Goal: Information Seeking & Learning: Learn about a topic

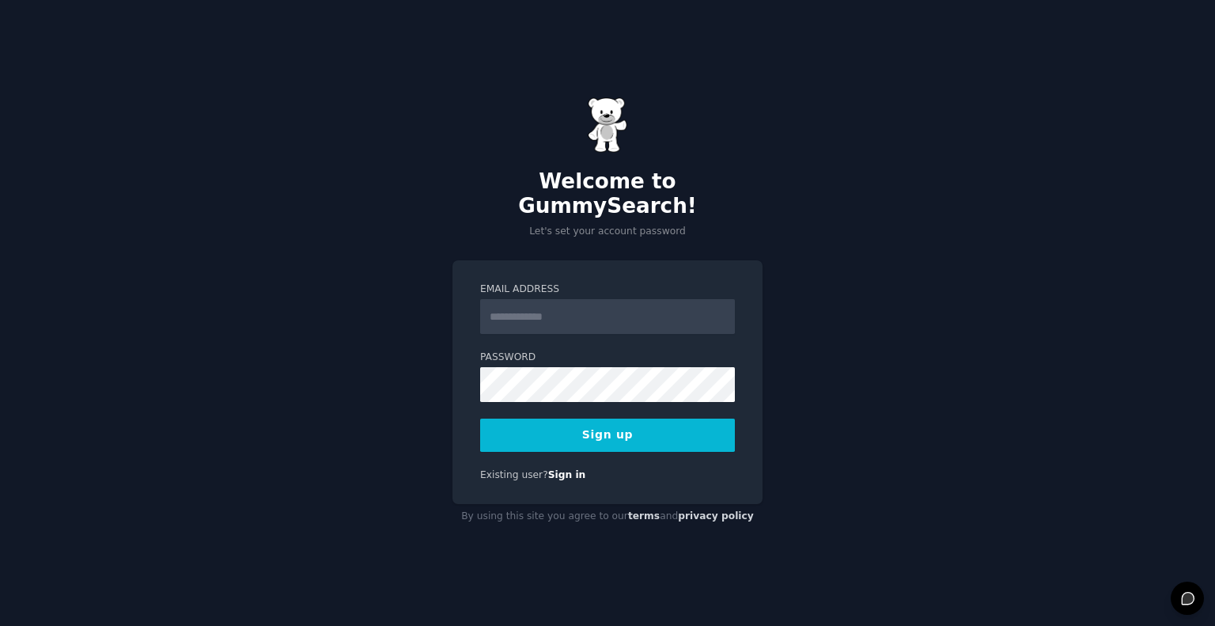
click at [675, 316] on input "Email Address" at bounding box center [607, 316] width 255 height 35
click at [300, 485] on div "Welcome to GummySearch! Let's set your account password Email Address Password …" at bounding box center [607, 313] width 1215 height 626
click at [598, 308] on input "Email Address" at bounding box center [607, 316] width 255 height 35
type input "**********"
click at [561, 418] on button "Sign up" at bounding box center [607, 434] width 255 height 33
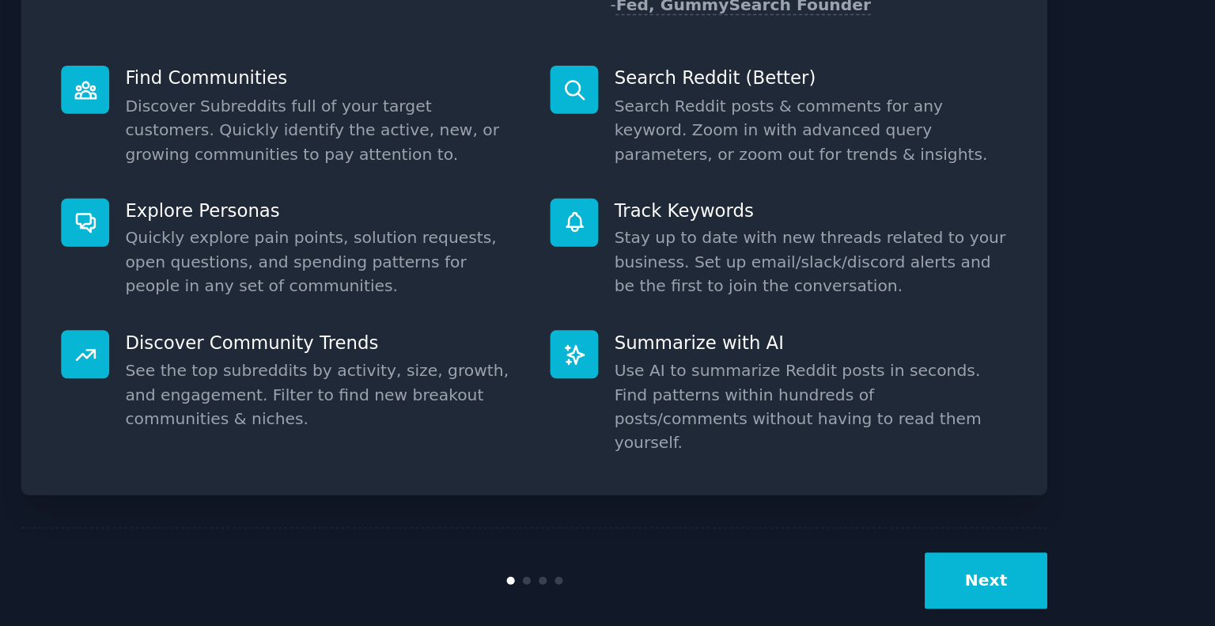
click at [932, 580] on button "Next" at bounding box center [919, 594] width 85 height 39
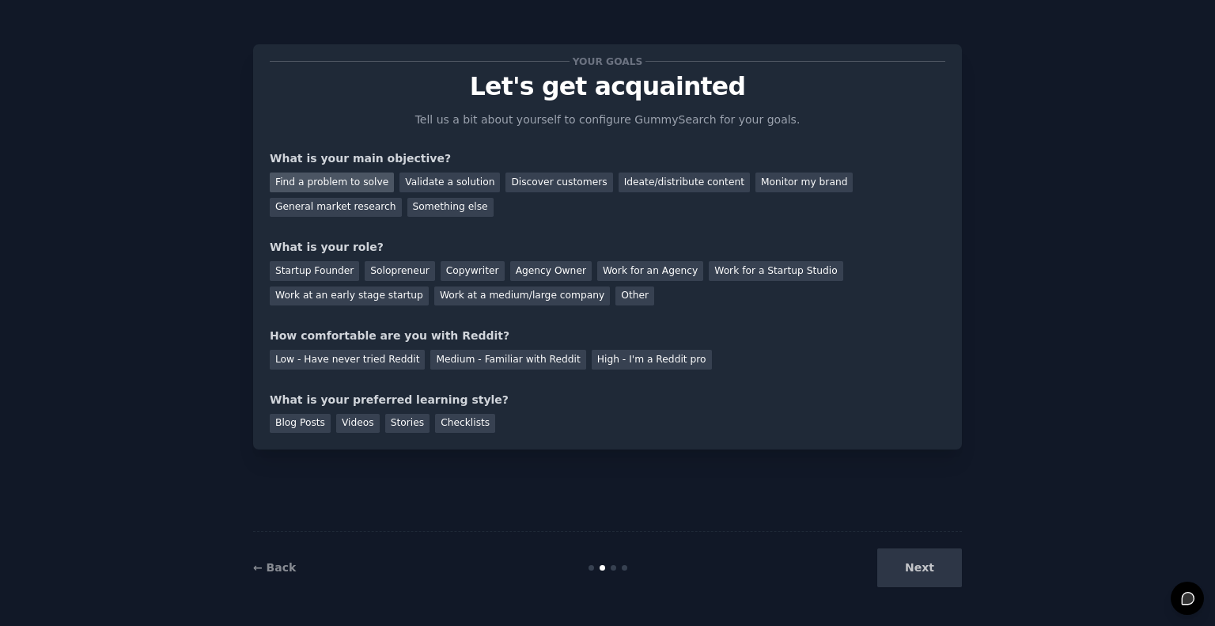
click at [338, 186] on div "Find a problem to solve" at bounding box center [332, 182] width 124 height 20
click at [427, 186] on div "Validate a solution" at bounding box center [449, 182] width 100 height 20
click at [363, 172] on div "Find a problem to solve" at bounding box center [332, 182] width 124 height 20
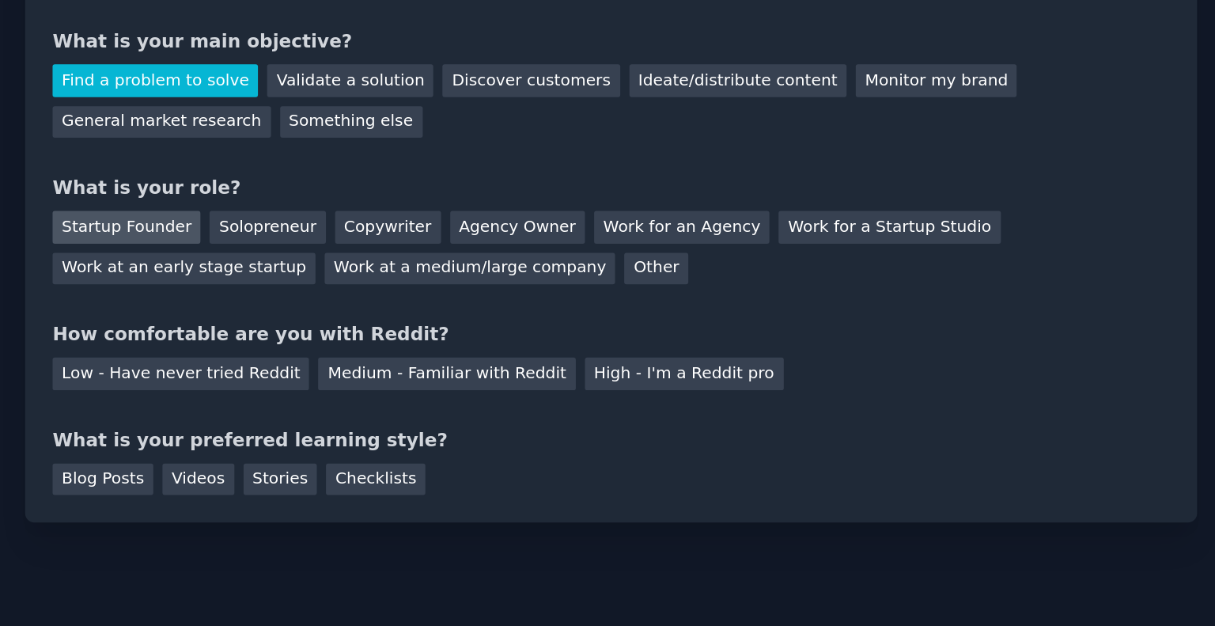
click at [305, 268] on div "Startup Founder" at bounding box center [314, 271] width 89 height 20
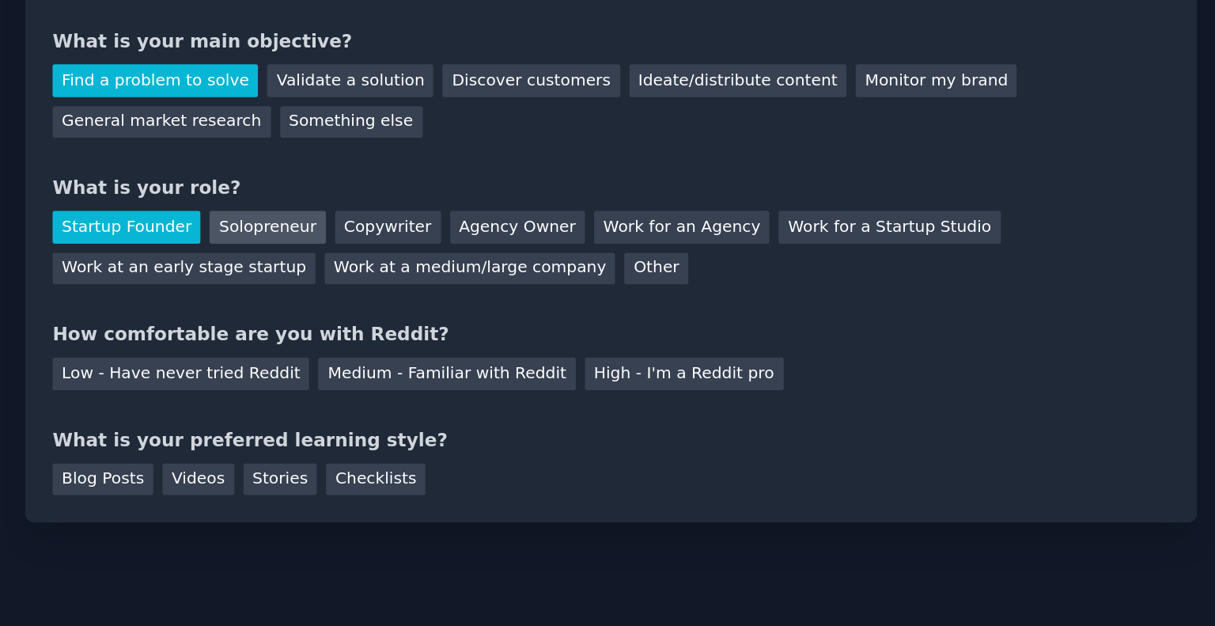
click at [411, 270] on div "Solopreneur" at bounding box center [400, 271] width 70 height 20
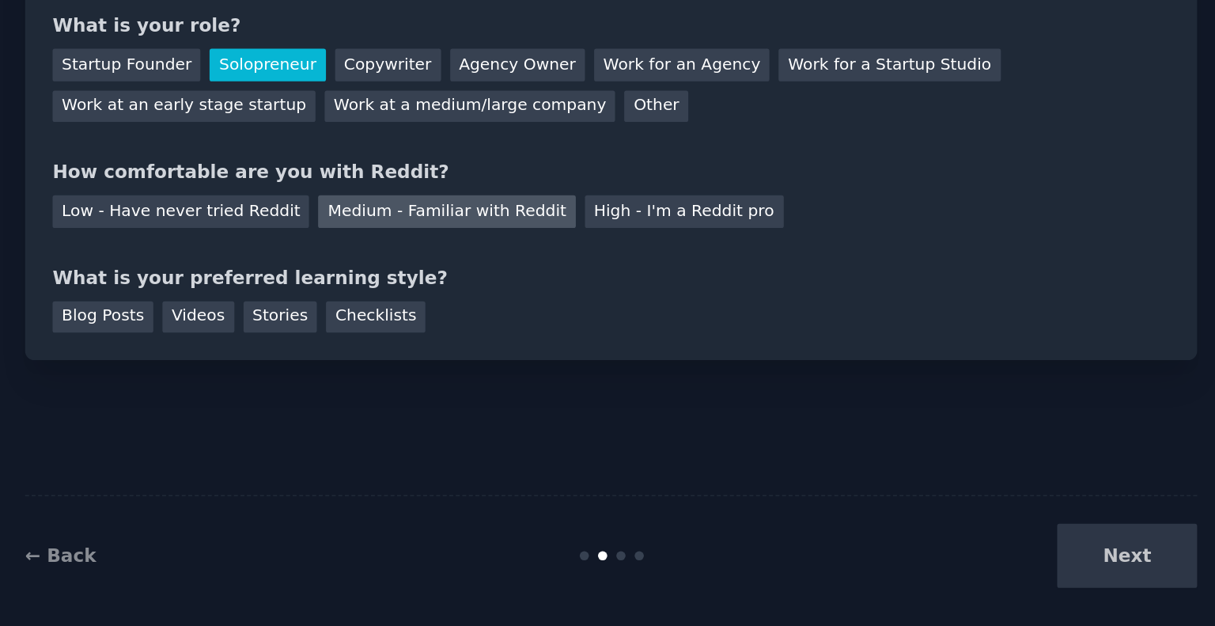
click at [465, 358] on div "Medium - Familiar with Reddit" at bounding box center [507, 360] width 155 height 20
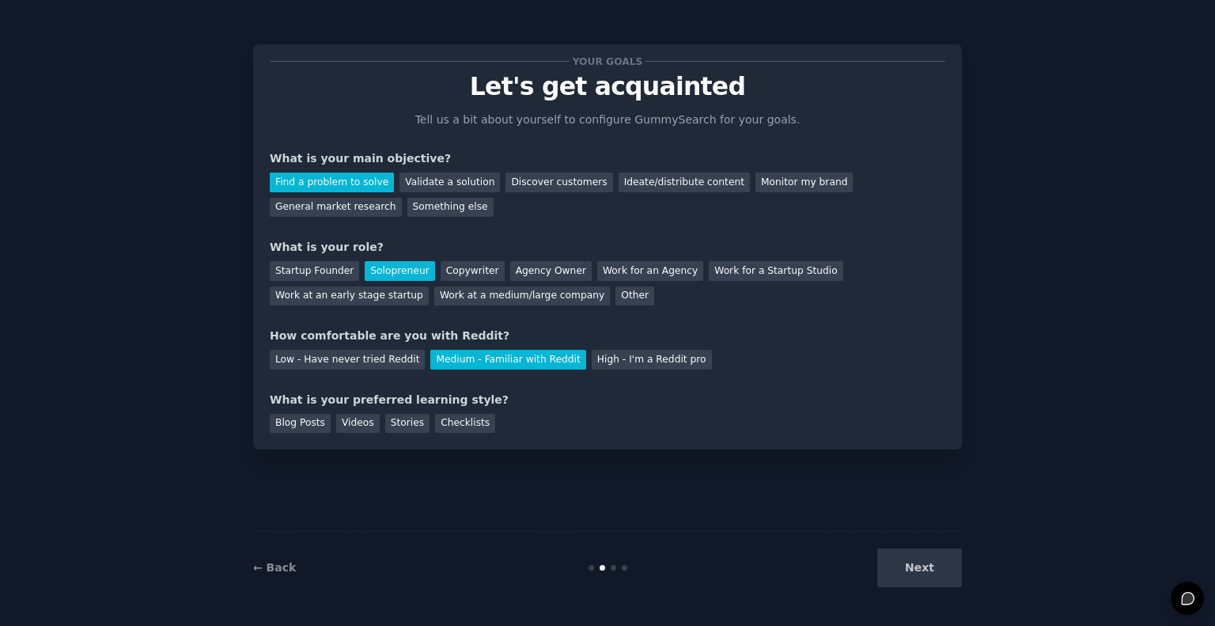
click at [939, 561] on div "Next" at bounding box center [843, 567] width 236 height 39
click at [467, 429] on div "Checklists" at bounding box center [465, 424] width 60 height 20
click at [923, 564] on button "Next" at bounding box center [919, 567] width 85 height 39
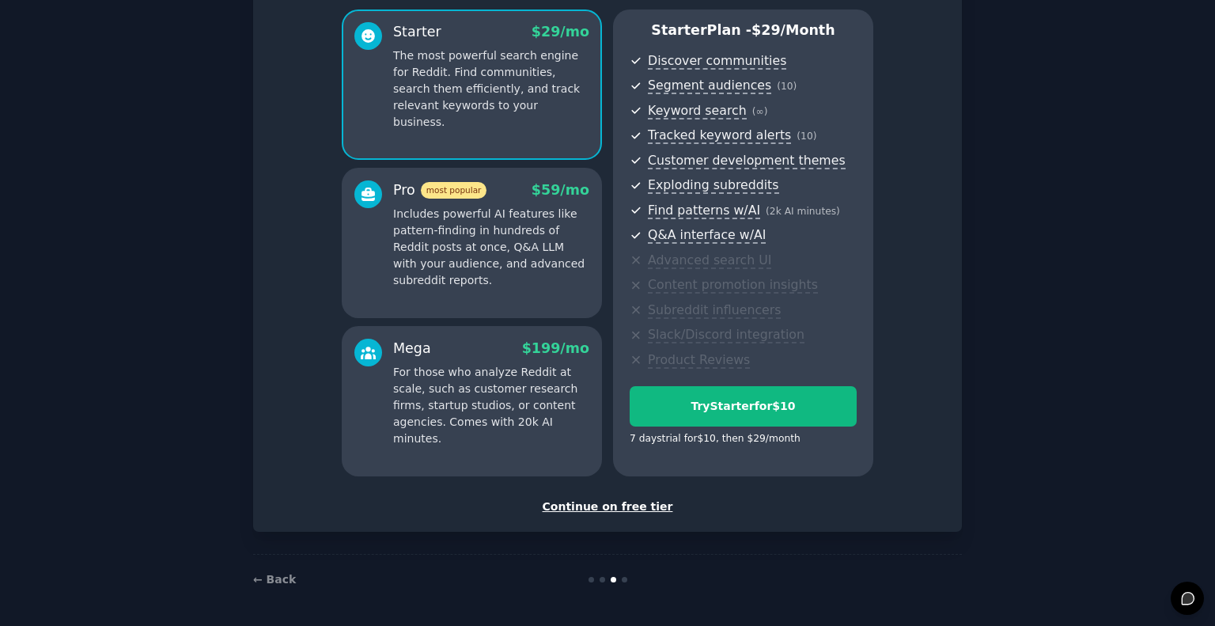
scroll to position [131, 0]
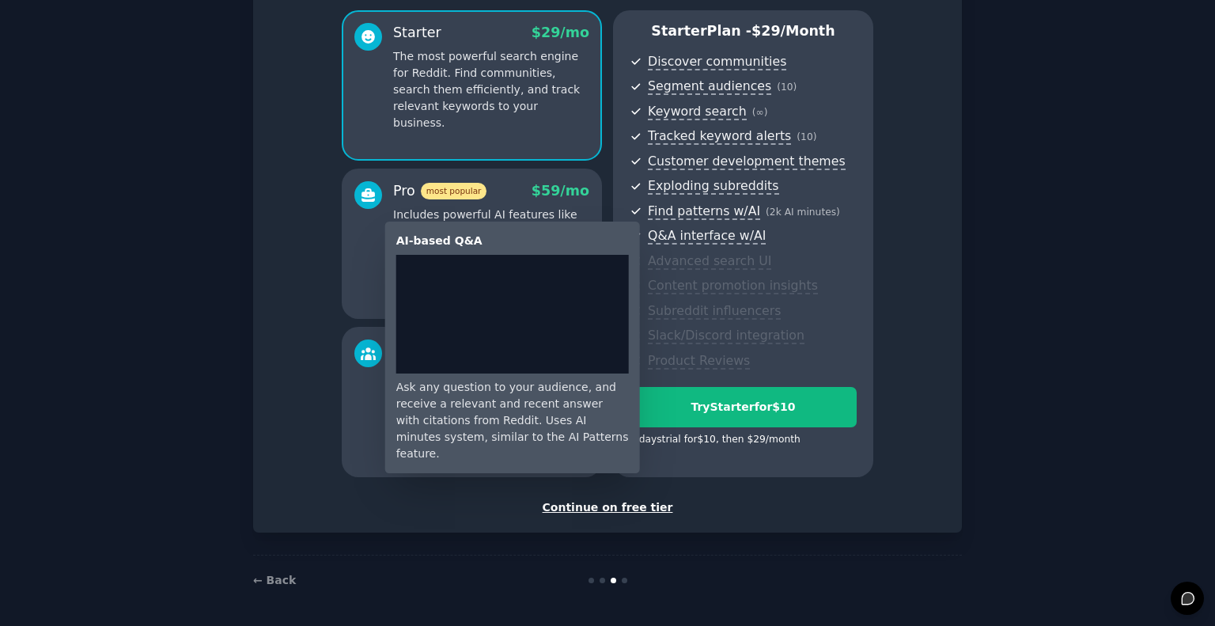
click at [693, 231] on span "Q&A interface w/AI" at bounding box center [707, 236] width 118 height 17
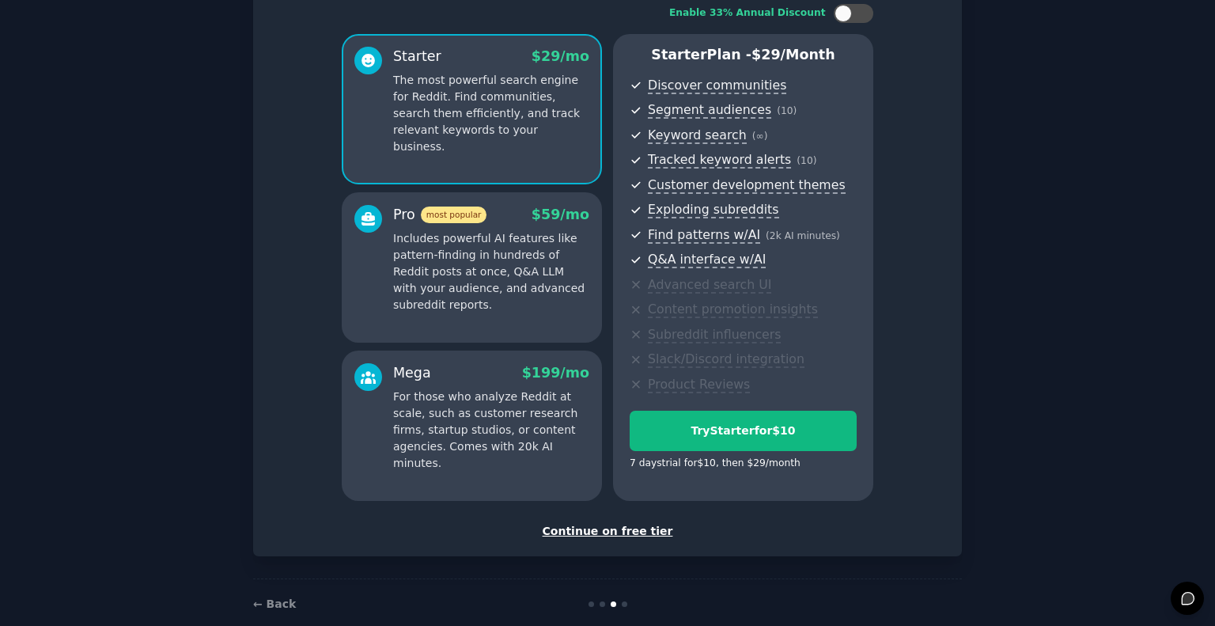
scroll to position [132, 0]
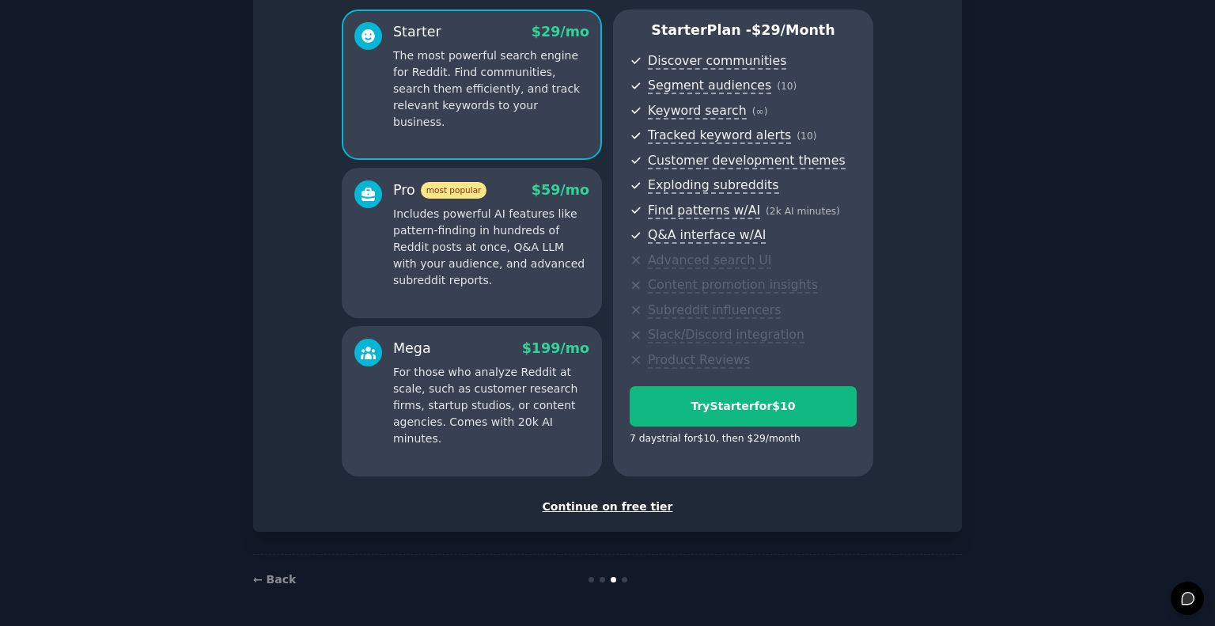
click at [602, 503] on div "Continue on free tier" at bounding box center [607, 506] width 675 height 17
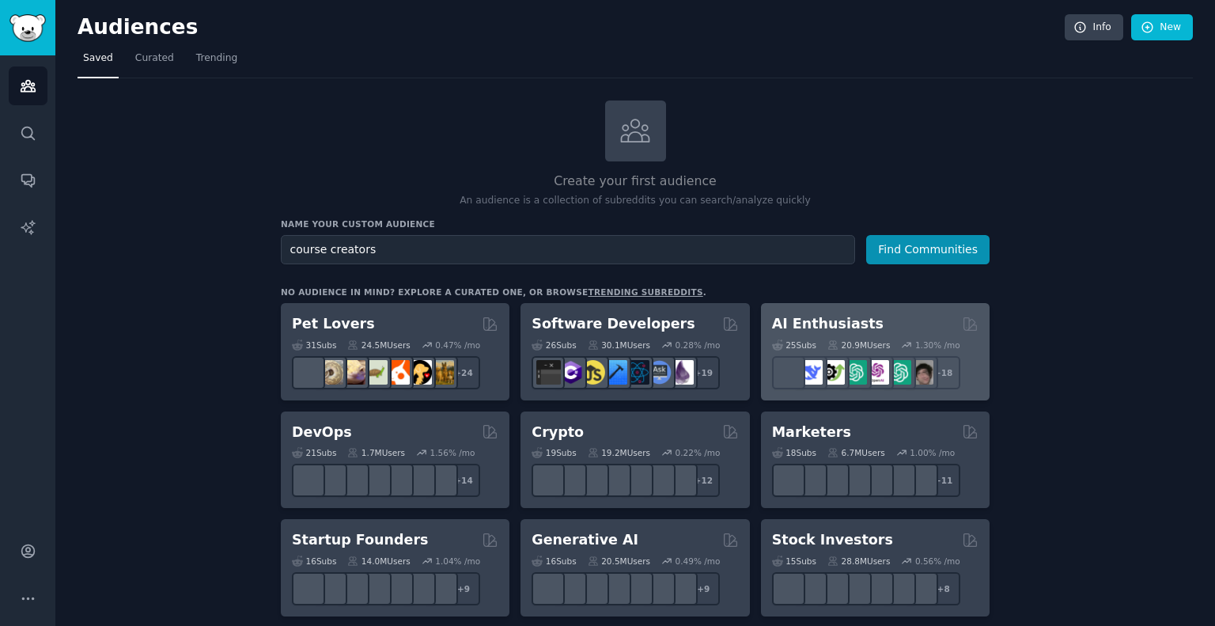
type input "course creators"
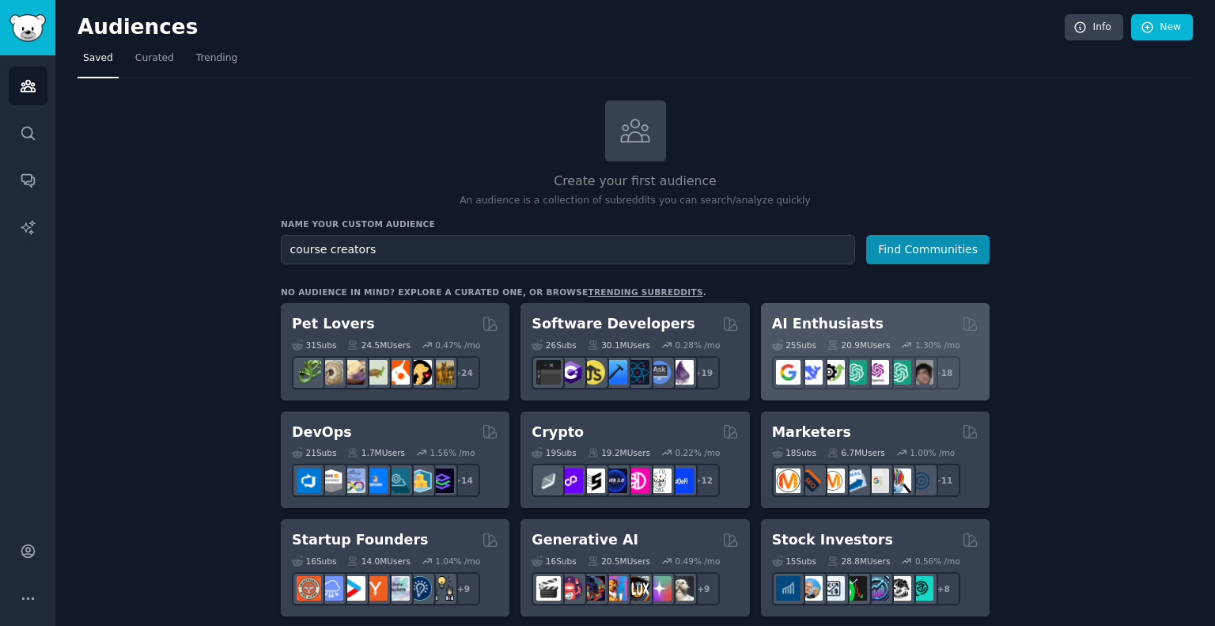
click at [866, 235] on button "Find Communities" at bounding box center [927, 249] width 123 height 29
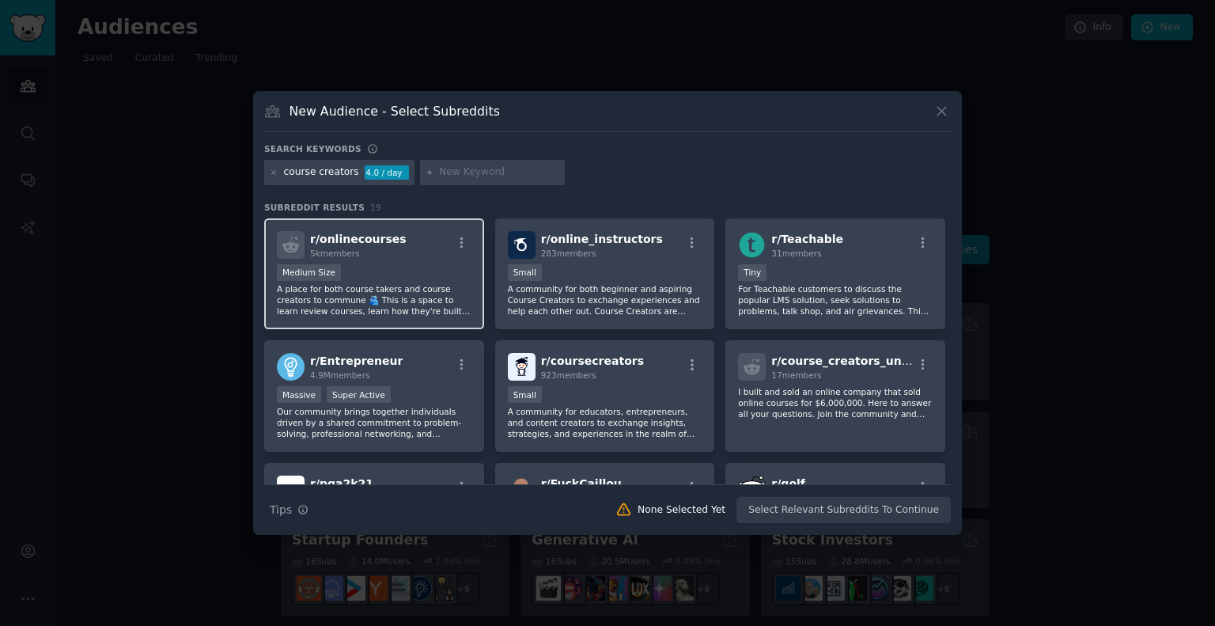
click at [418, 255] on div "r/ onlinecourses 5k members" at bounding box center [374, 245] width 195 height 28
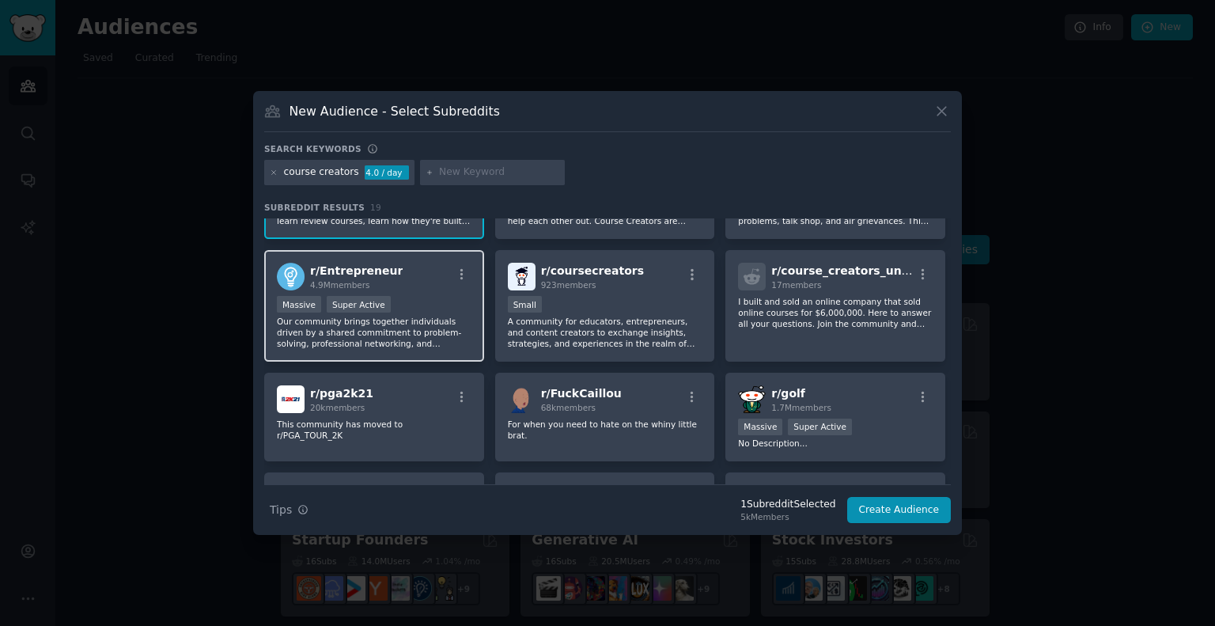
scroll to position [89, 0]
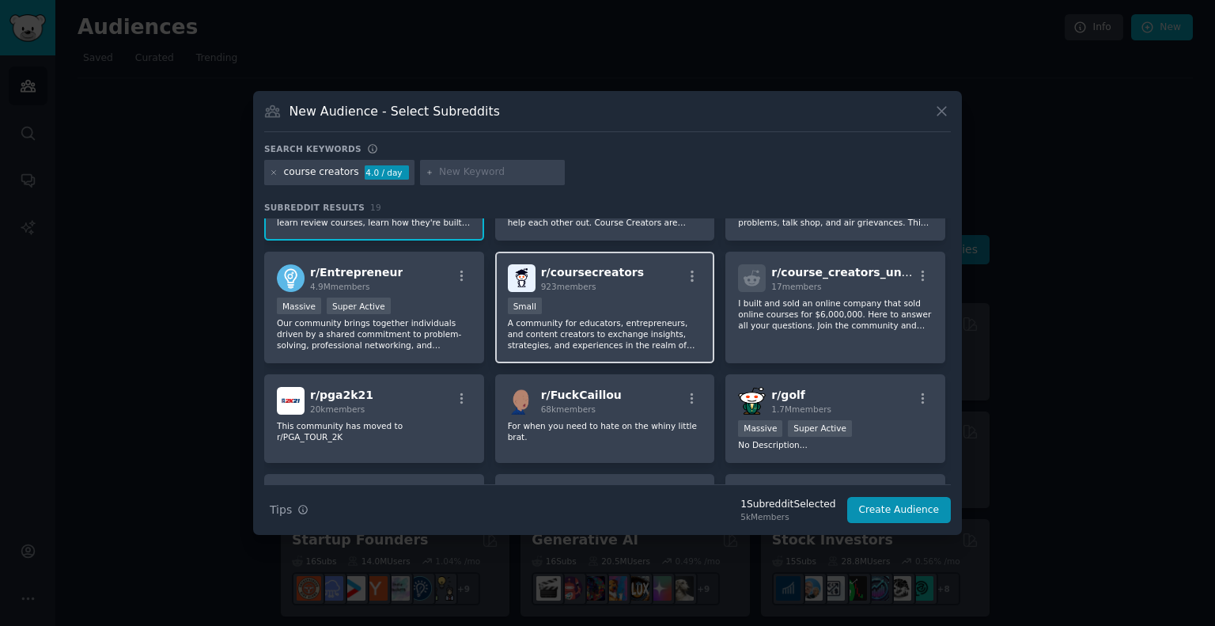
click at [566, 325] on p "A community for educators, entrepreneurs, and content creators to exchange insi…" at bounding box center [605, 333] width 195 height 33
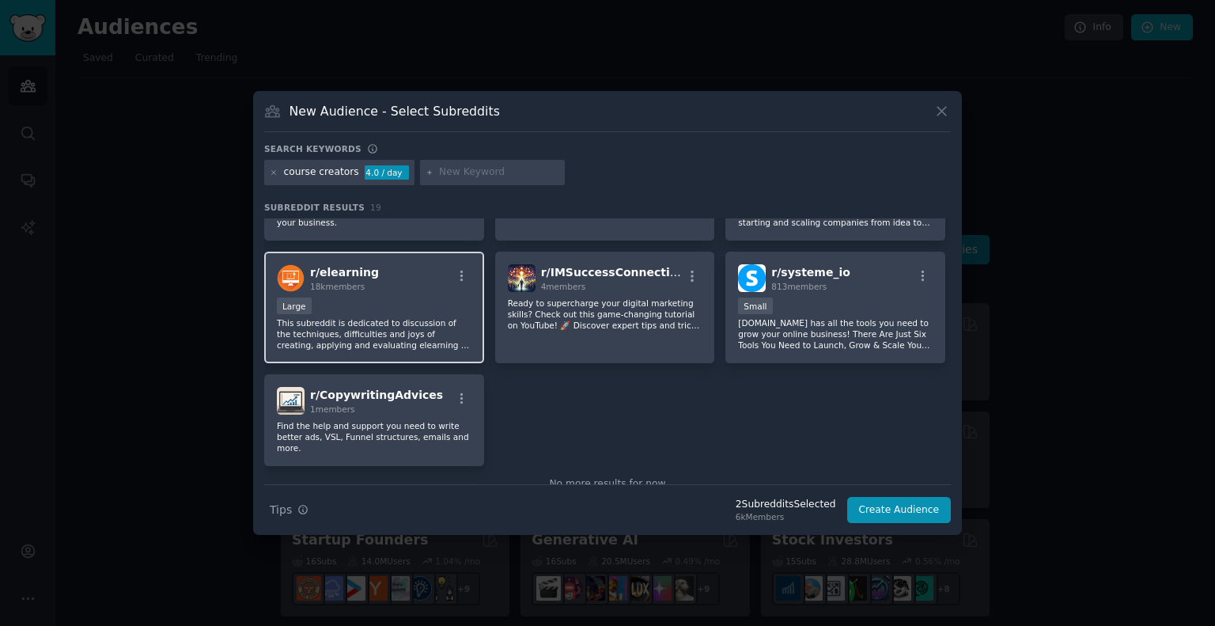
scroll to position [0, 0]
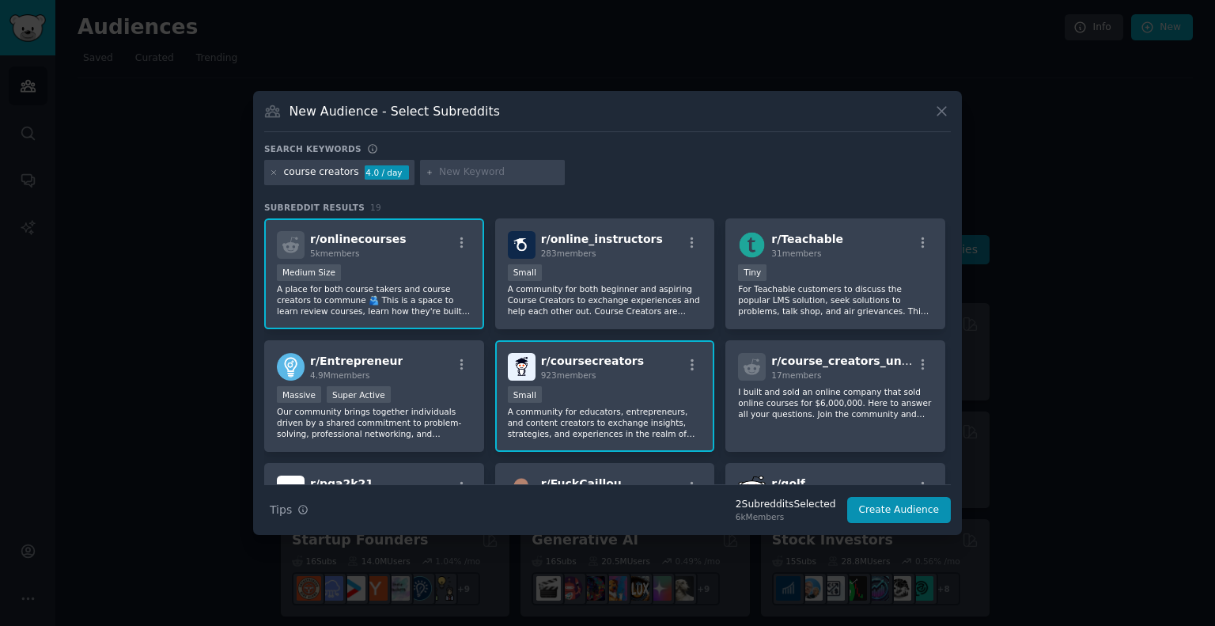
drag, startPoint x: 451, startPoint y: 164, endPoint x: 461, endPoint y: 178, distance: 17.6
click at [461, 178] on div at bounding box center [493, 172] width 146 height 25
click at [461, 178] on input "text" at bounding box center [499, 172] width 120 height 14
type input "digital product"
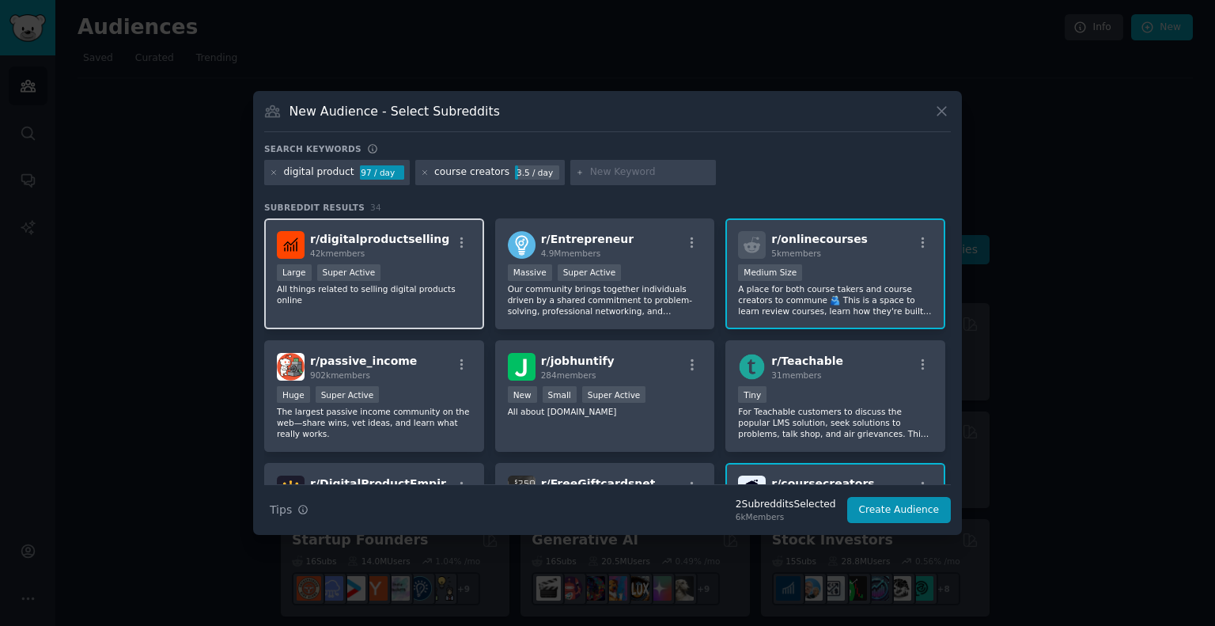
click at [411, 233] on span "r/ digitalproductselling" at bounding box center [379, 239] width 139 height 13
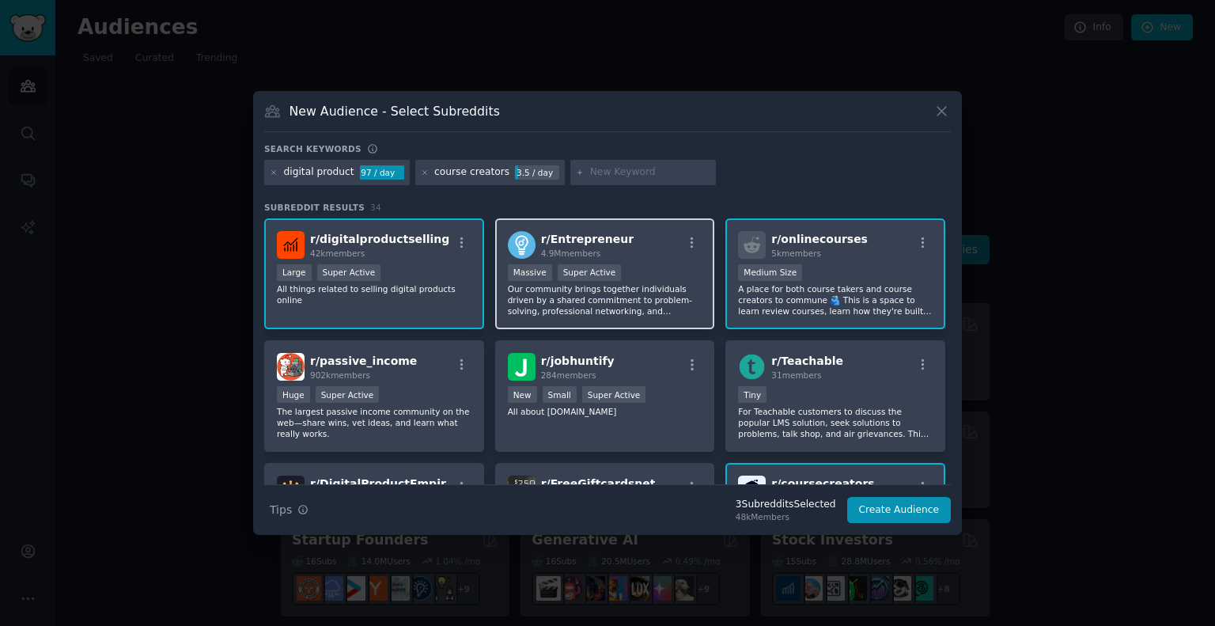
click at [572, 229] on div "r/ Entrepreneur 4.9M members Massive Super Active Our community brings together…" at bounding box center [605, 274] width 220 height 112
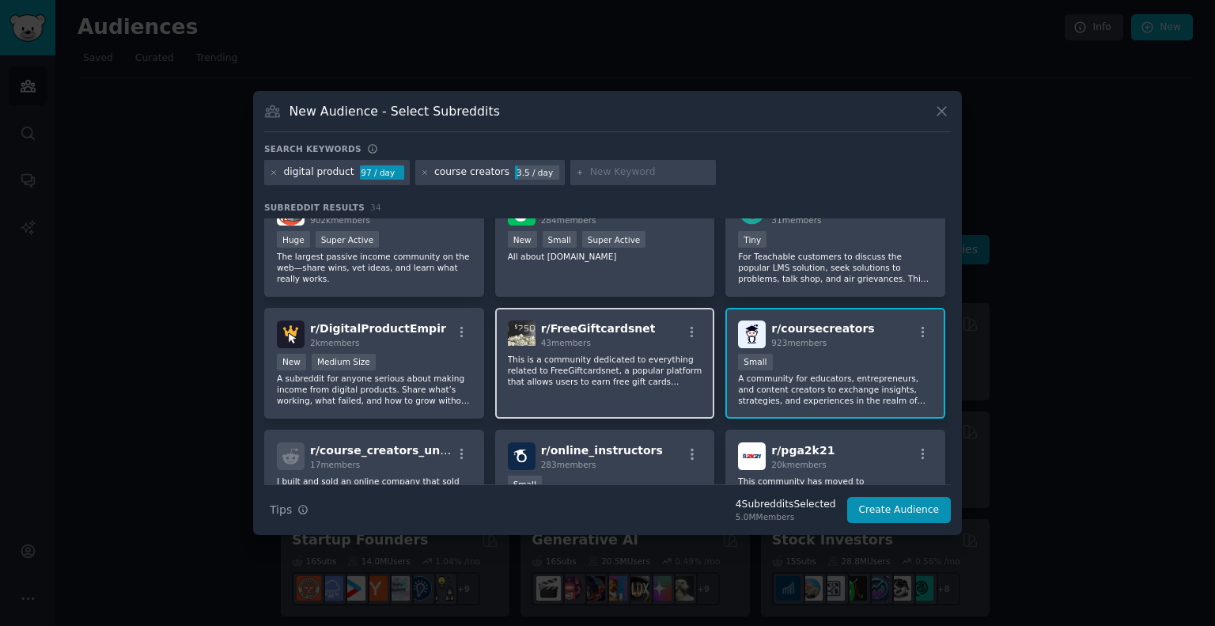
scroll to position [160, 0]
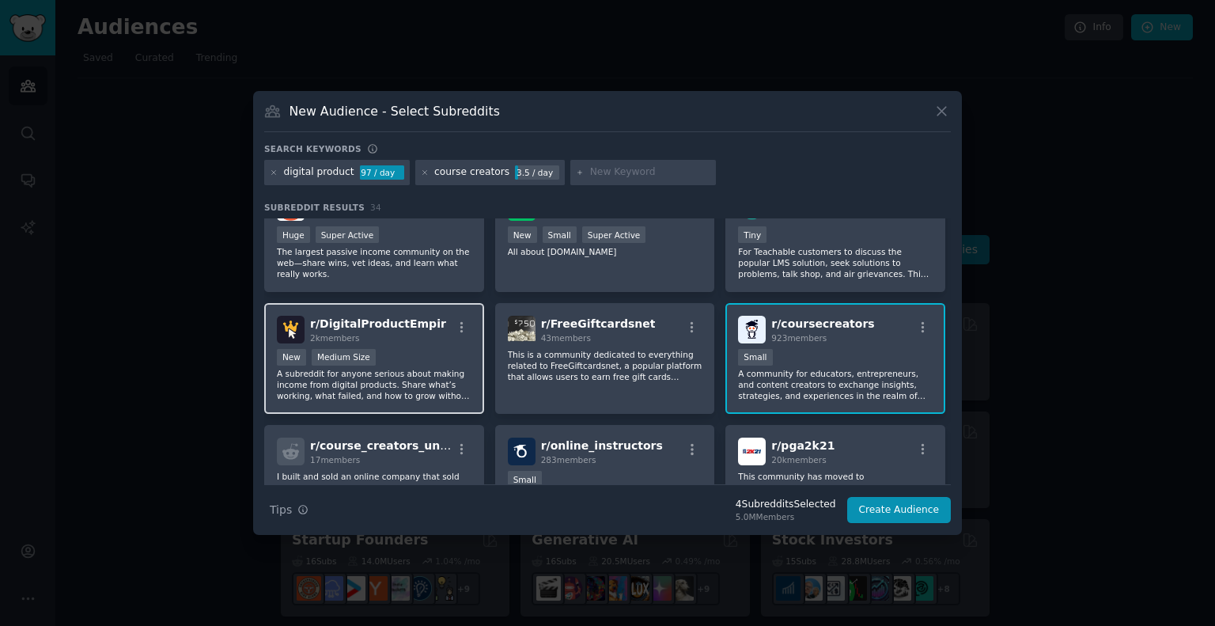
click at [448, 360] on div "New Medium Size" at bounding box center [374, 359] width 195 height 20
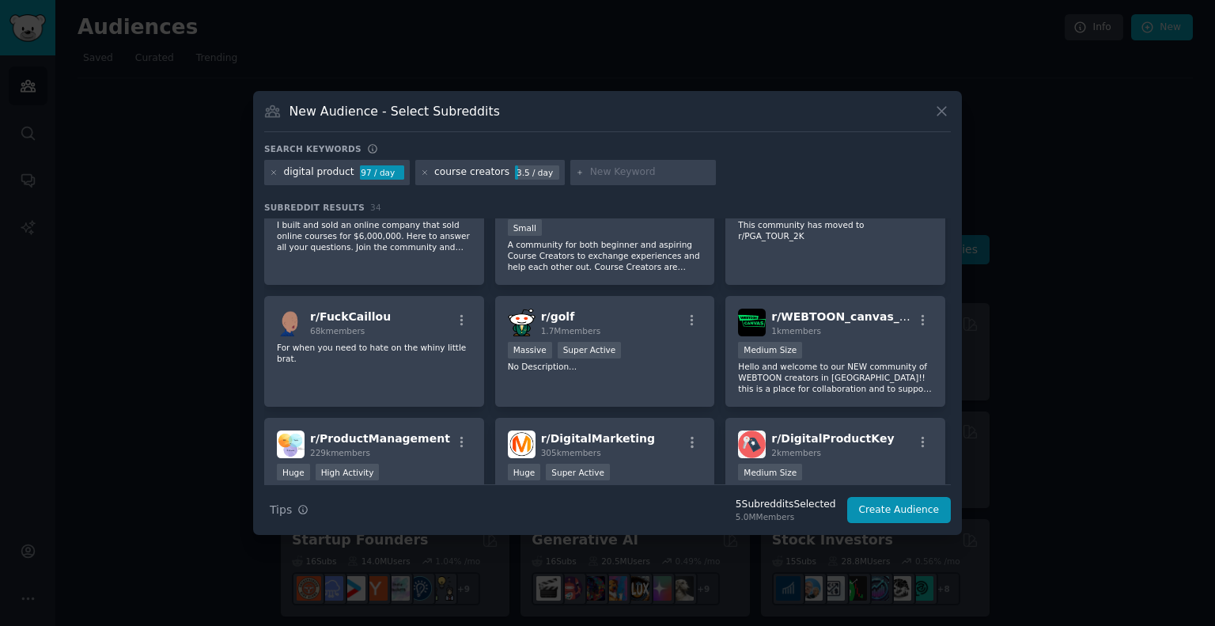
scroll to position [0, 0]
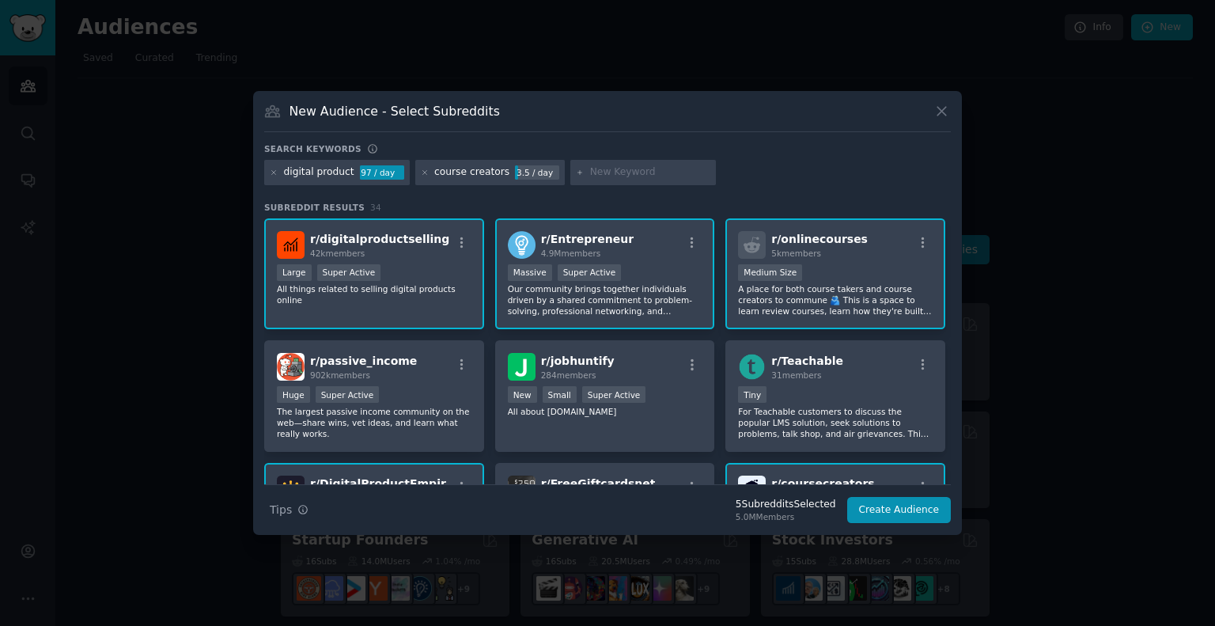
click at [614, 168] on input "text" at bounding box center [650, 172] width 120 height 14
type input "coaching"
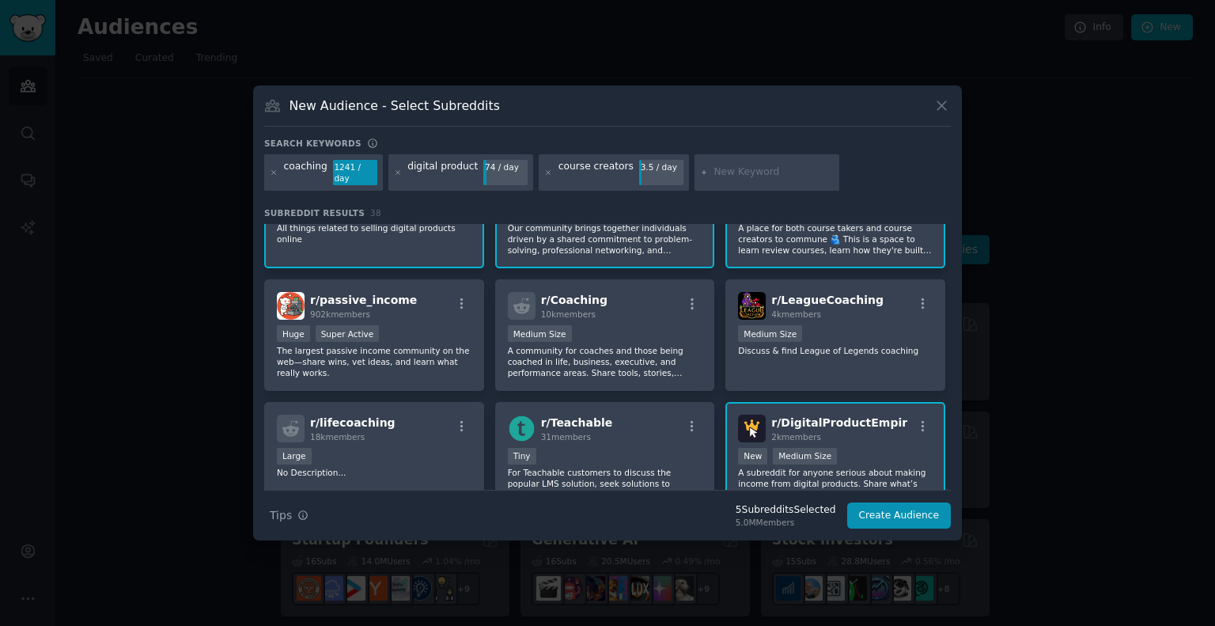
scroll to position [81, 0]
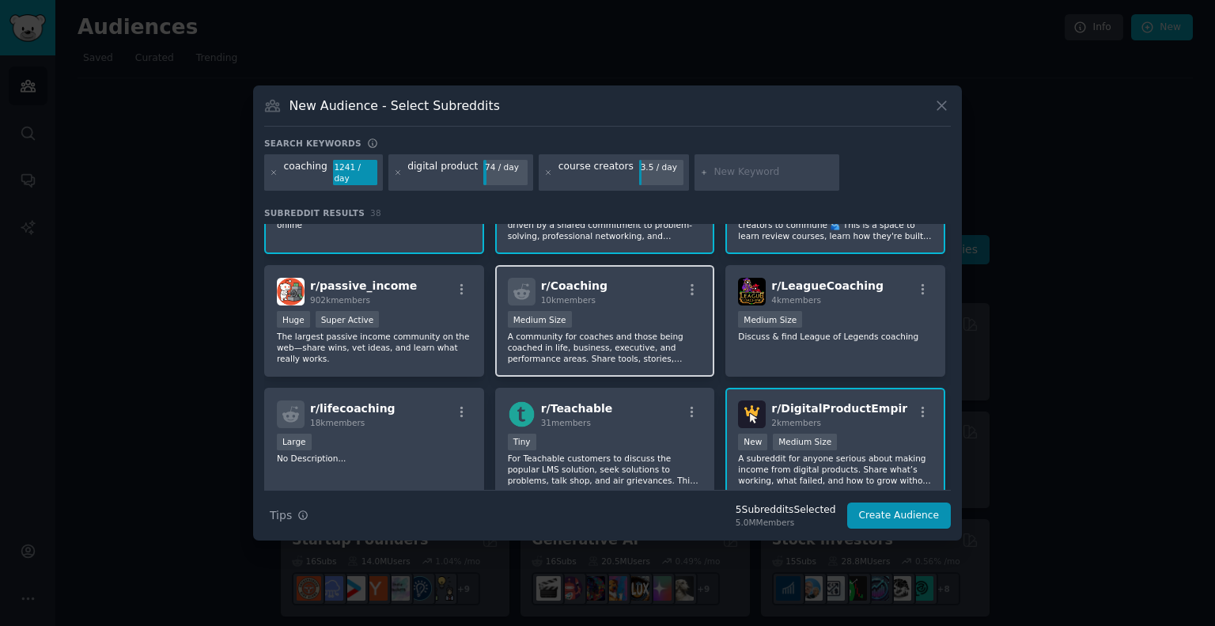
click at [636, 289] on div "r/ Coaching 10k members" at bounding box center [605, 292] width 195 height 28
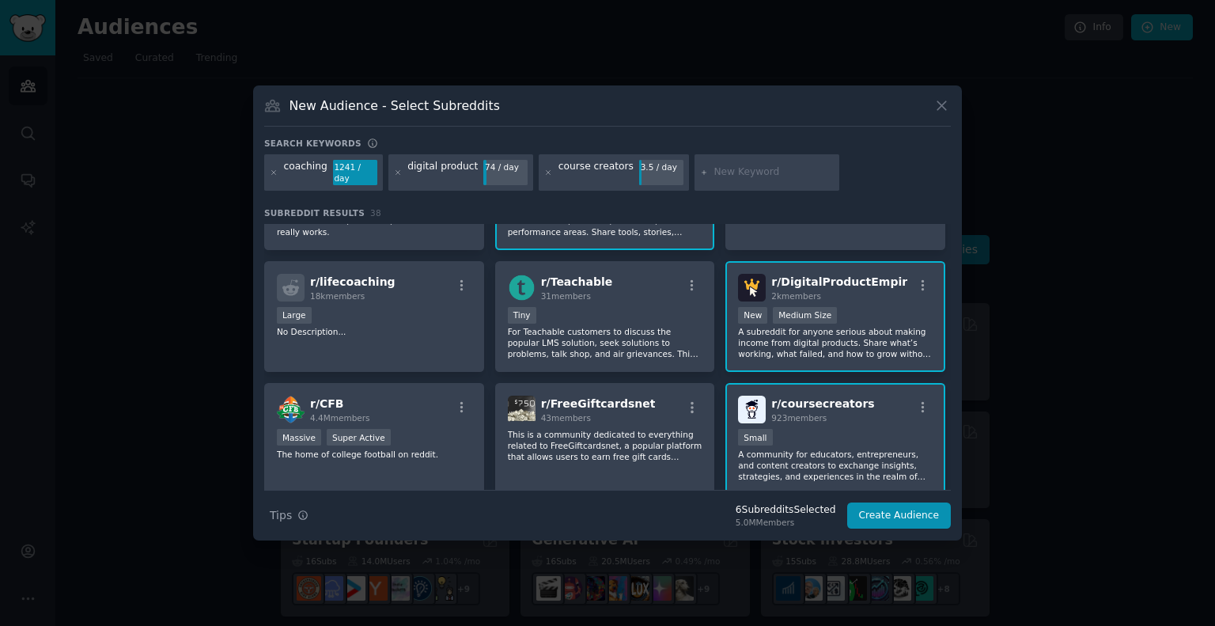
scroll to position [0, 0]
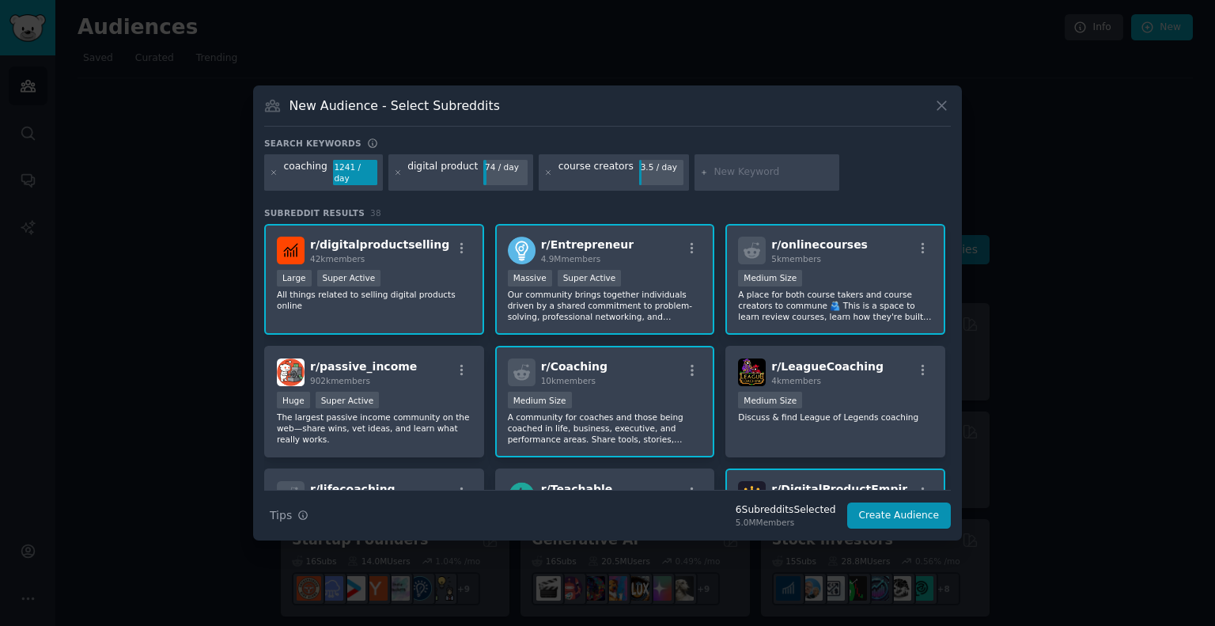
click at [721, 167] on input "text" at bounding box center [773, 172] width 120 height 14
type input "coach"
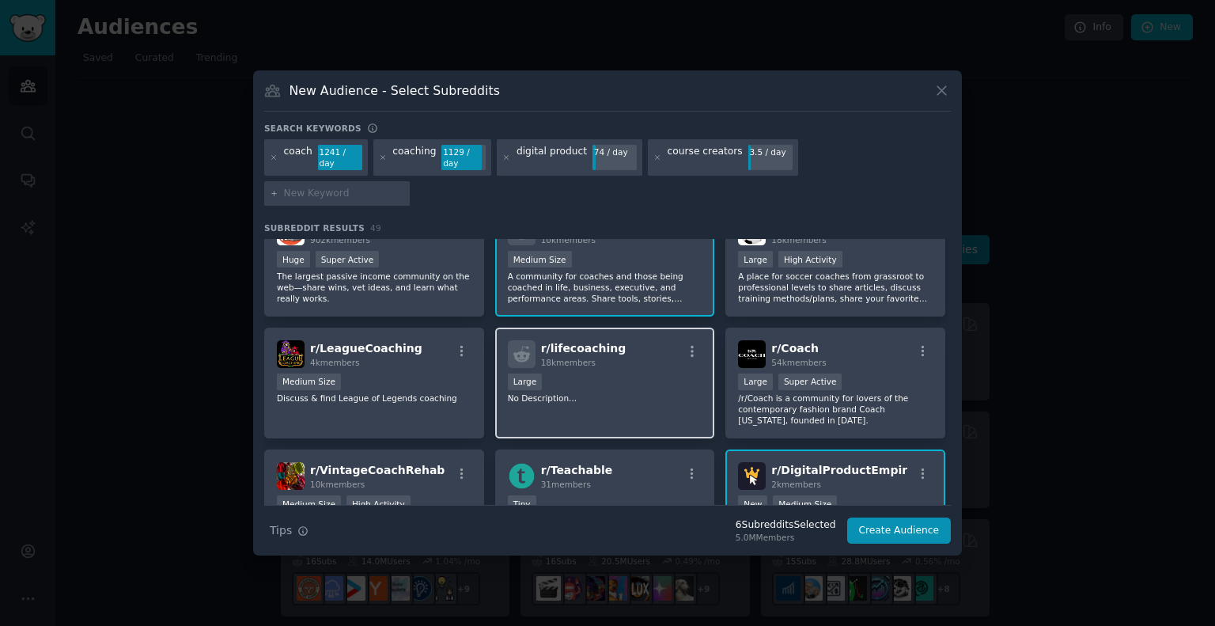
scroll to position [278, 0]
click at [599, 373] on div "Large" at bounding box center [605, 383] width 195 height 20
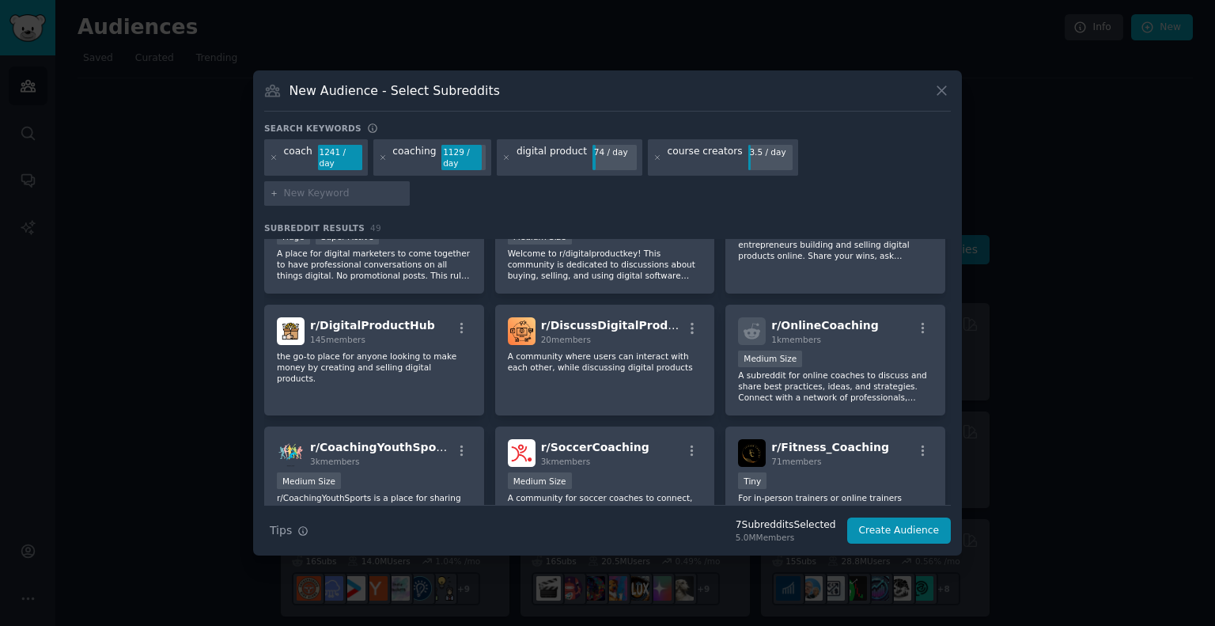
scroll to position [1037, 0]
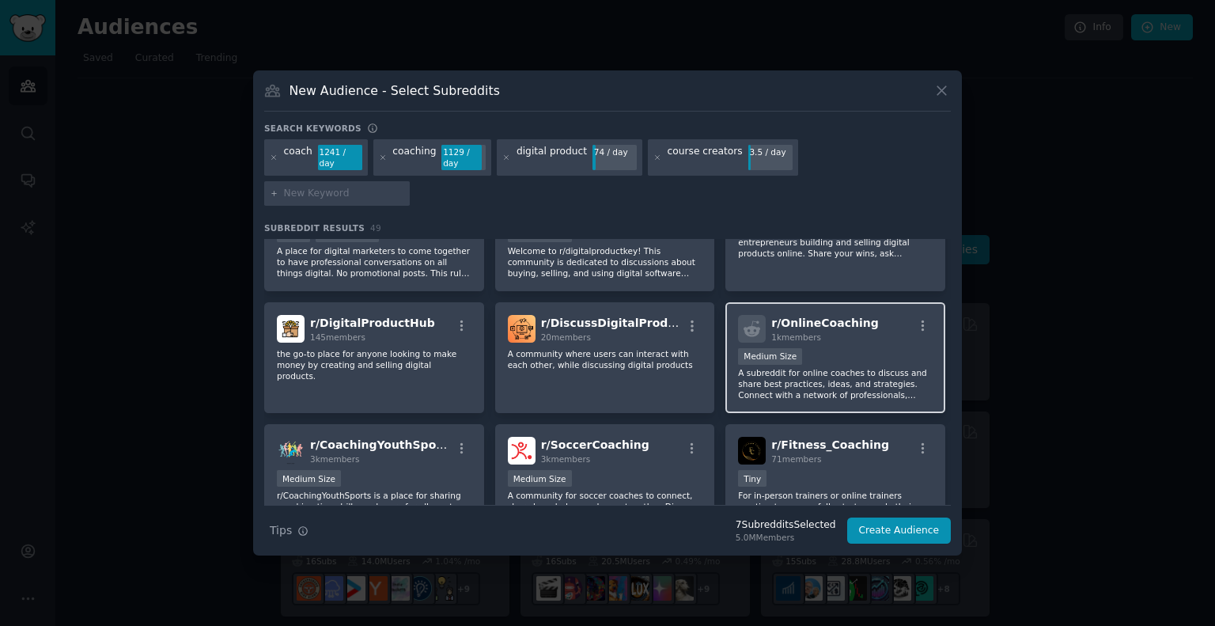
click at [842, 348] on div "1000 - 10,000 members Medium Size" at bounding box center [835, 358] width 195 height 20
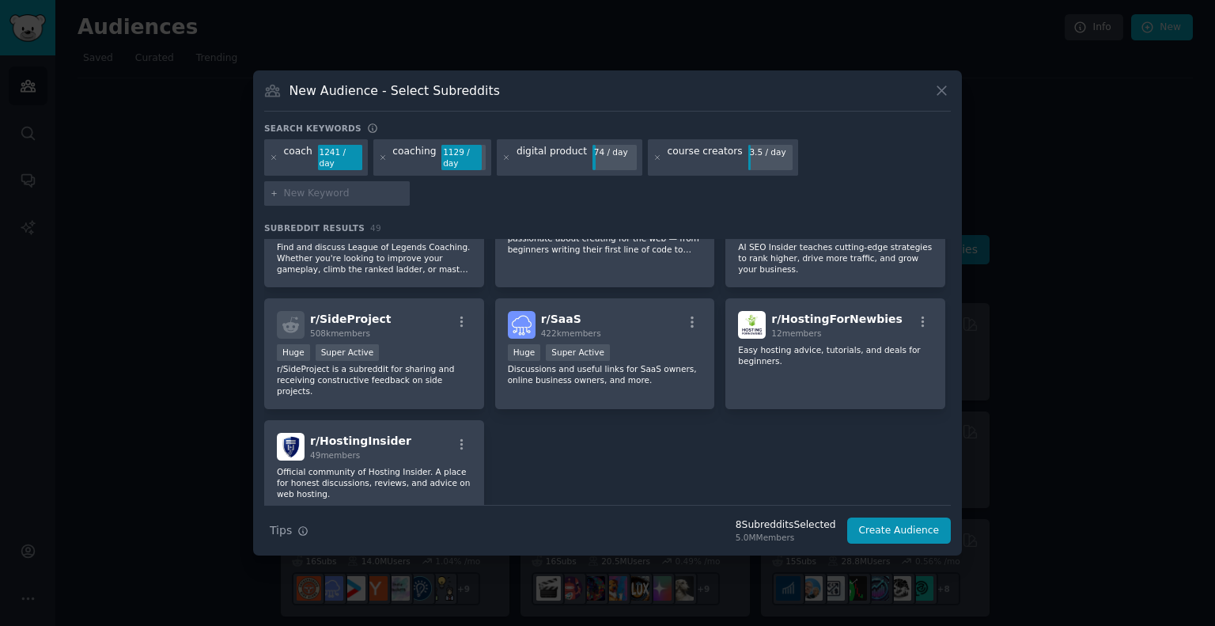
scroll to position [1775, 0]
click at [404, 187] on input "text" at bounding box center [344, 194] width 120 height 14
type input "course creation"
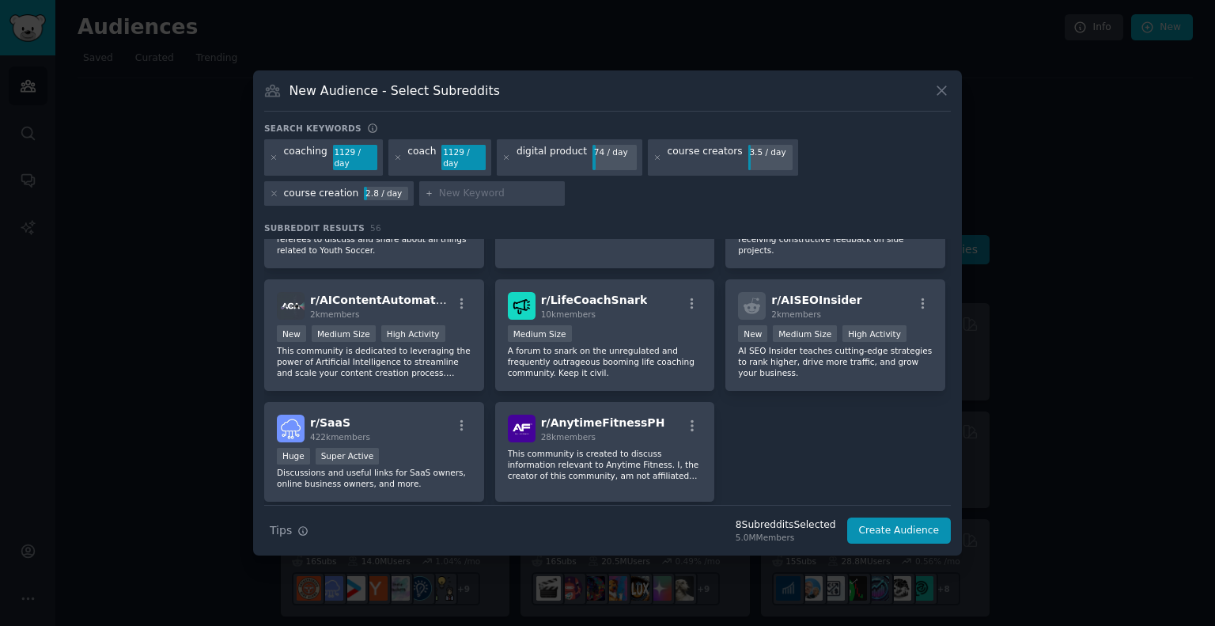
scroll to position [2035, 0]
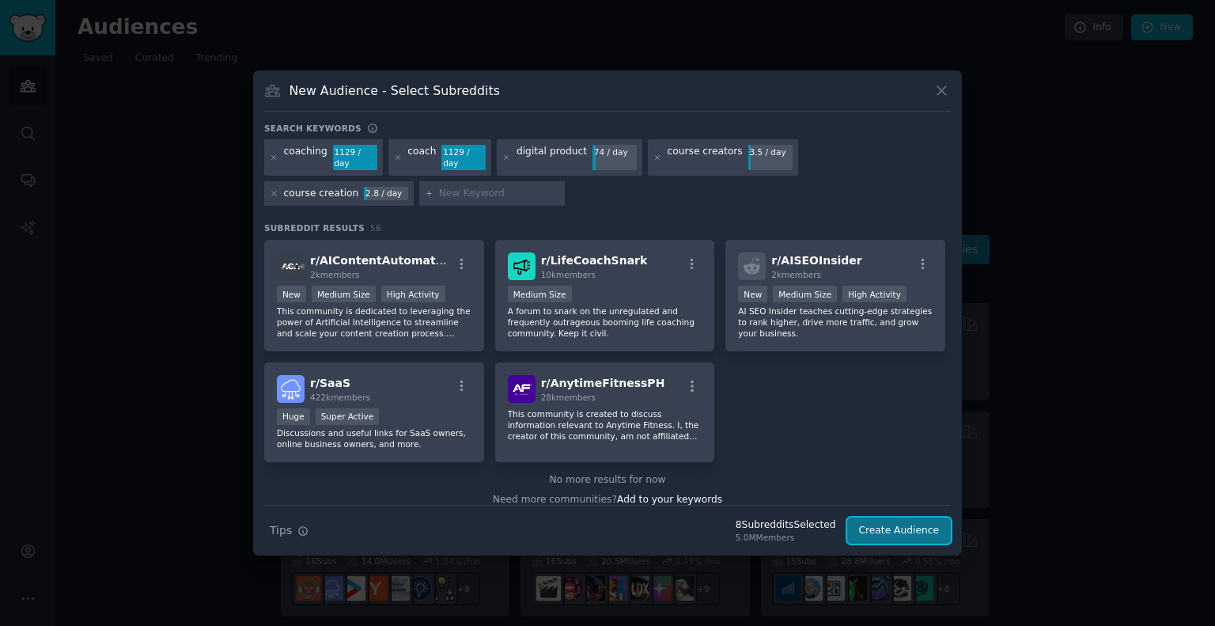
click at [894, 527] on button "Create Audience" at bounding box center [899, 530] width 104 height 27
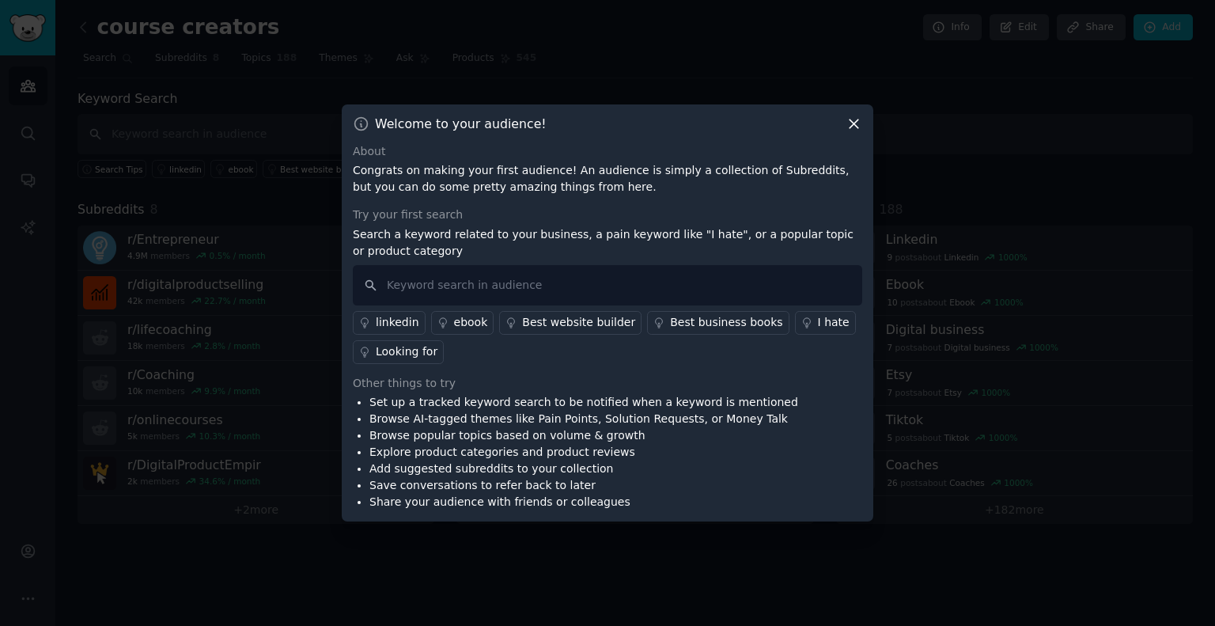
click at [443, 256] on p "Search a keyword related to your business, a pain keyword like "I hate", or a p…" at bounding box center [607, 242] width 509 height 33
click at [437, 285] on input "text" at bounding box center [607, 285] width 509 height 40
type input "struggle"
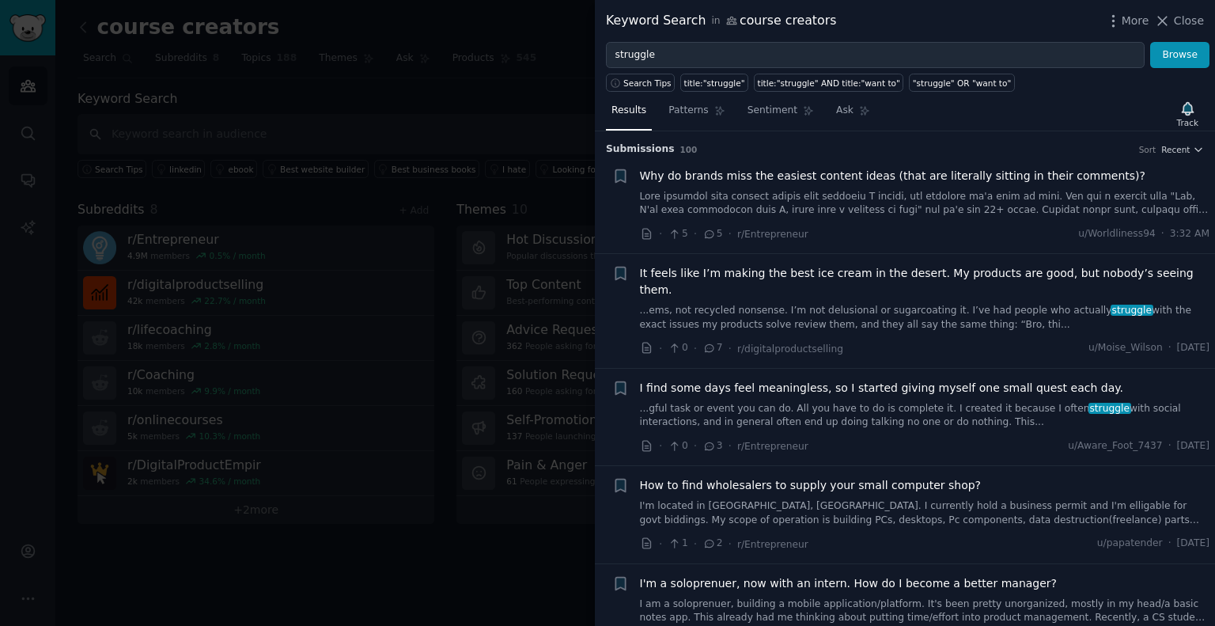
click at [957, 304] on link "...ems, not recycled nonsense. I’m not delusional or sugarcoating it. I’ve had …" at bounding box center [925, 318] width 570 height 28
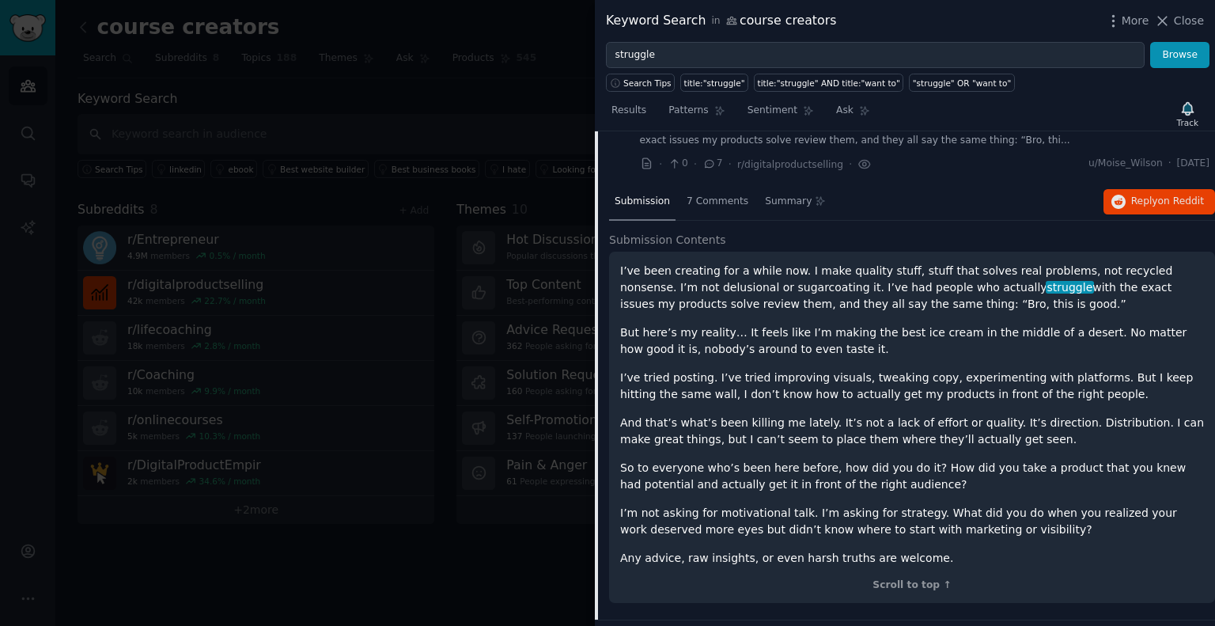
scroll to position [193, 0]
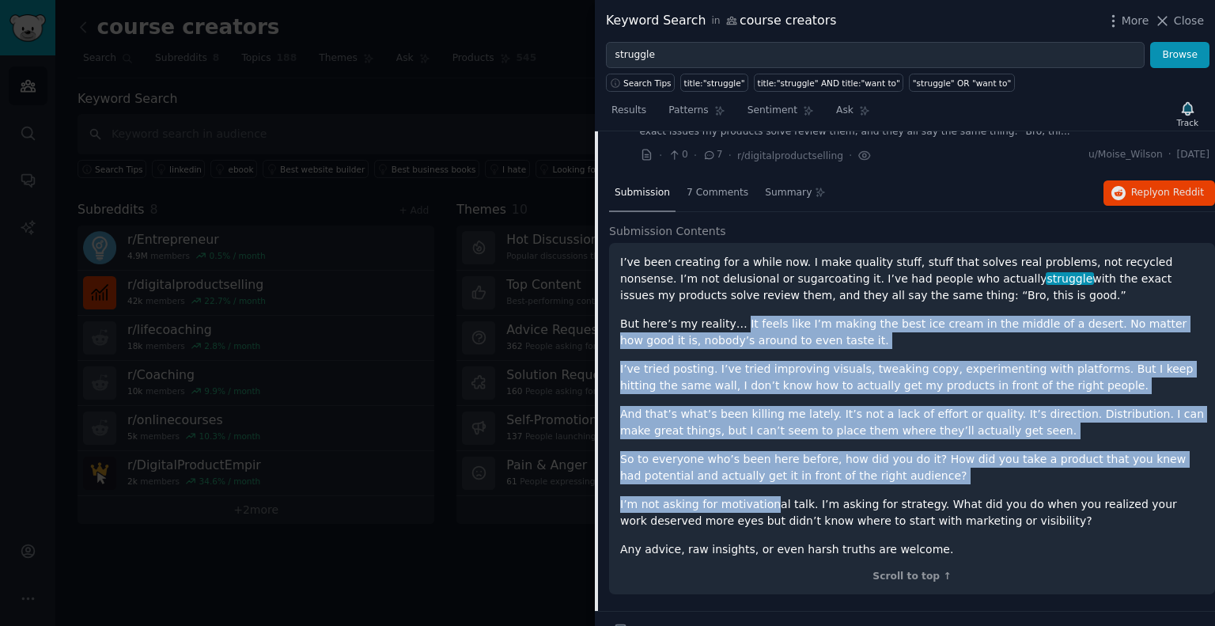
drag, startPoint x: 728, startPoint y: 309, endPoint x: 761, endPoint y: 476, distance: 170.0
click at [761, 476] on div "I’ve been creating for a while now. I make quality stuff, stuff that solves rea…" at bounding box center [912, 406] width 584 height 304
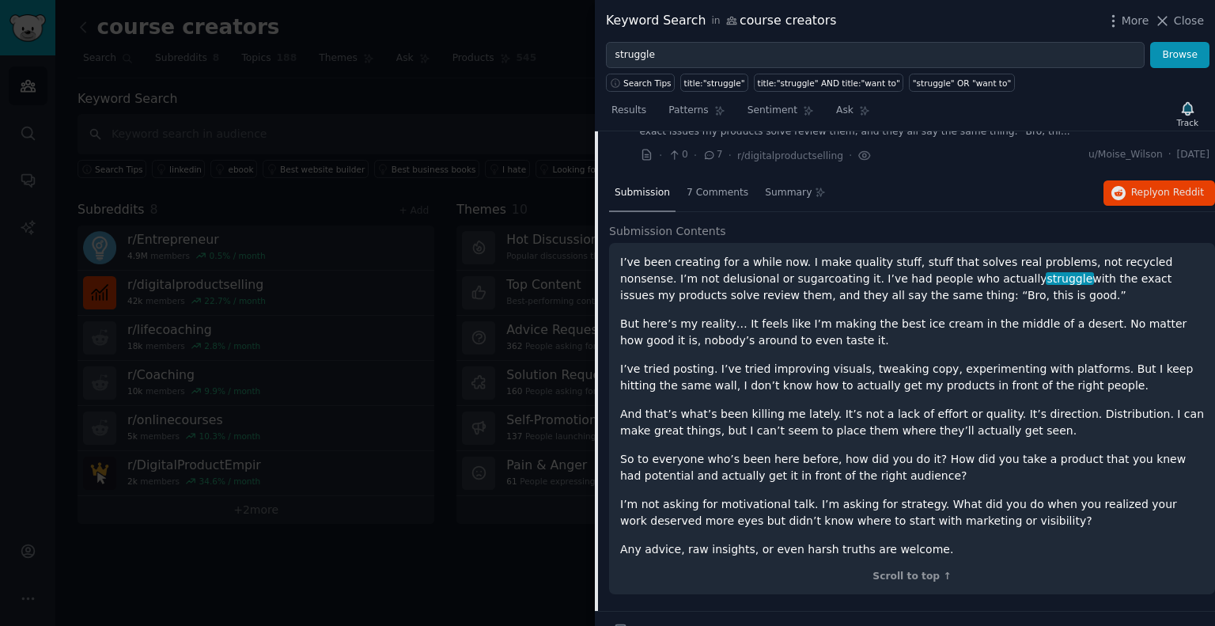
click at [845, 508] on p "I’m not asking for motivational talk. I’m asking for strategy. What did you do …" at bounding box center [912, 512] width 584 height 33
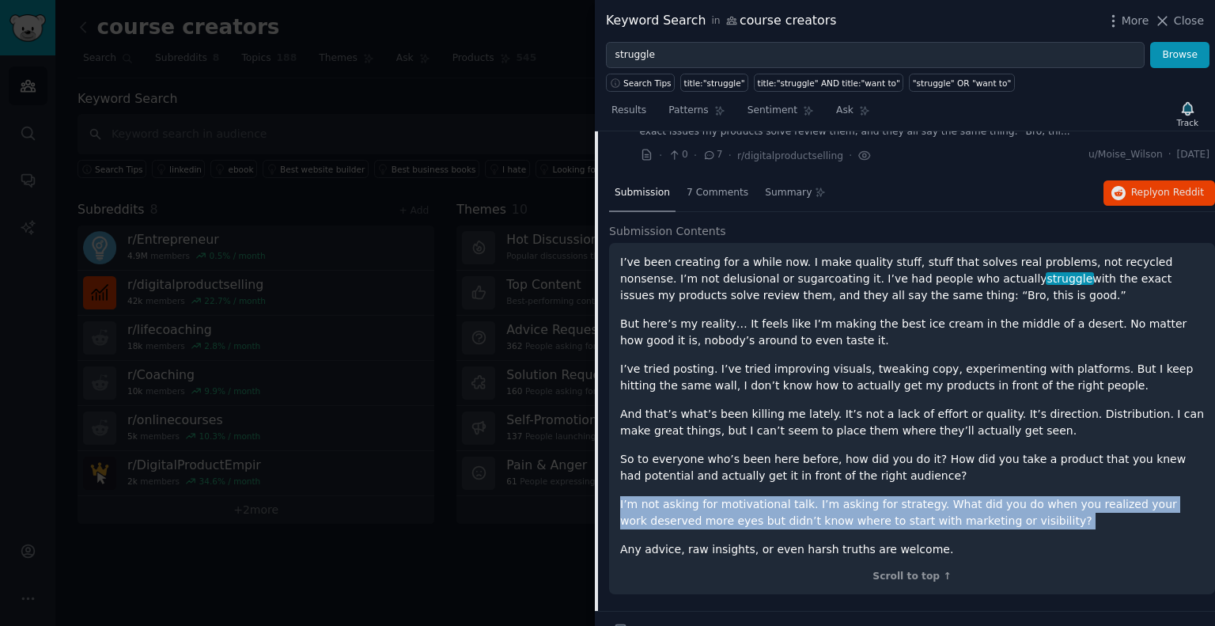
click at [845, 508] on p "I’m not asking for motivational talk. I’m asking for strategy. What did you do …" at bounding box center [912, 512] width 584 height 33
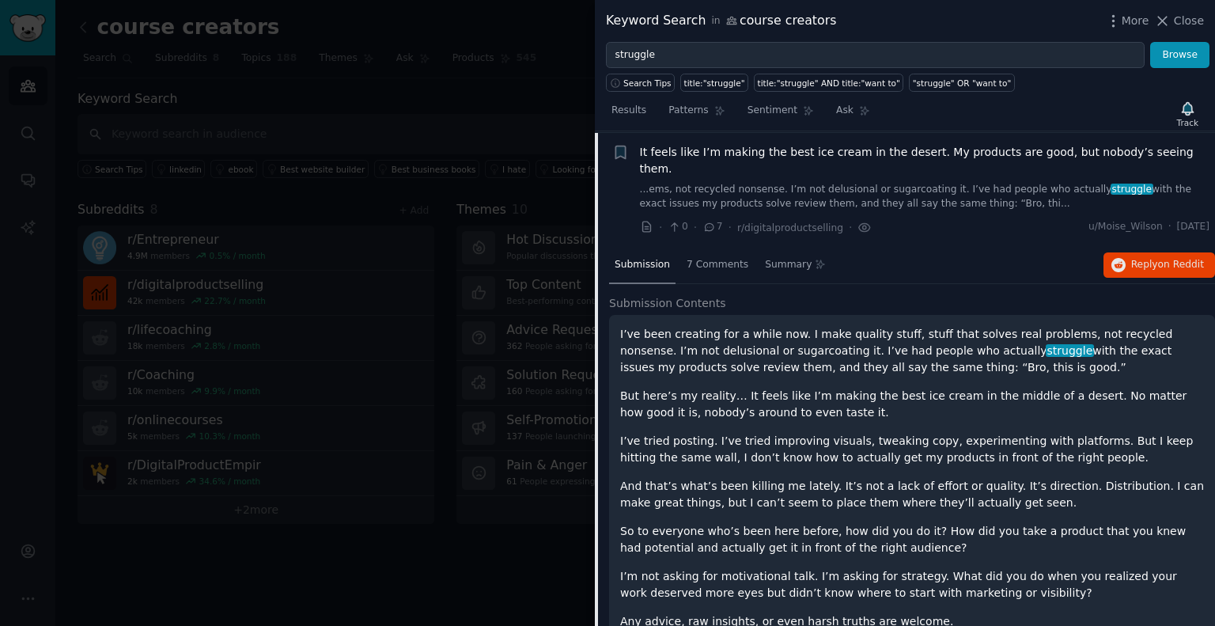
scroll to position [0, 0]
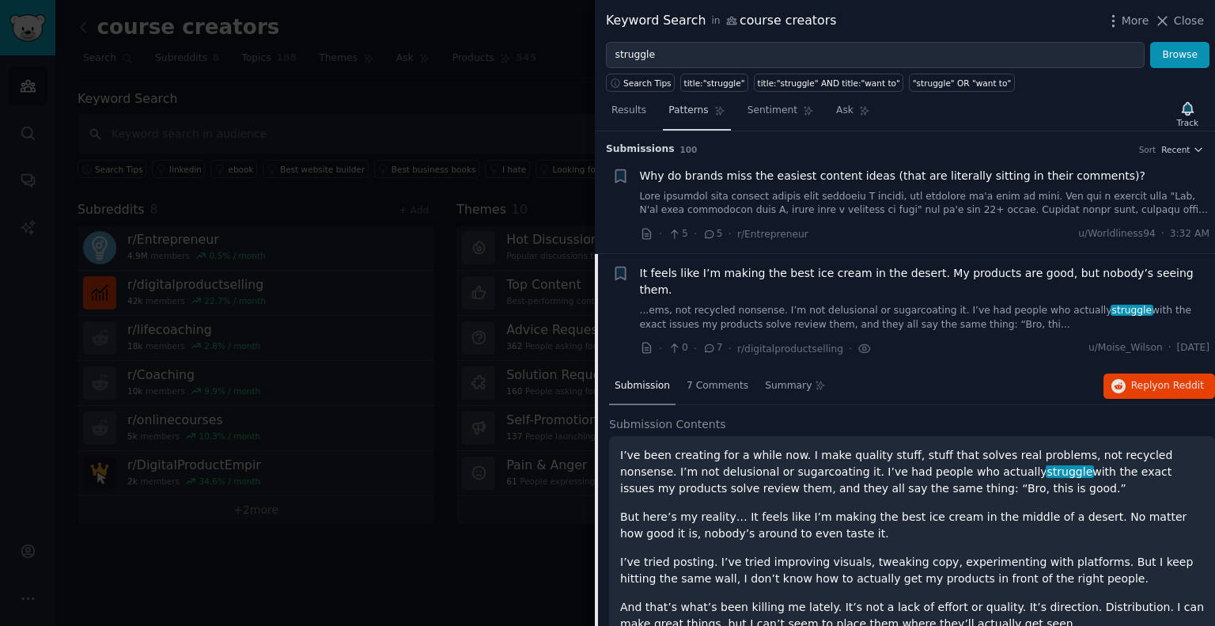
click at [705, 112] on link "Patterns" at bounding box center [696, 114] width 67 height 32
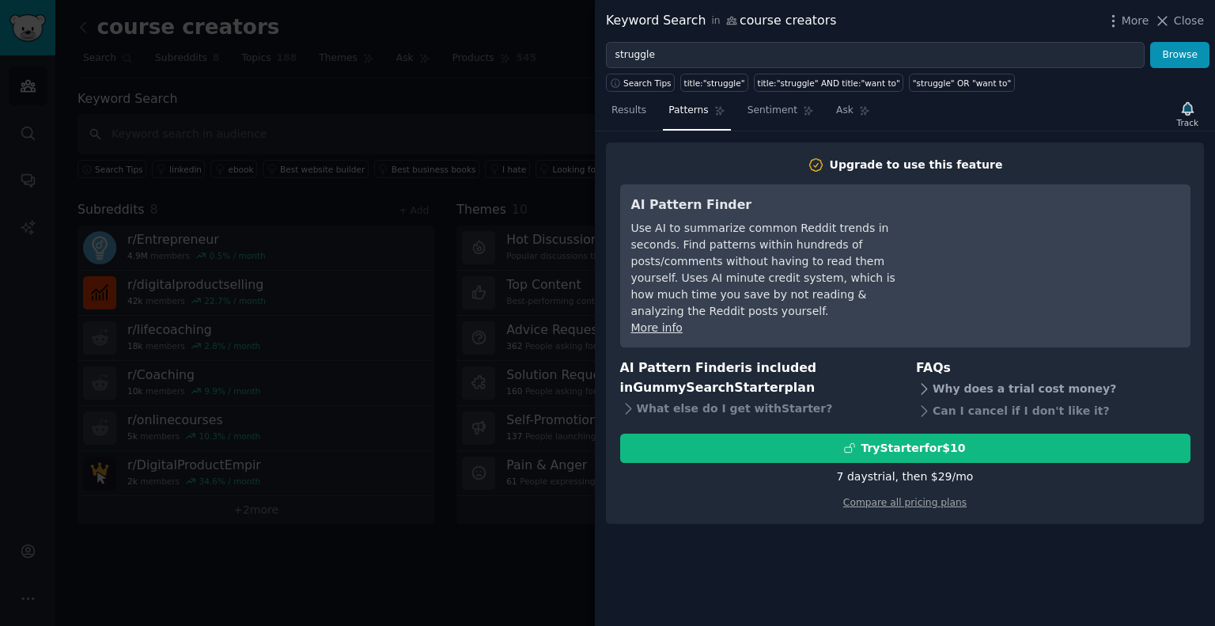
click at [958, 378] on div "Why does a trial cost money?" at bounding box center [1053, 389] width 274 height 22
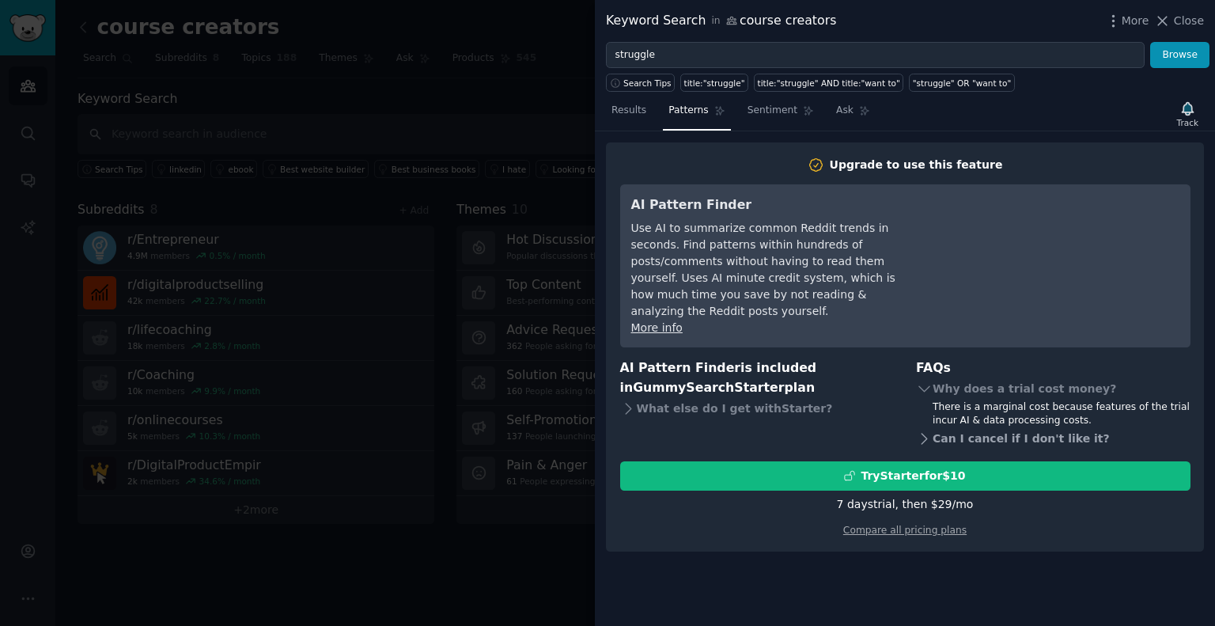
click at [1033, 428] on div "Can I cancel if I don't like it?" at bounding box center [1053, 439] width 274 height 22
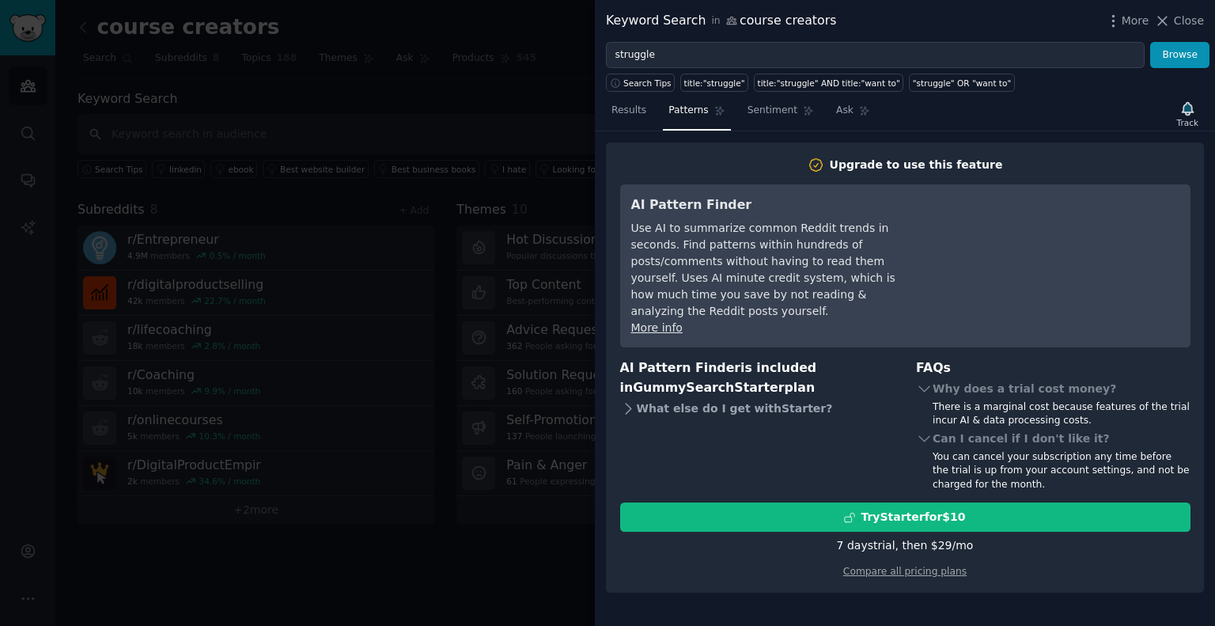
click at [756, 399] on div "What else do I get with Starter ?" at bounding box center [757, 408] width 274 height 22
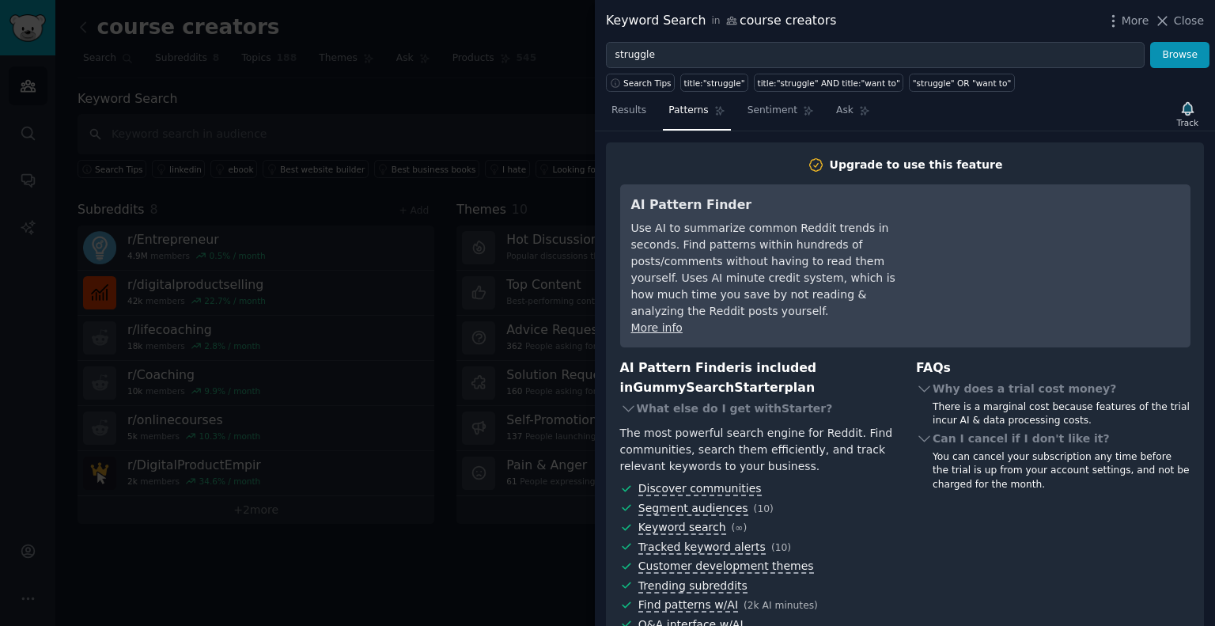
scroll to position [104, 0]
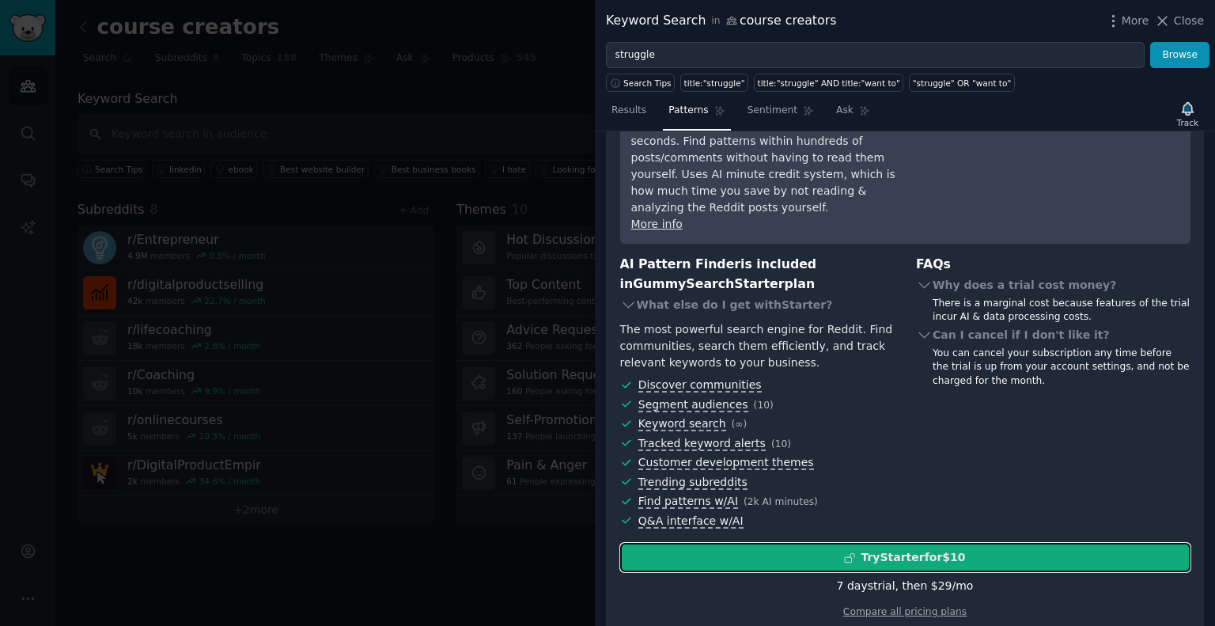
click at [743, 550] on button "Try Starter for $10" at bounding box center [905, 557] width 570 height 29
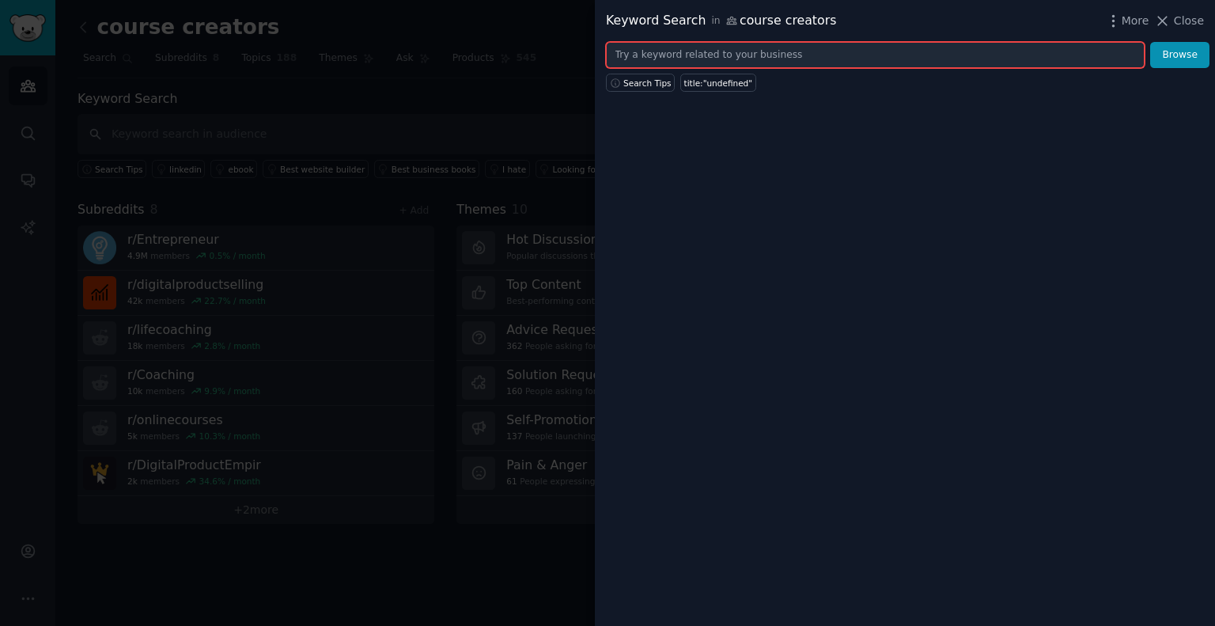
click at [693, 51] on input "text" at bounding box center [875, 55] width 539 height 27
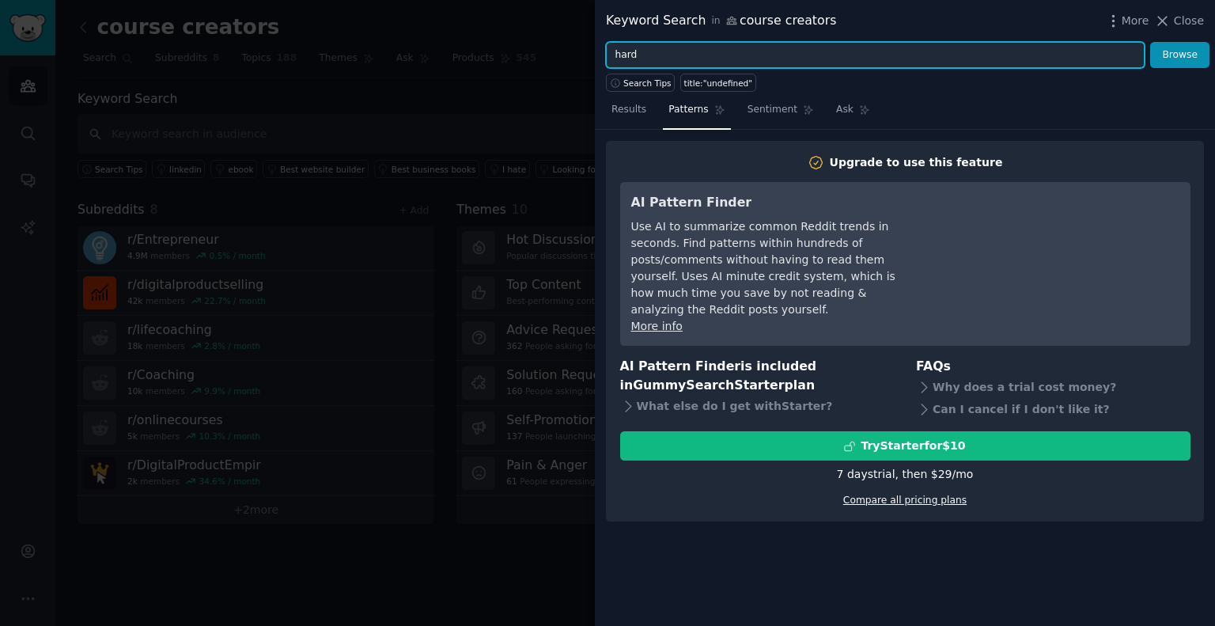
type input "hard"
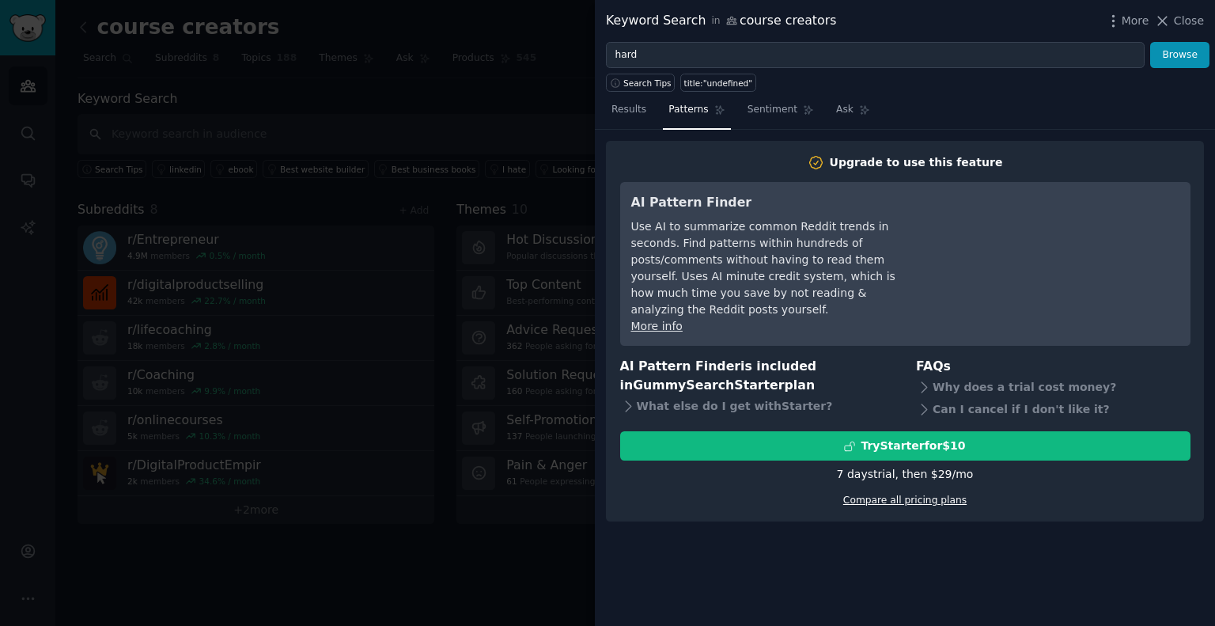
click at [887, 494] on link "Compare all pricing plans" at bounding box center [904, 499] width 123 height 11
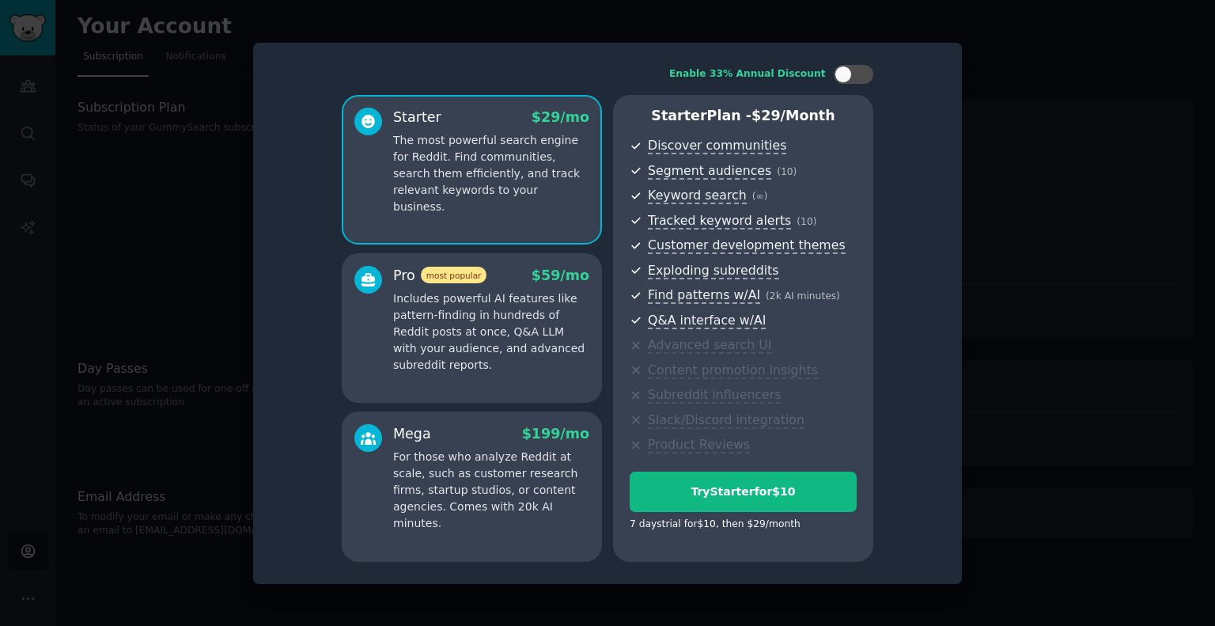
click at [549, 345] on p "Includes powerful AI features like pattern-finding in hundreds of Reddit posts …" at bounding box center [491, 331] width 196 height 83
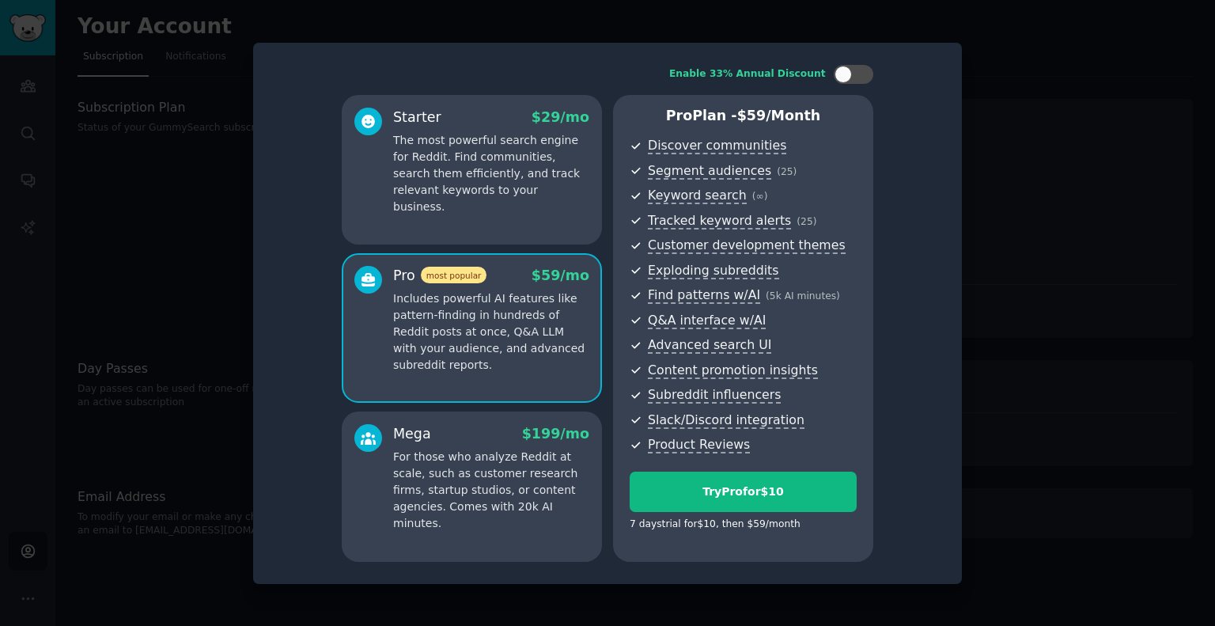
click at [462, 474] on p "For those who analyze Reddit at scale, such as customer research firms, startup…" at bounding box center [491, 489] width 196 height 83
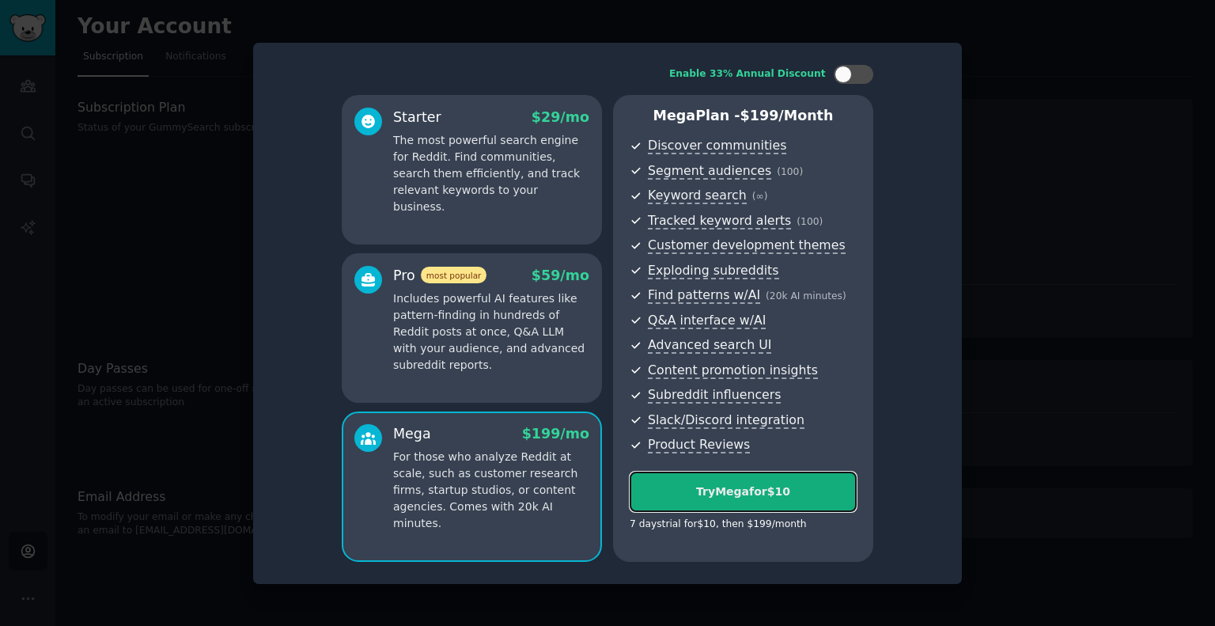
click at [715, 495] on div "Try Mega for $10" at bounding box center [742, 491] width 225 height 17
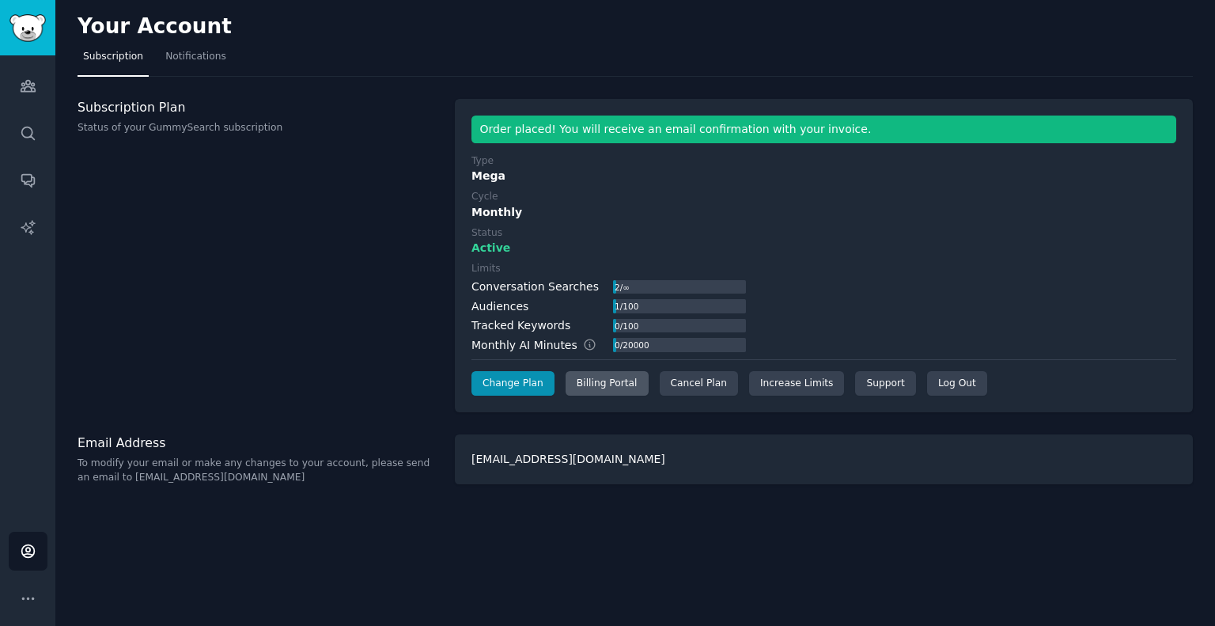
click at [578, 384] on div "Billing Portal" at bounding box center [606, 383] width 83 height 25
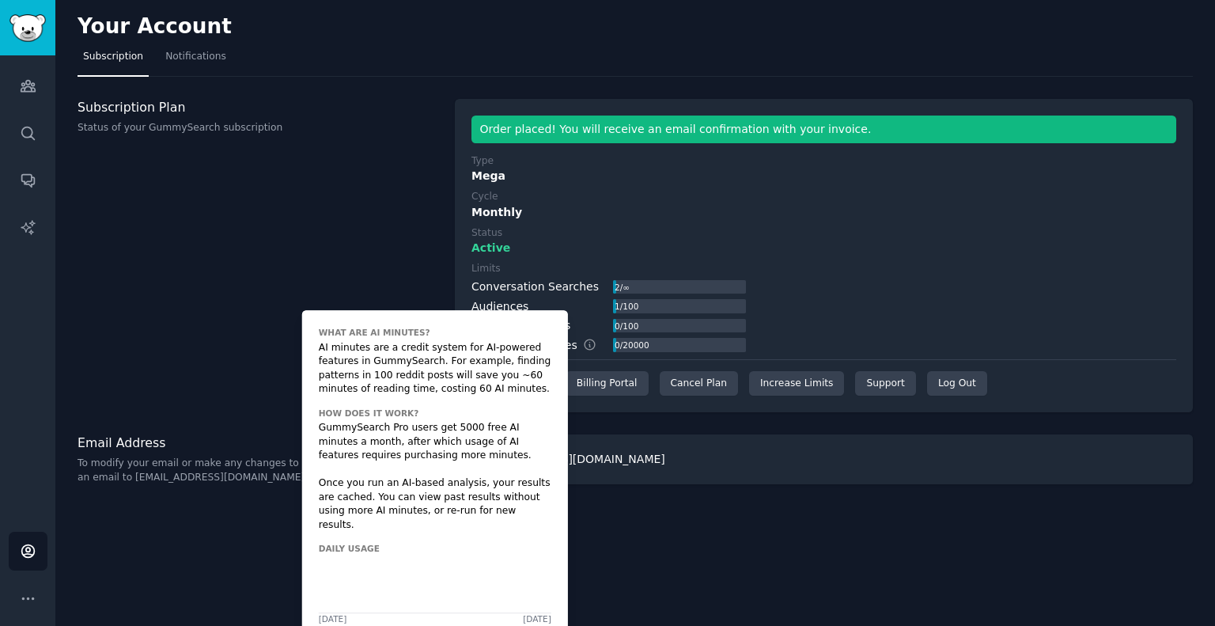
drag, startPoint x: 407, startPoint y: 353, endPoint x: 407, endPoint y: 382, distance: 28.5
click at [407, 382] on div "AI minutes are a credit system for AI-powered features in GummySearch. For exam…" at bounding box center [435, 368] width 233 height 55
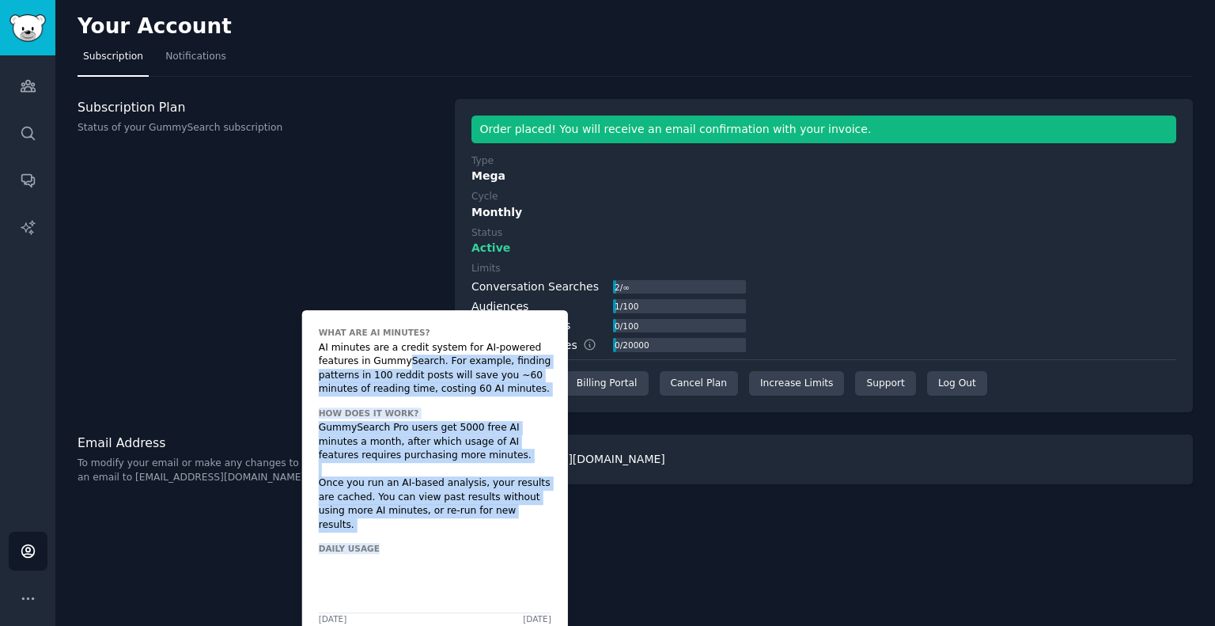
drag, startPoint x: 400, startPoint y: 359, endPoint x: 389, endPoint y: 536, distance: 177.5
click at [389, 536] on div "What are AI Minutes? AI minutes are a credit system for AI-powered features in …" at bounding box center [435, 475] width 266 height 330
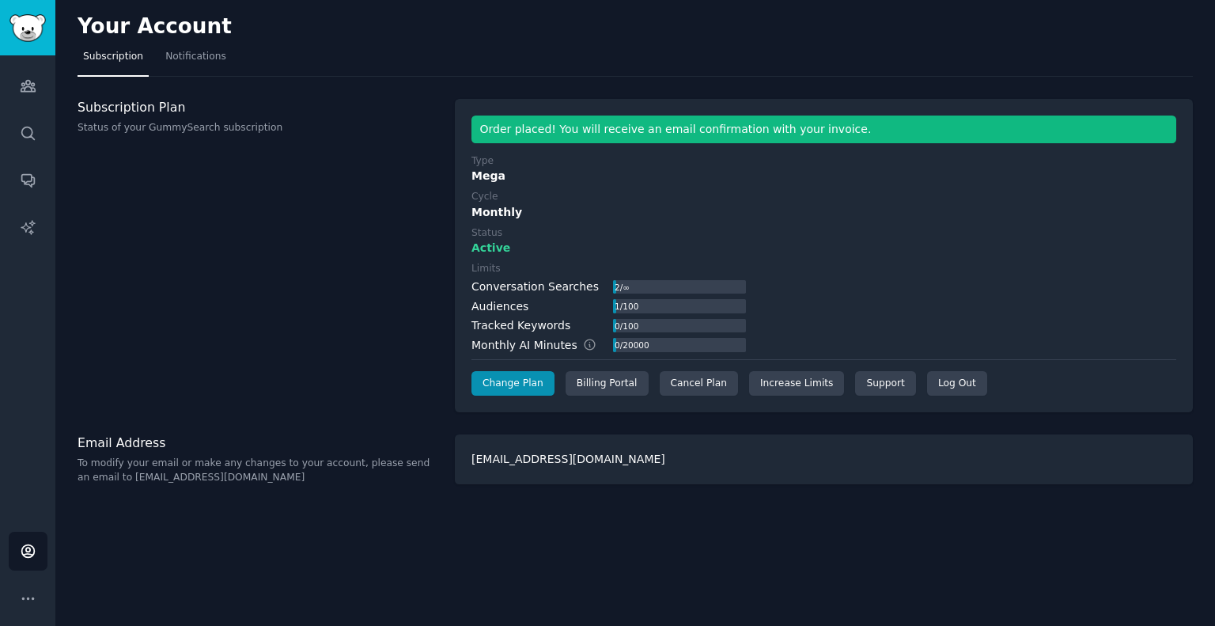
click at [249, 540] on div "Your Account Subscription Notifications Subscription Plan Status of your GummyS…" at bounding box center [634, 313] width 1159 height 626
click at [32, 101] on link "Audiences" at bounding box center [28, 85] width 39 height 39
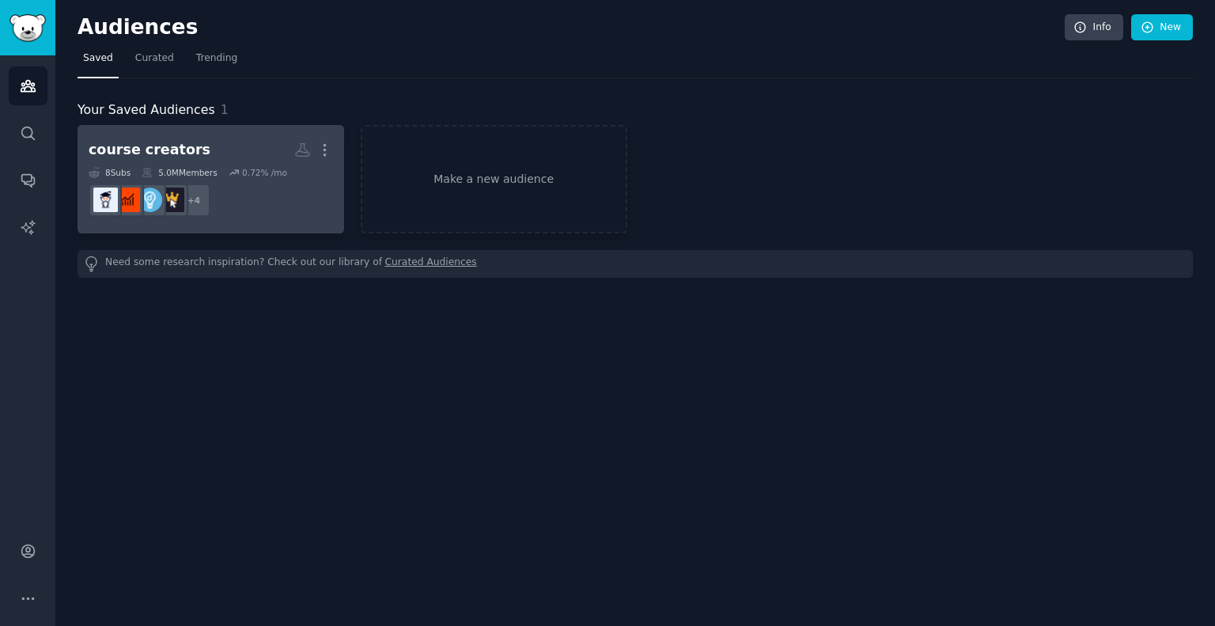
click at [231, 148] on h2 "course creators More" at bounding box center [211, 150] width 244 height 28
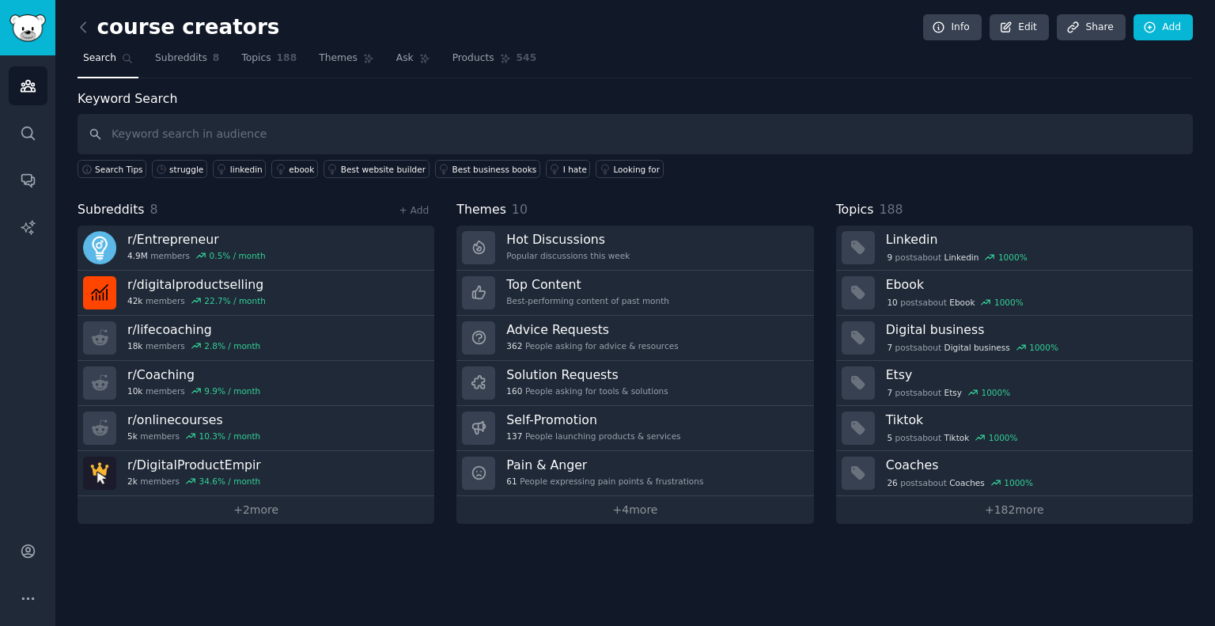
click at [307, 136] on input "text" at bounding box center [635, 134] width 1115 height 40
click at [169, 164] on div "struggle" at bounding box center [186, 169] width 34 height 11
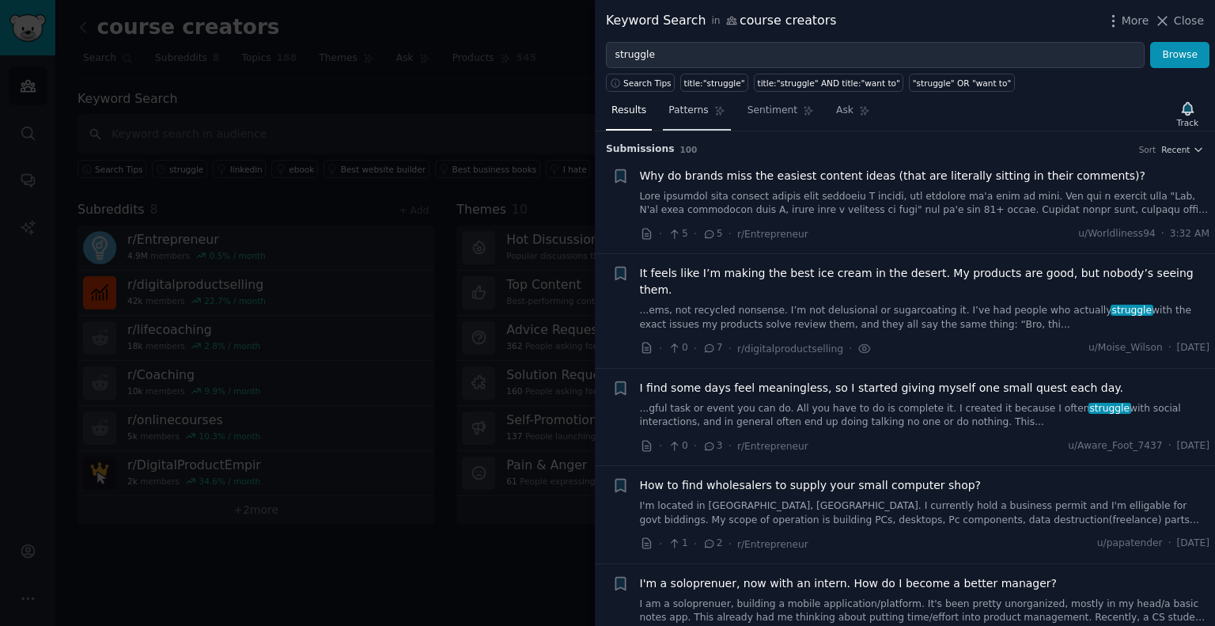
click at [690, 108] on span "Patterns" at bounding box center [688, 111] width 40 height 14
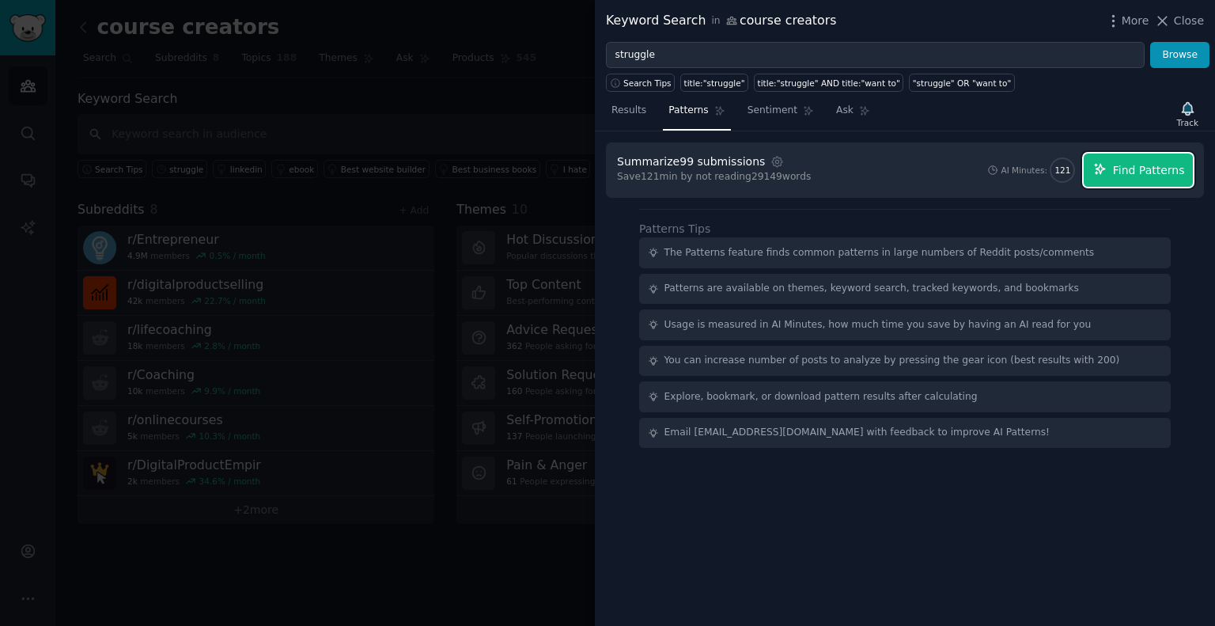
click at [1159, 173] on span "Find Patterns" at bounding box center [1149, 170] width 72 height 17
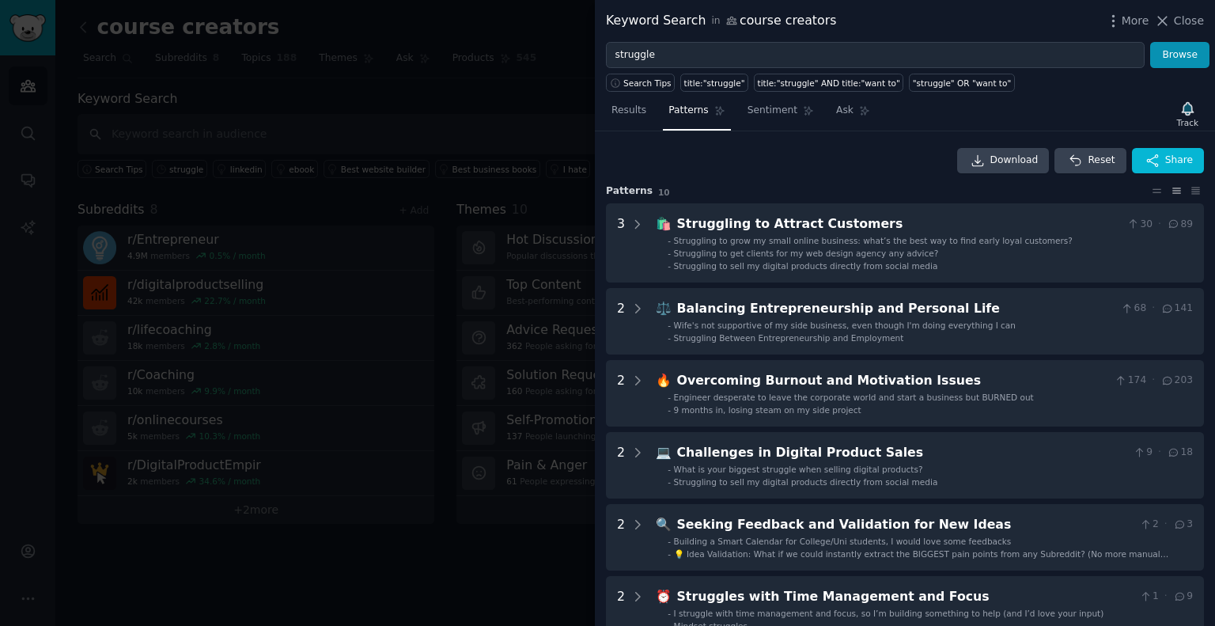
click at [316, 506] on div at bounding box center [607, 313] width 1215 height 626
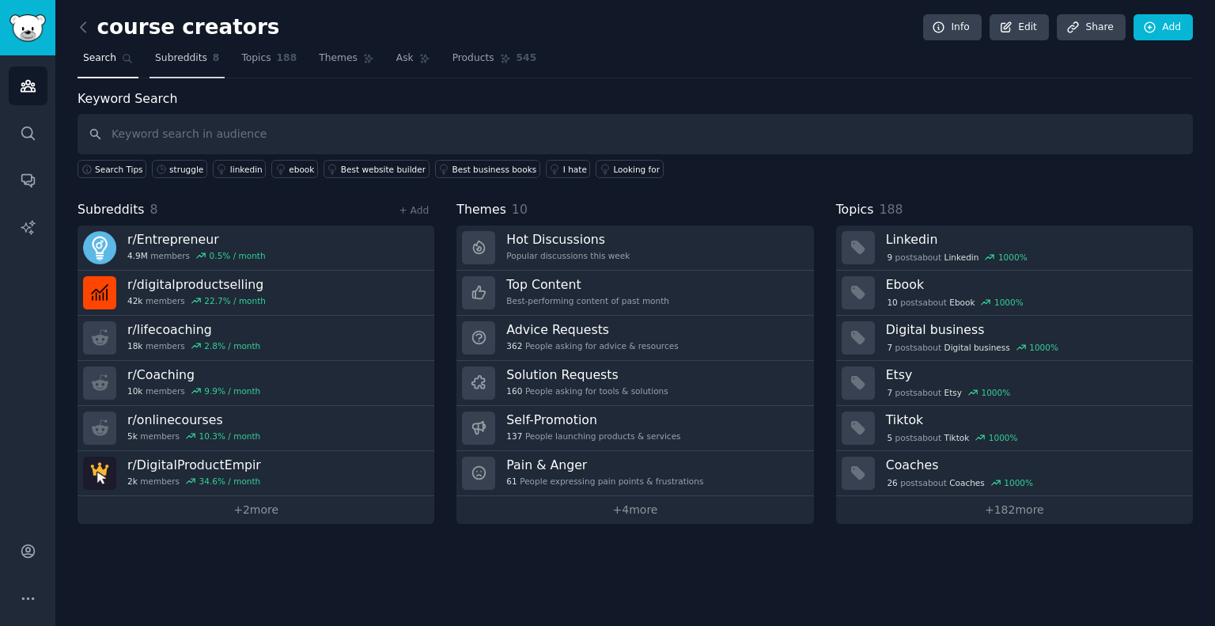
click at [190, 62] on span "Subreddits" at bounding box center [181, 58] width 52 height 14
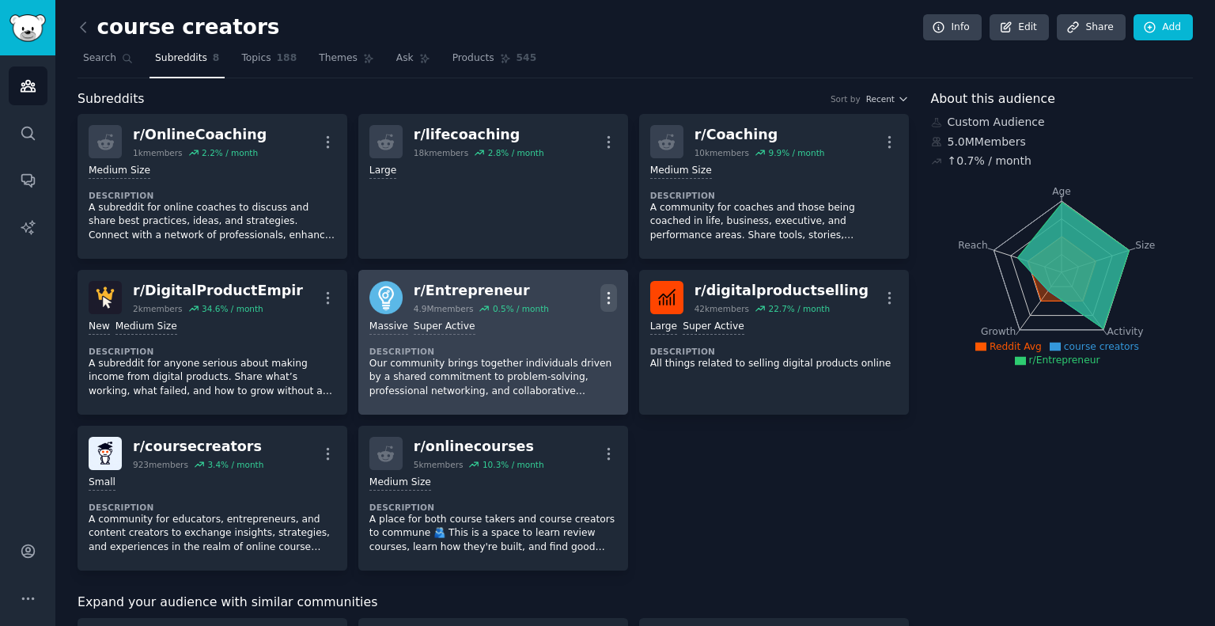
click at [610, 297] on icon "button" at bounding box center [608, 297] width 17 height 17
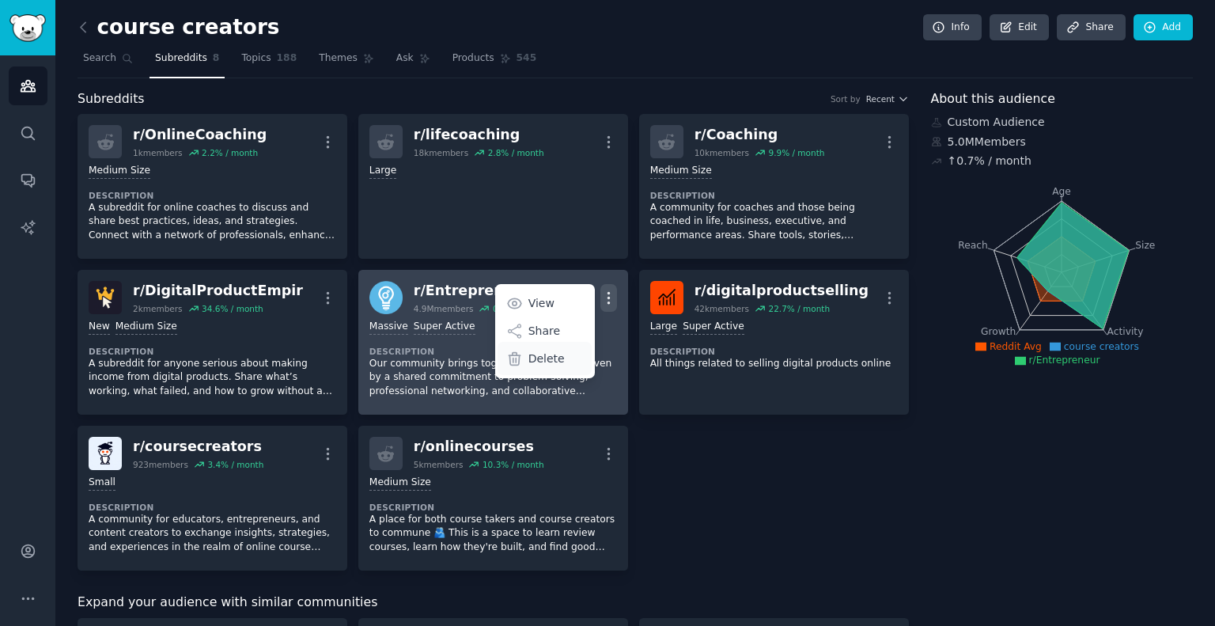
click at [521, 365] on div "Delete" at bounding box center [544, 358] width 94 height 33
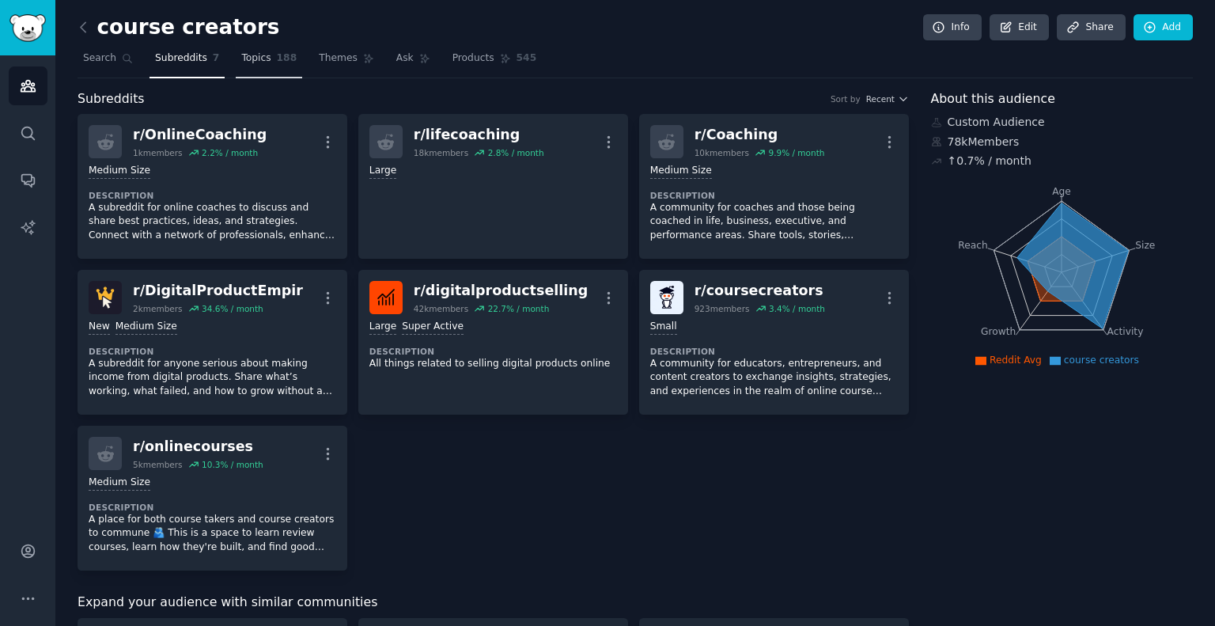
click at [246, 56] on span "Topics" at bounding box center [255, 58] width 29 height 14
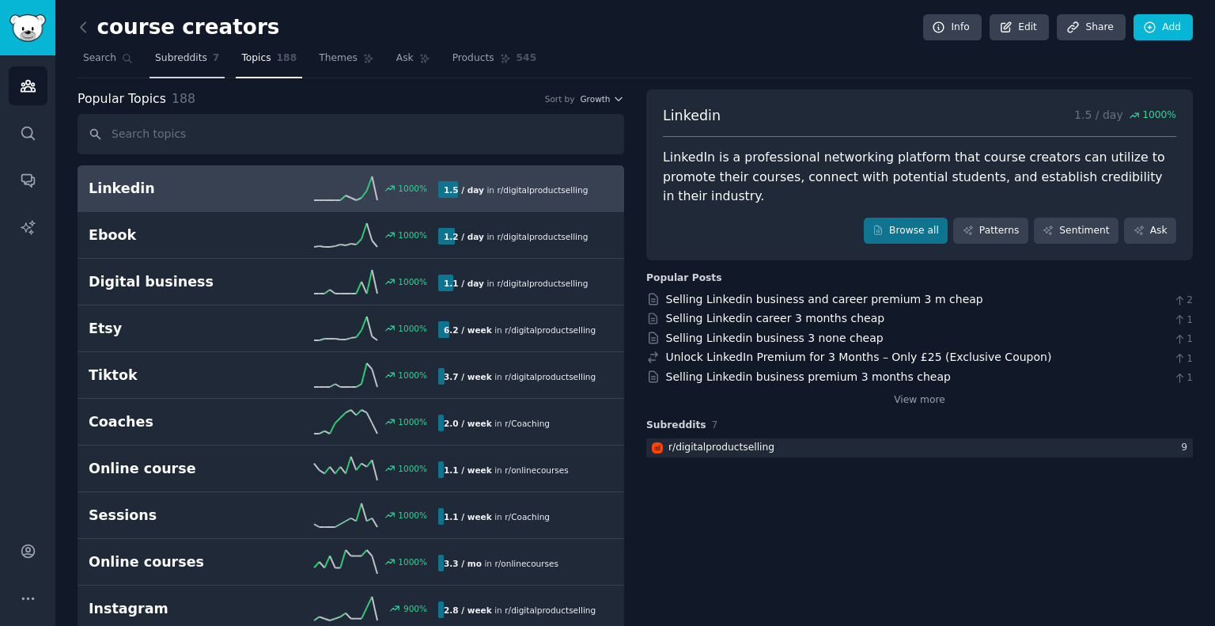
click at [166, 54] on span "Subreddits" at bounding box center [181, 58] width 52 height 14
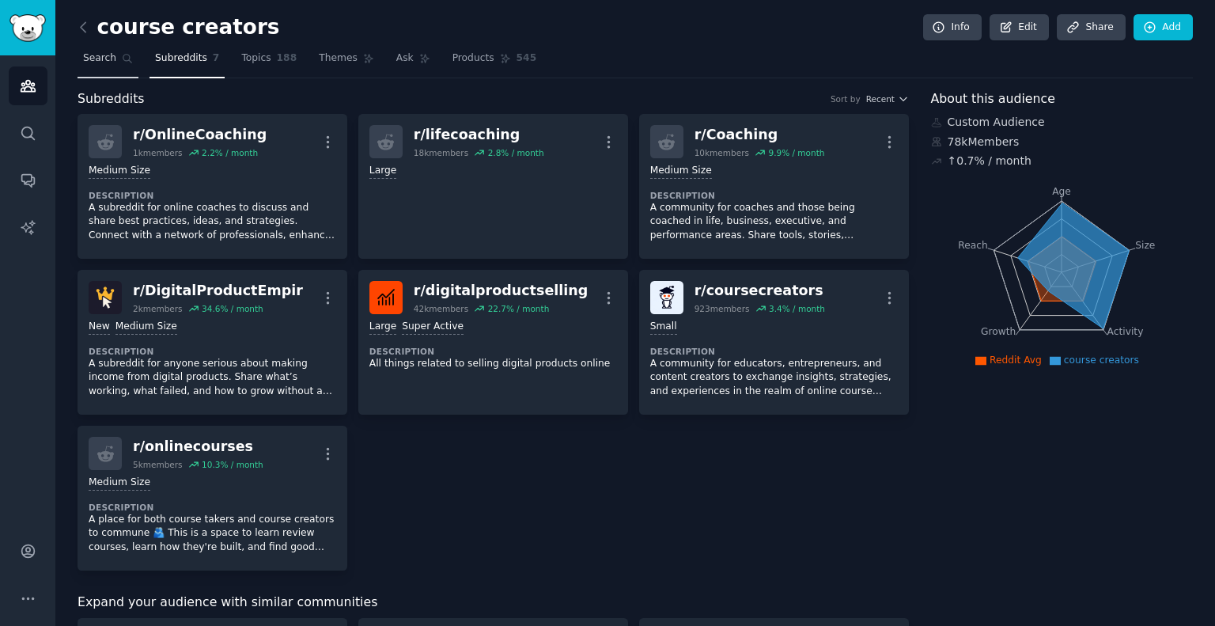
click at [130, 54] on link "Search" at bounding box center [108, 62] width 61 height 32
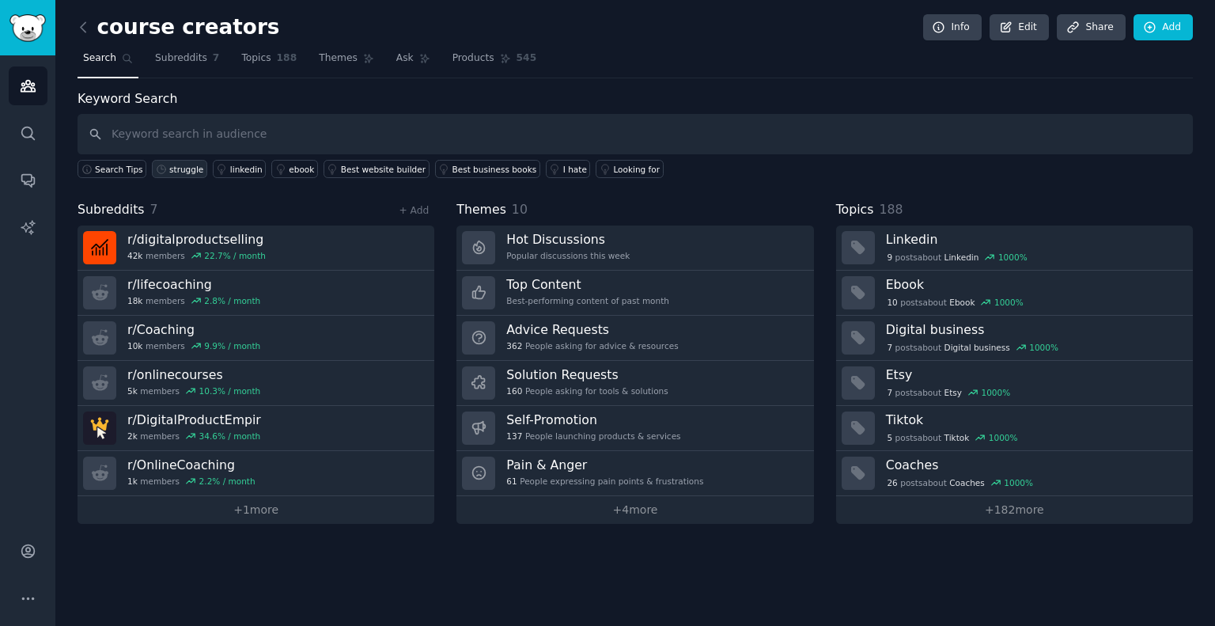
click at [176, 164] on div "struggle" at bounding box center [186, 169] width 34 height 11
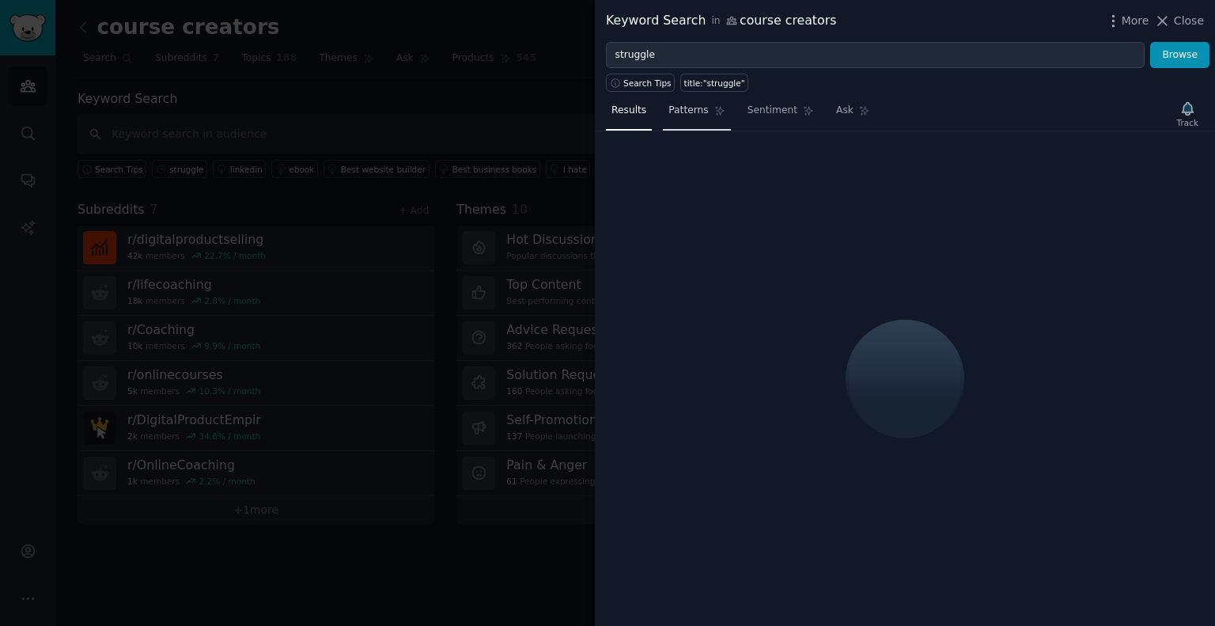
click at [687, 110] on span "Patterns" at bounding box center [688, 111] width 40 height 14
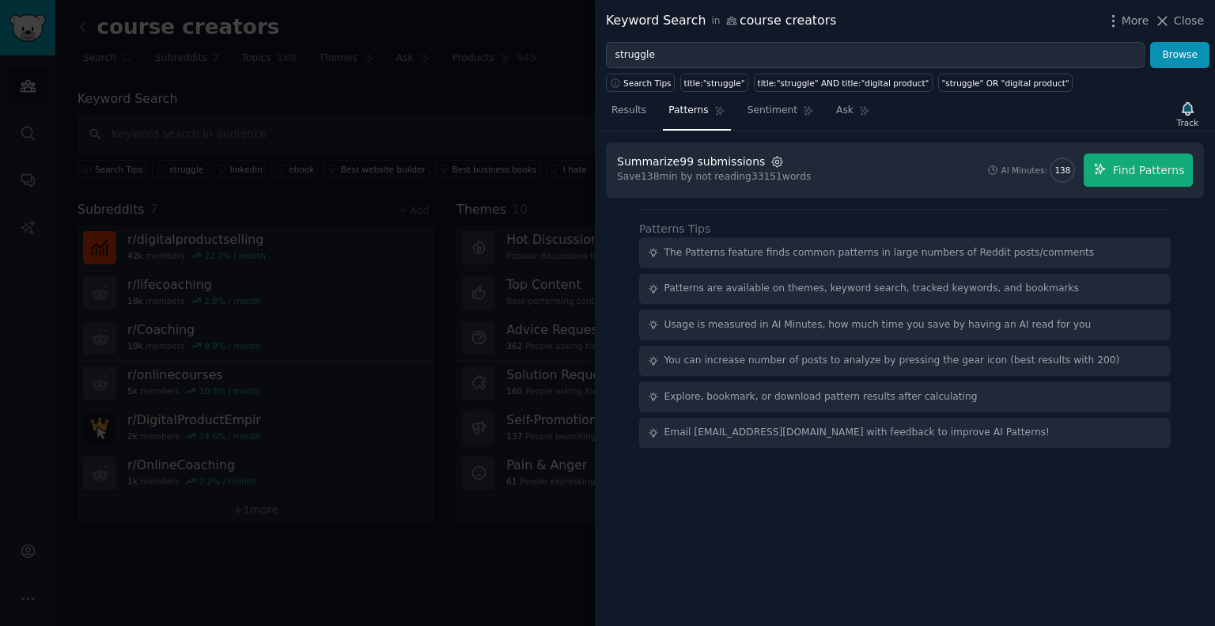
click at [772, 158] on icon "button" at bounding box center [777, 162] width 10 height 10
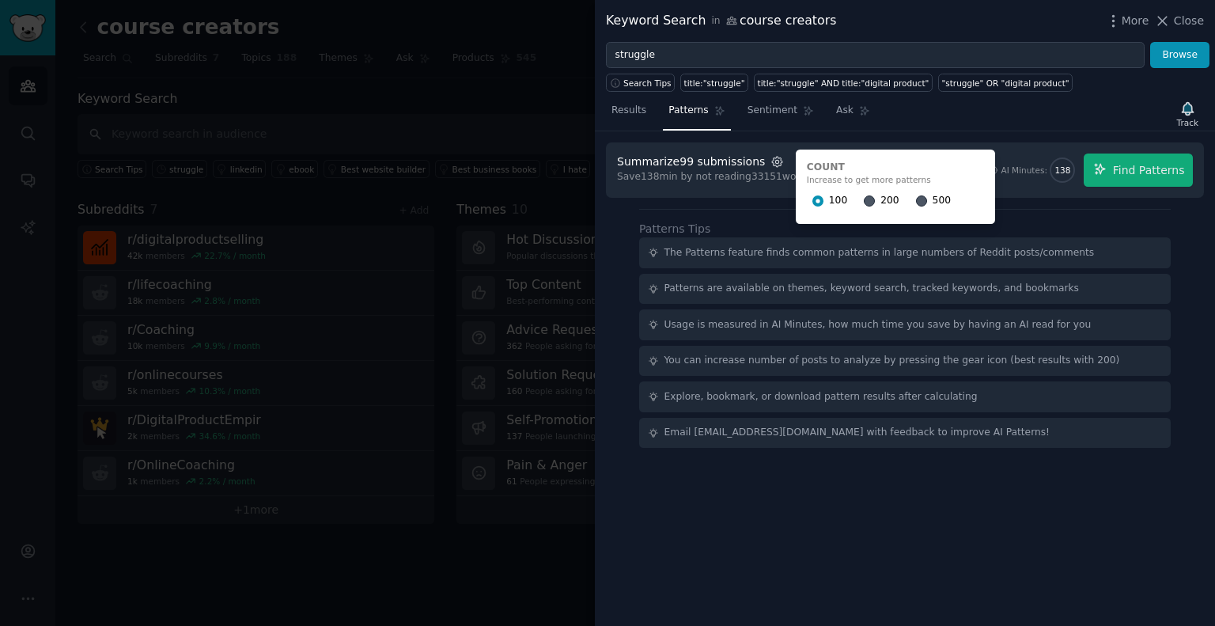
click at [772, 158] on icon "button" at bounding box center [777, 162] width 10 height 10
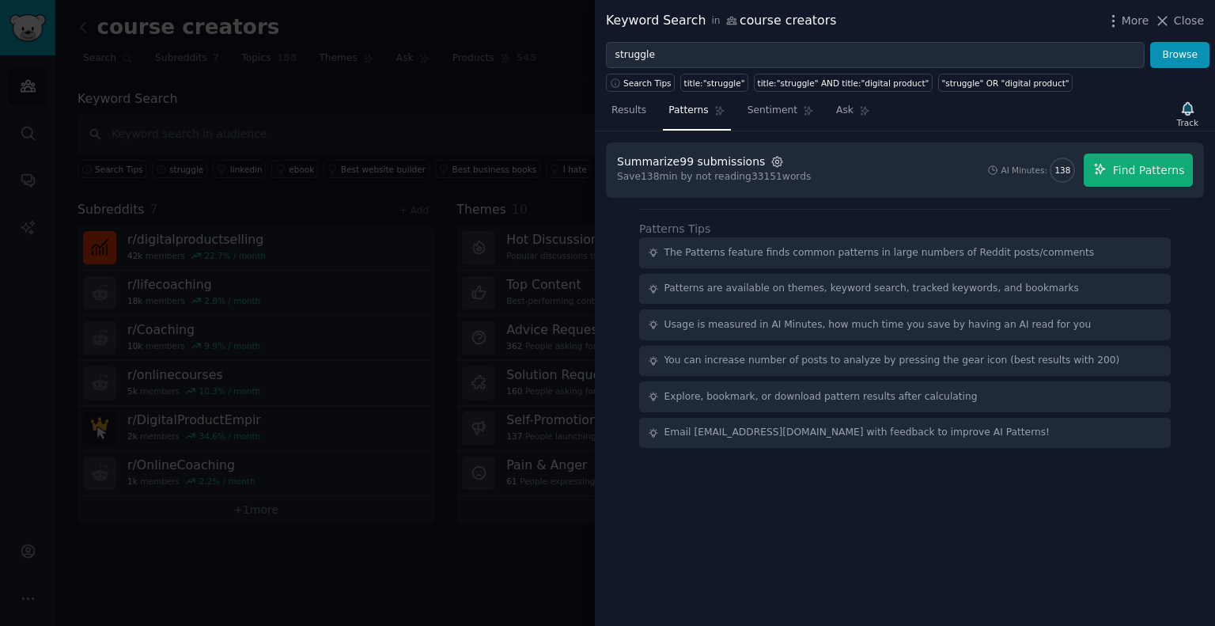
click at [772, 158] on icon "button" at bounding box center [777, 162] width 10 height 10
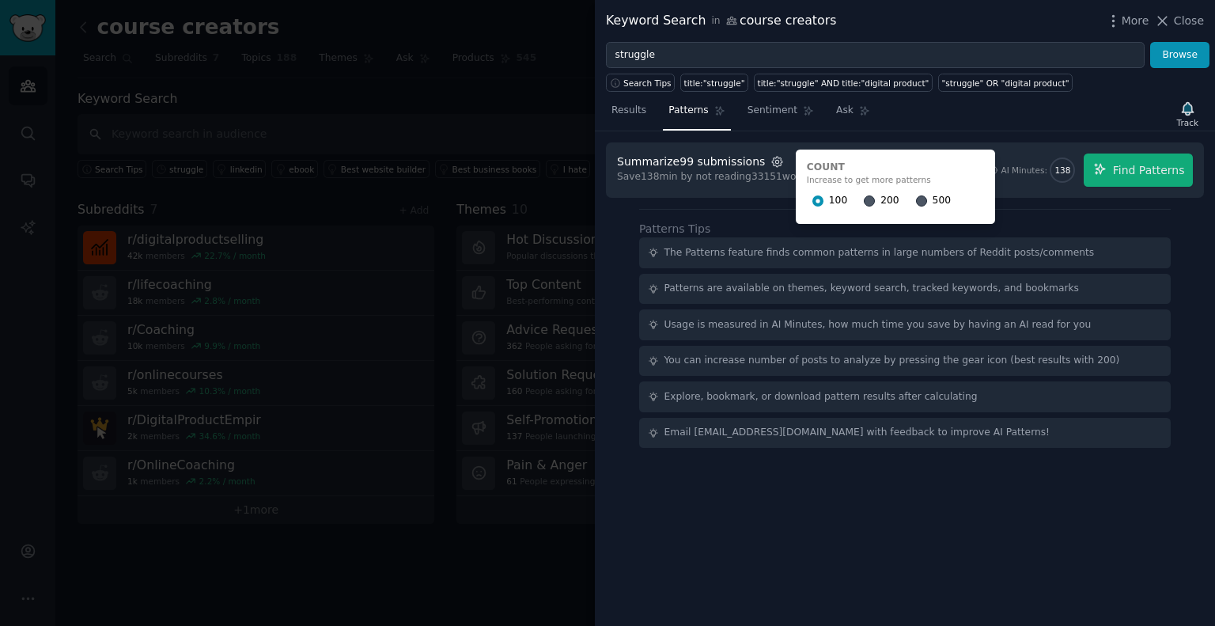
click at [772, 158] on icon "button" at bounding box center [777, 162] width 10 height 10
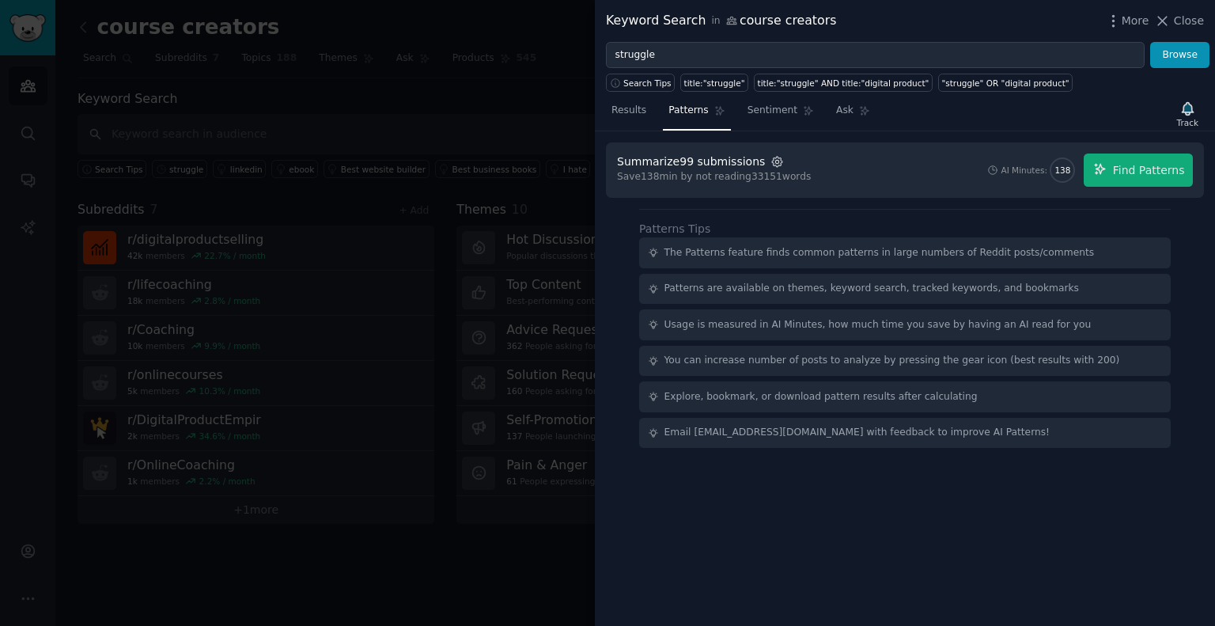
click at [772, 158] on icon "button" at bounding box center [777, 162] width 10 height 10
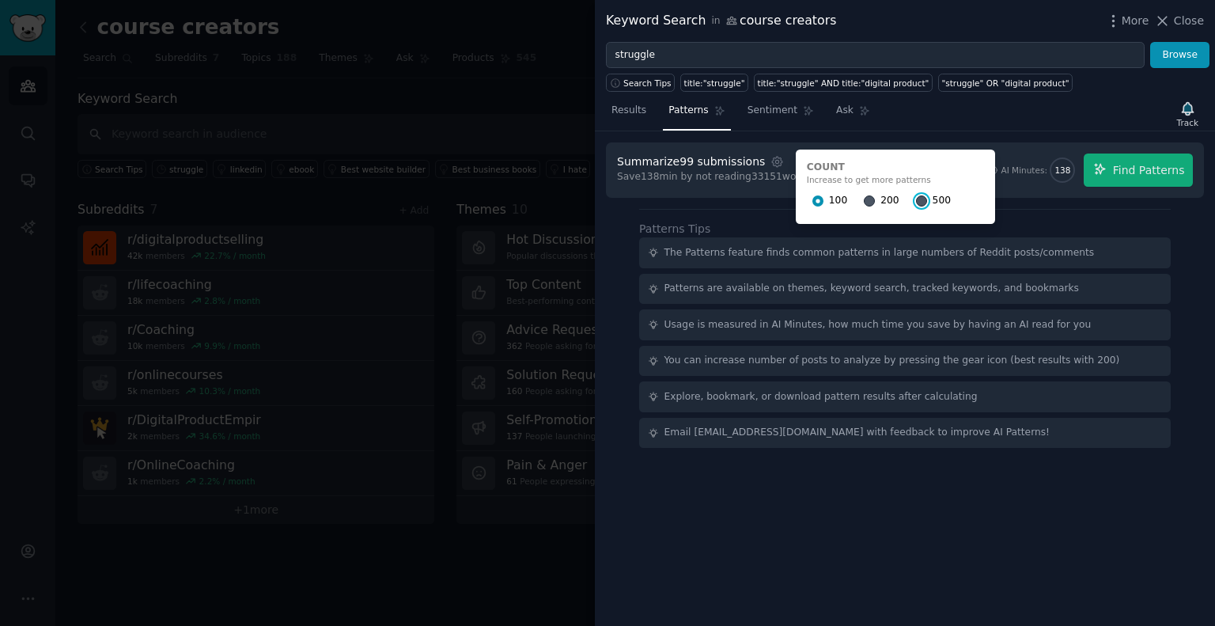
click at [916, 197] on input "500" at bounding box center [921, 200] width 11 height 11
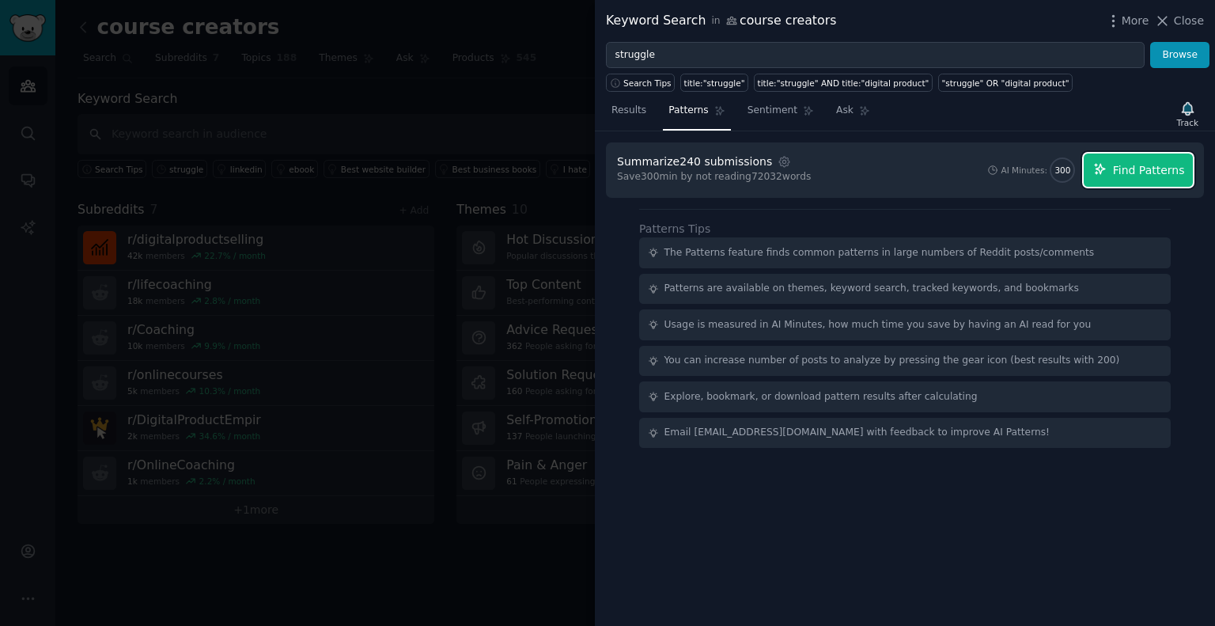
click at [1120, 162] on span "Find Patterns" at bounding box center [1149, 170] width 72 height 17
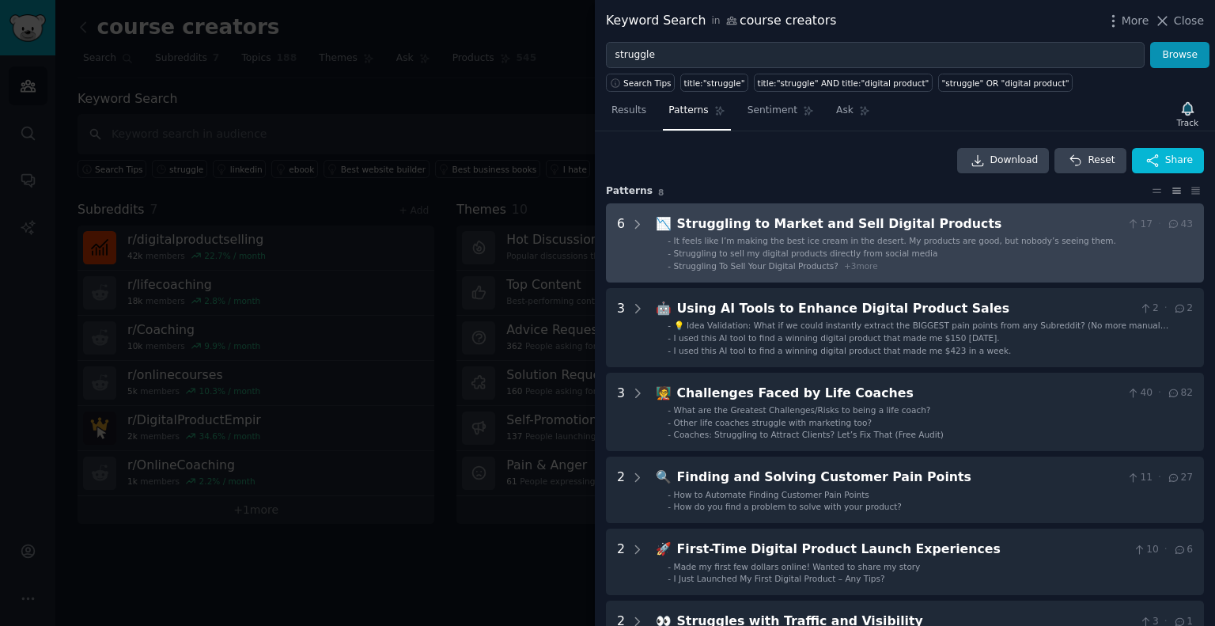
click at [622, 235] on div "6" at bounding box center [621, 242] width 8 height 57
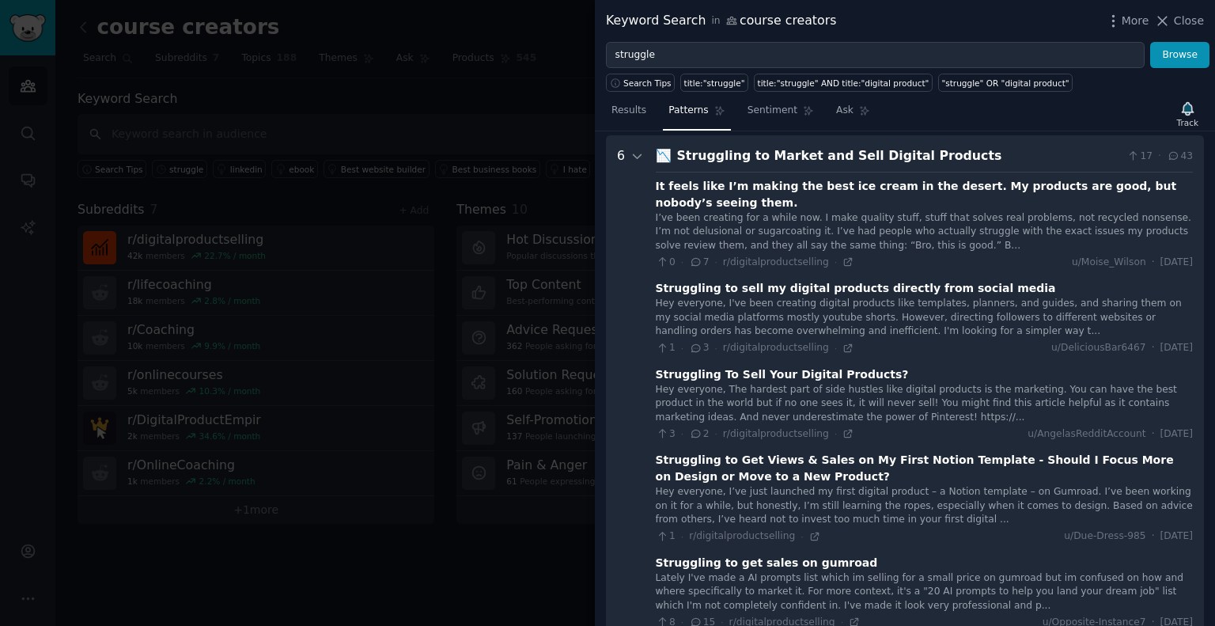
scroll to position [72, 0]
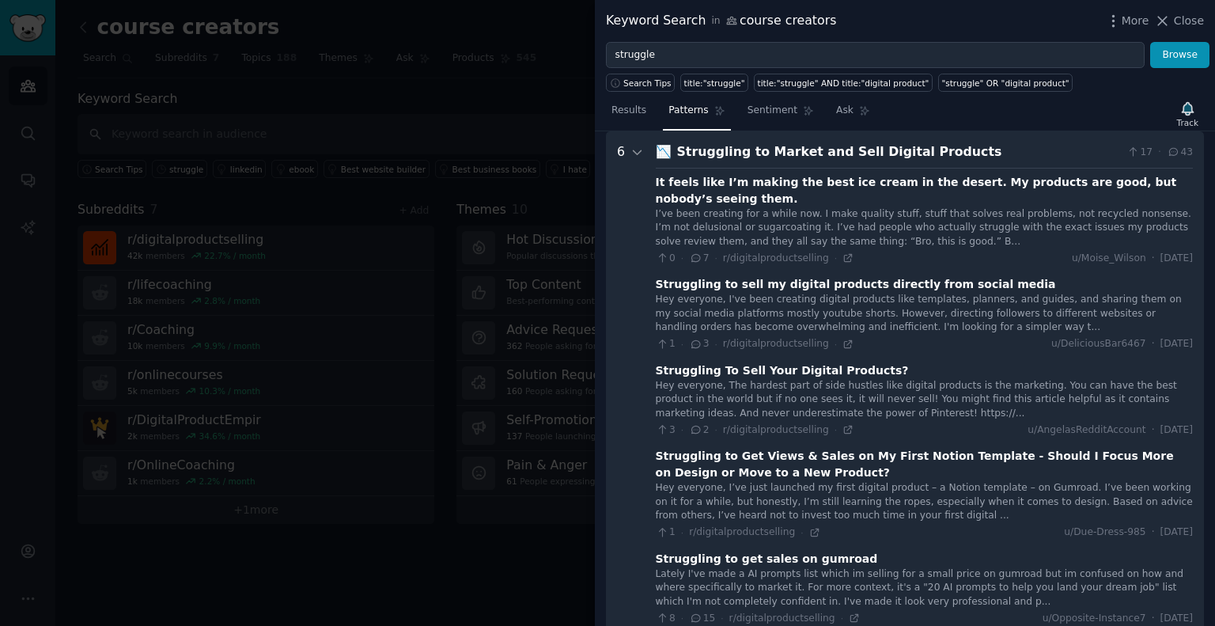
click at [626, 149] on div "6" at bounding box center [631, 445] width 28 height 606
click at [630, 161] on div at bounding box center [637, 445] width 14 height 606
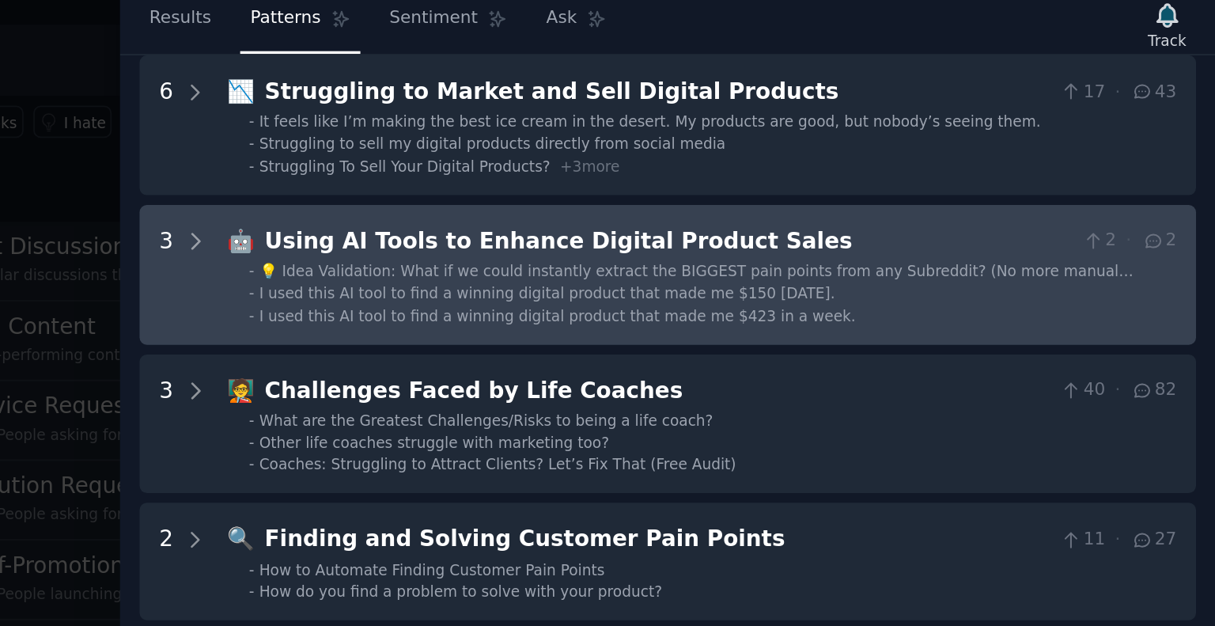
scroll to position [0, 0]
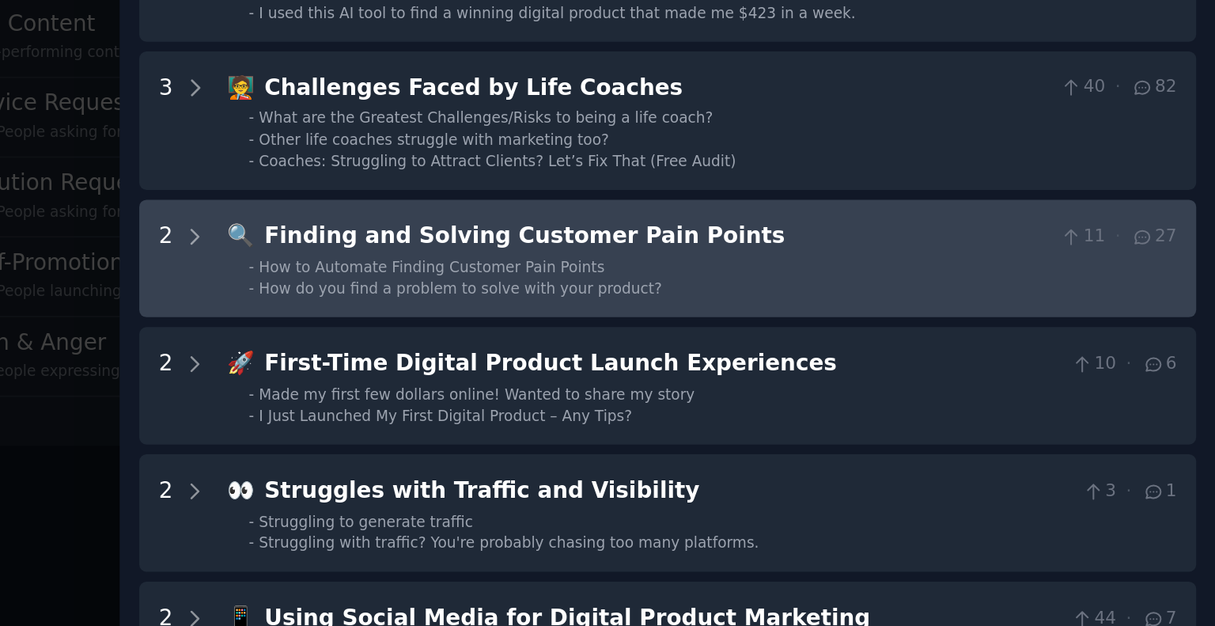
click at [971, 425] on li "- How to Automate Finding Customer Pain Points" at bounding box center [929, 422] width 525 height 11
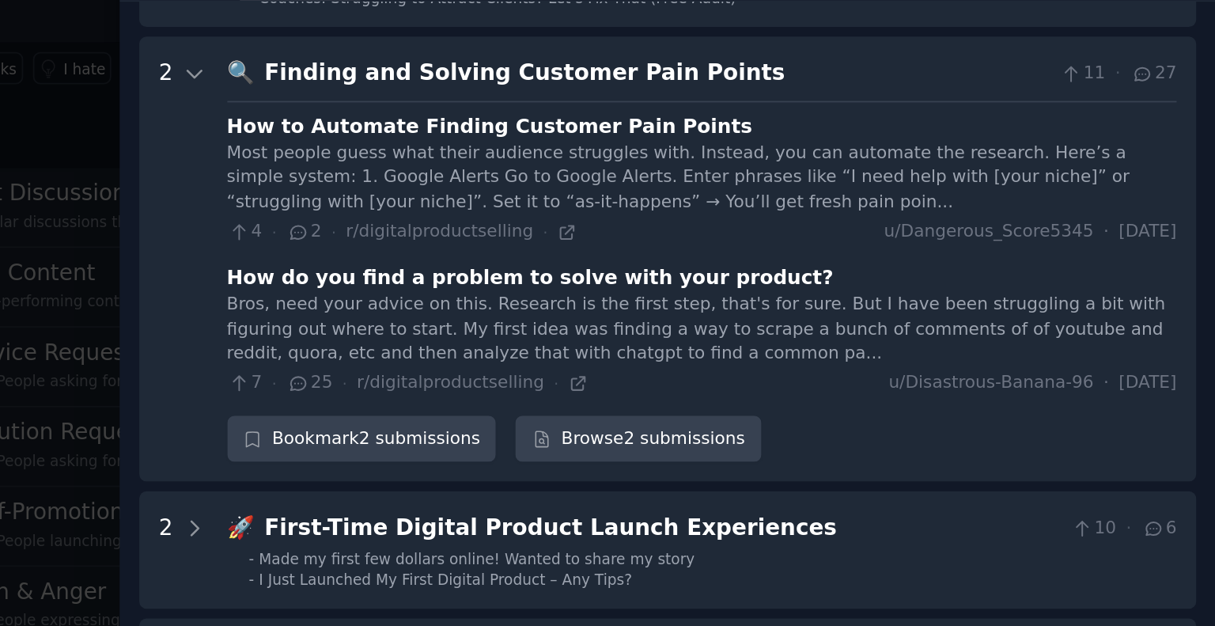
scroll to position [325, 0]
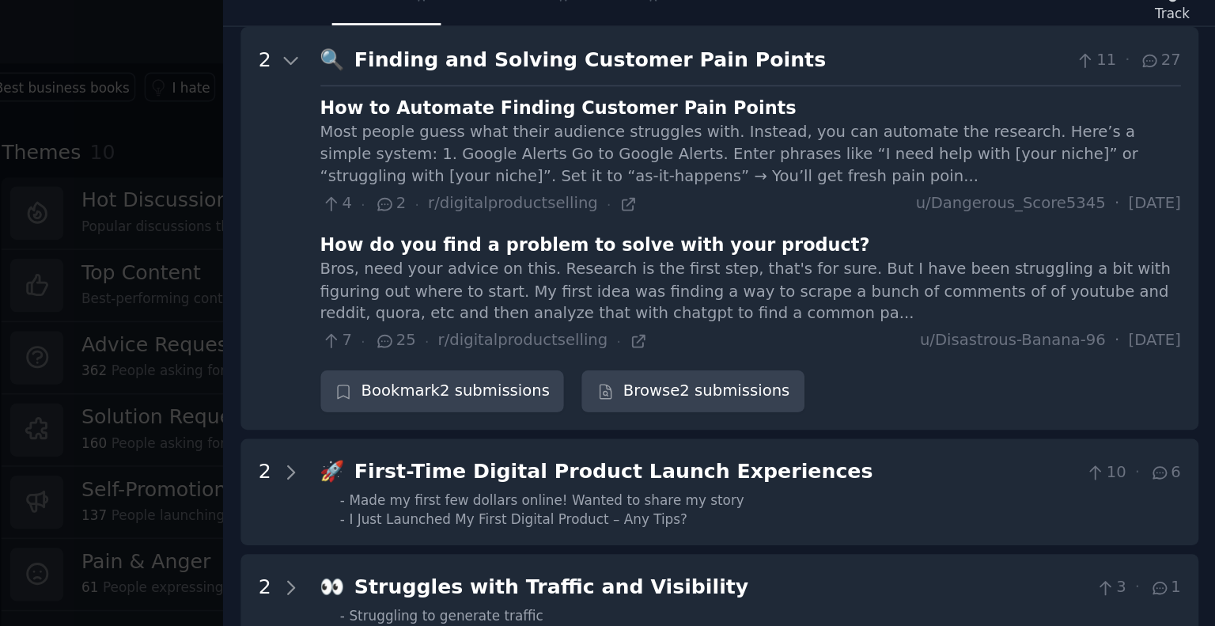
click at [989, 199] on div "Most people guess what their audience struggles with. Instead, you can automate…" at bounding box center [924, 212] width 537 height 42
click at [699, 191] on div "Most people guess what their audience struggles with. Instead, you can automate…" at bounding box center [924, 212] width 537 height 42
click at [664, 195] on div "Most people guess what their audience struggles with. Instead, you can automate…" at bounding box center [924, 212] width 537 height 42
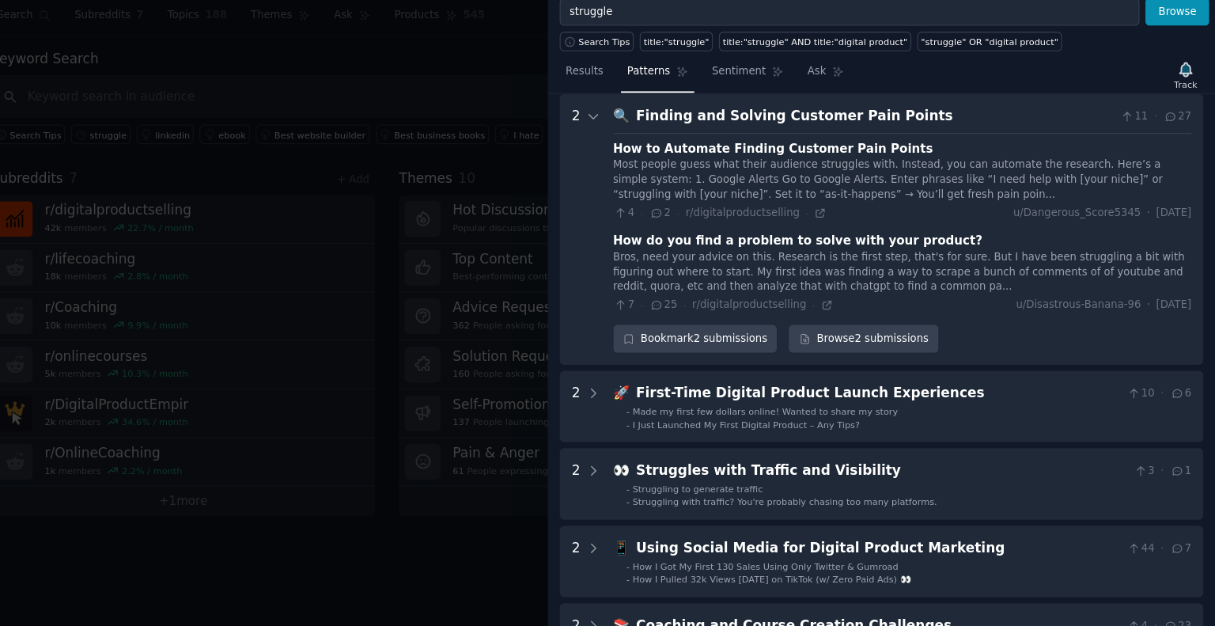
scroll to position [0, 0]
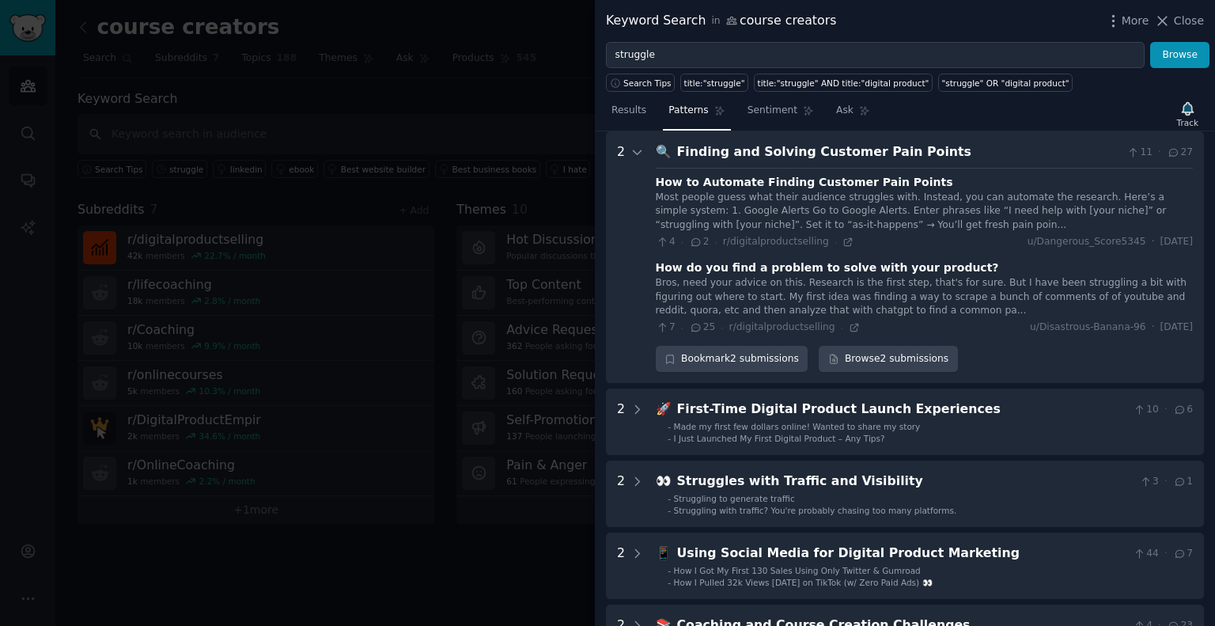
click at [778, 187] on div "How to Automate Finding Customer Pain Points" at bounding box center [804, 182] width 297 height 17
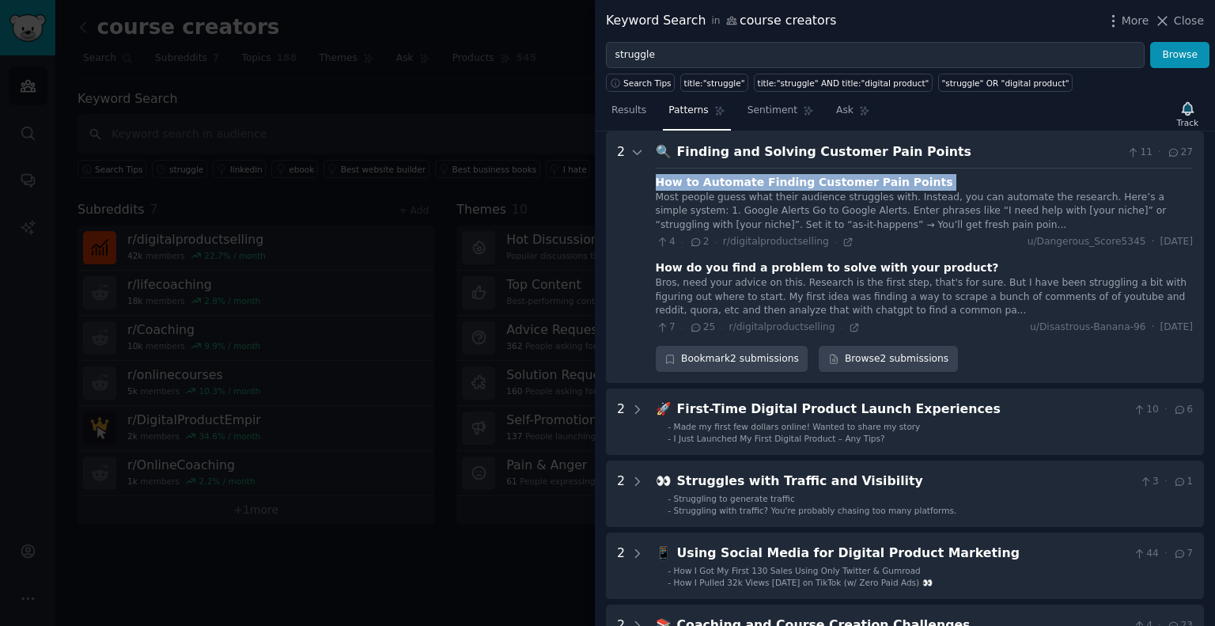
click at [778, 187] on div "How to Automate Finding Customer Pain Points" at bounding box center [804, 182] width 297 height 17
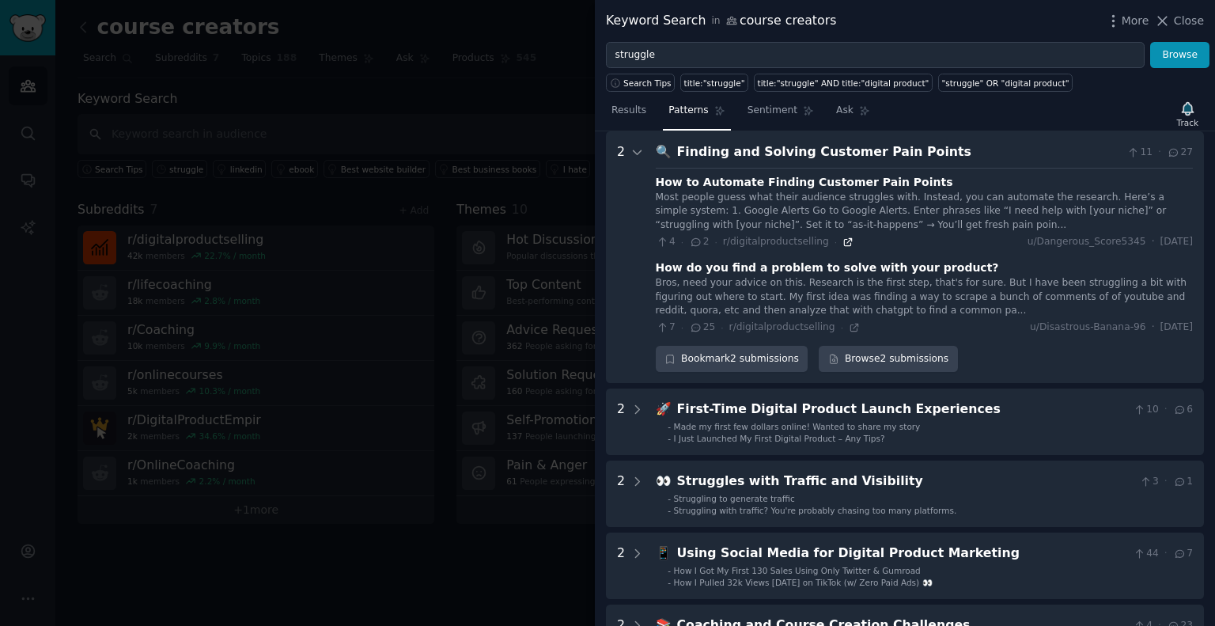
click at [845, 240] on icon at bounding box center [848, 241] width 7 height 7
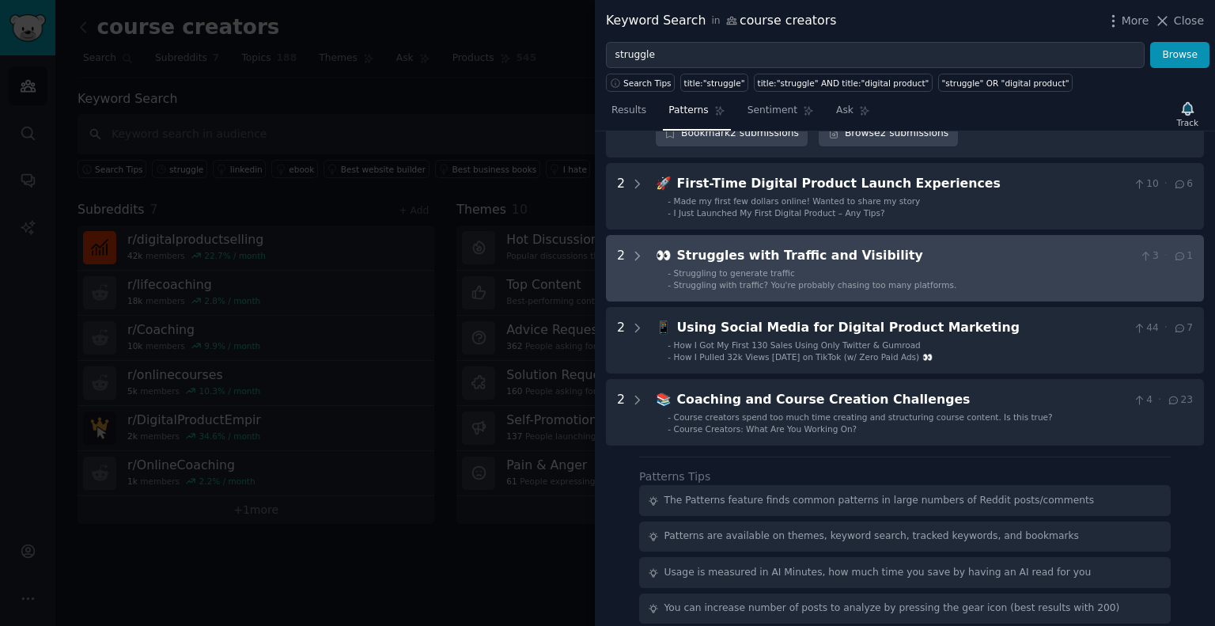
scroll to position [551, 0]
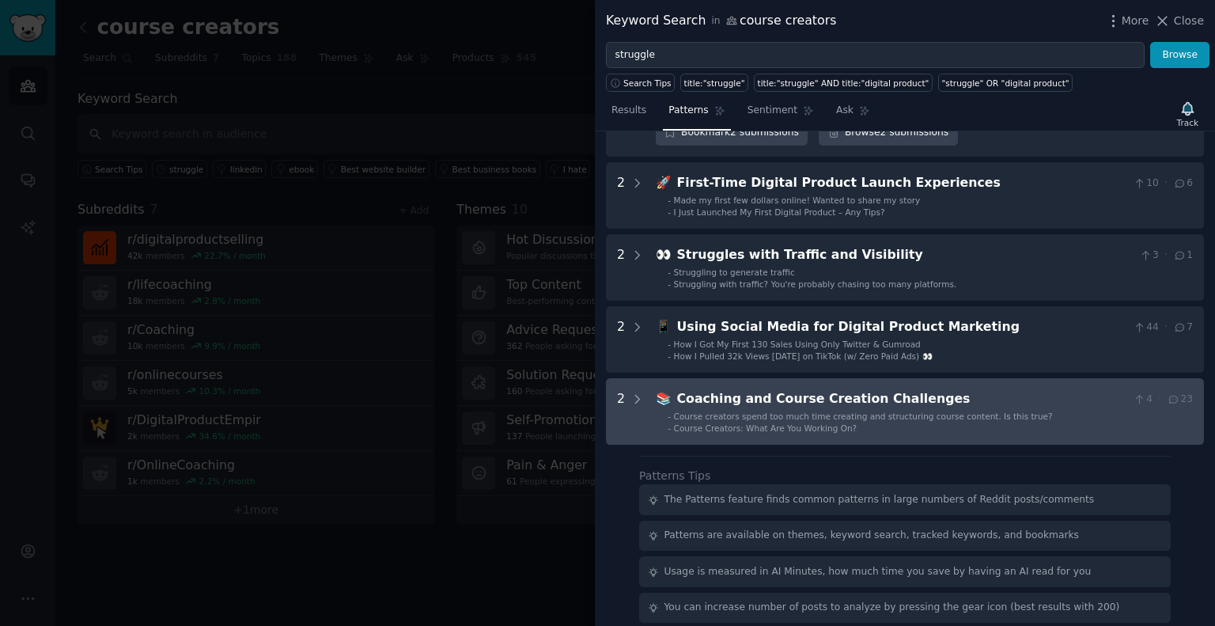
click at [930, 420] on ul "- Course creators spend too much time creating and structuring course content. …" at bounding box center [924, 422] width 536 height 24
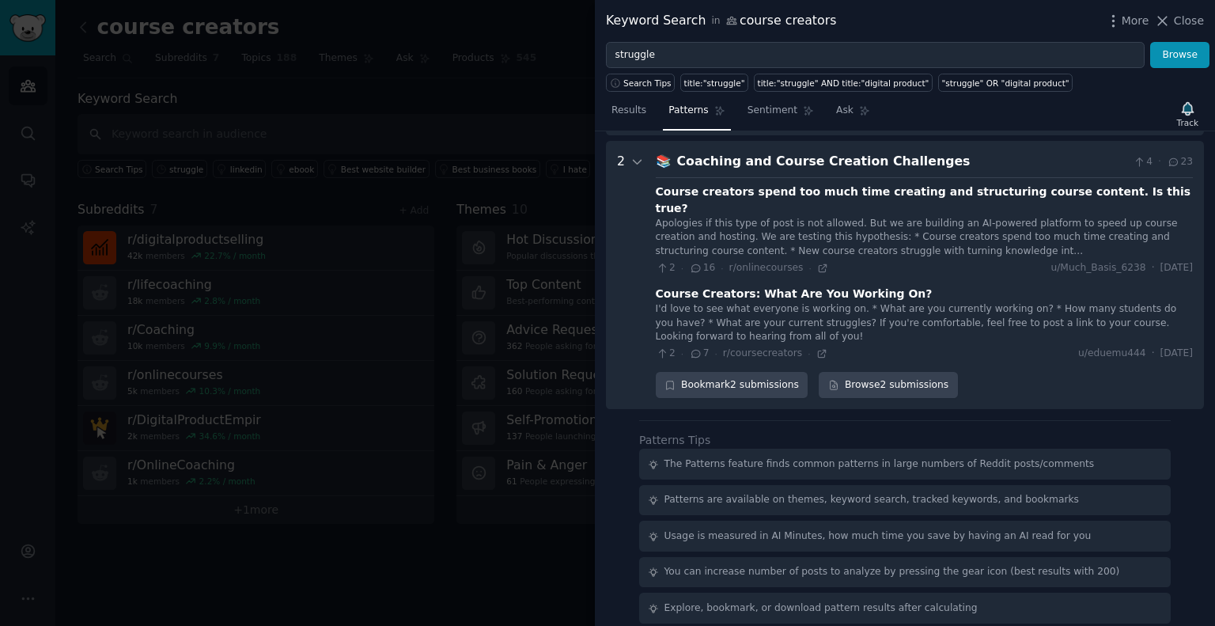
scroll to position [797, 0]
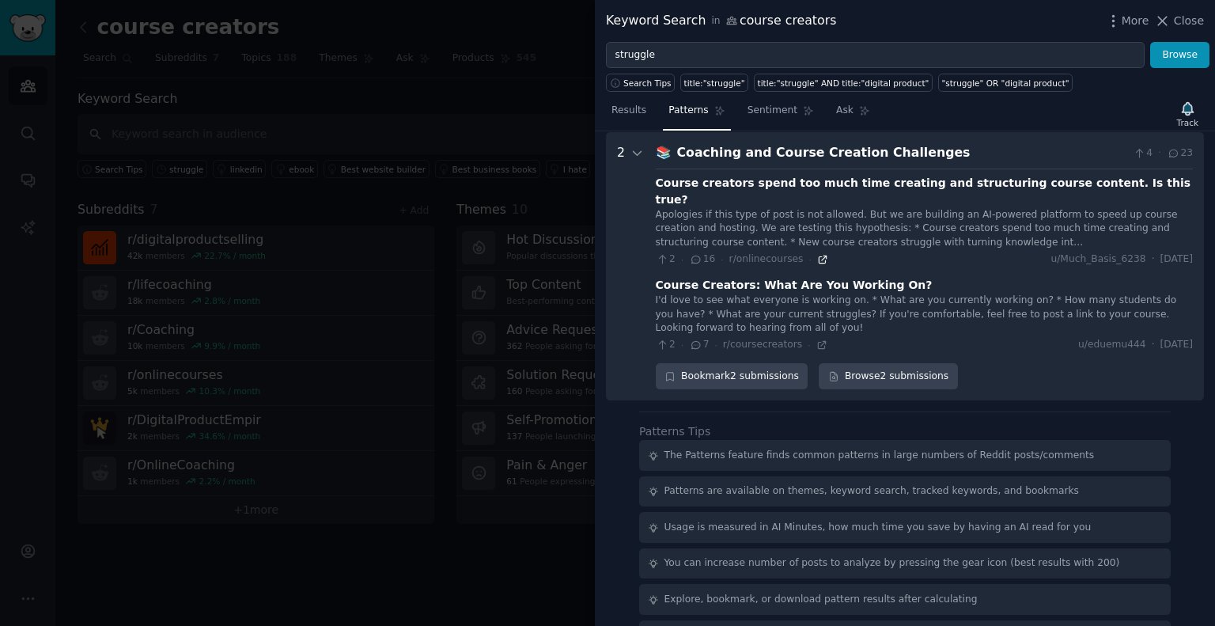
click at [817, 254] on icon at bounding box center [822, 259] width 11 height 11
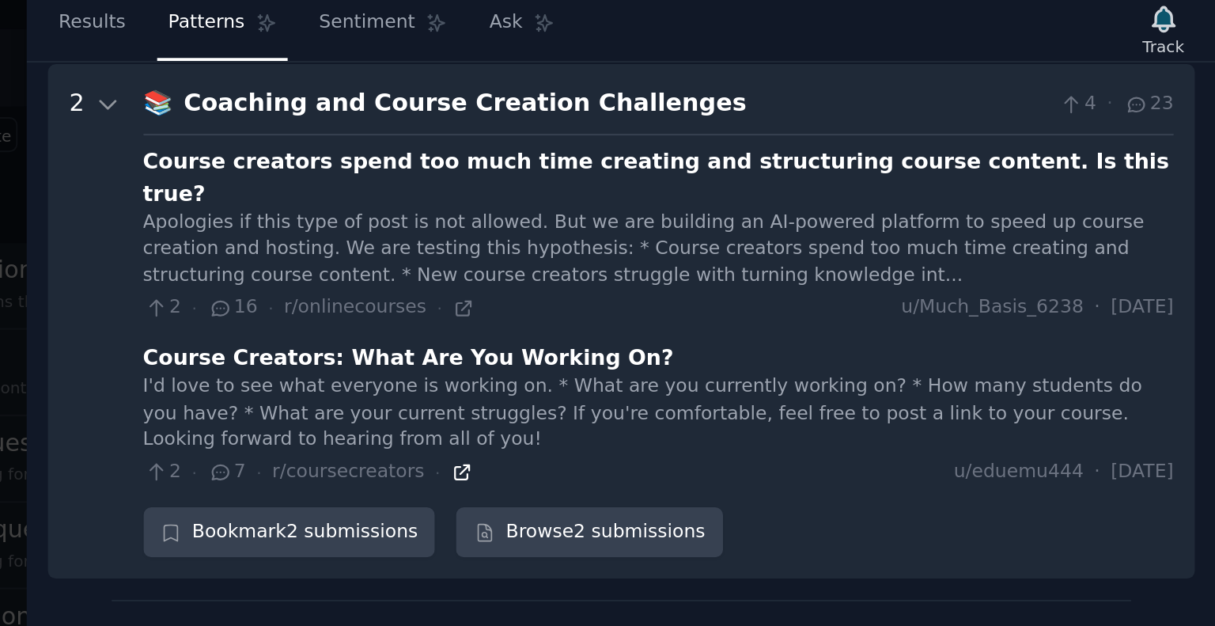
click at [816, 339] on icon at bounding box center [821, 344] width 11 height 11
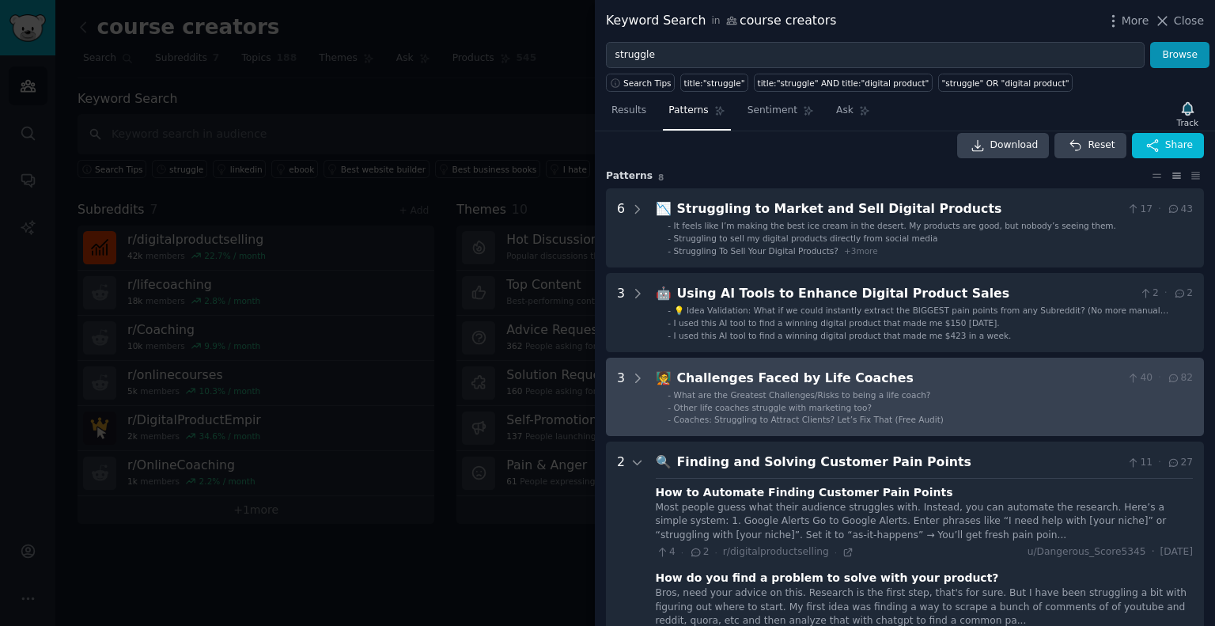
scroll to position [0, 0]
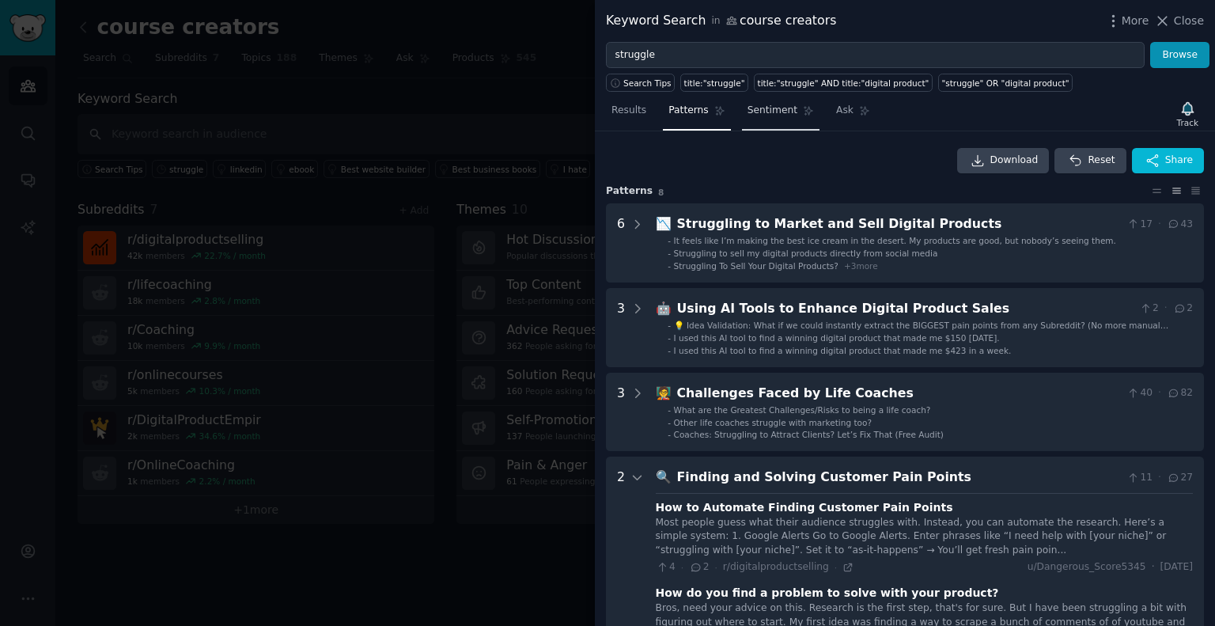
click at [771, 113] on span "Sentiment" at bounding box center [772, 111] width 50 height 14
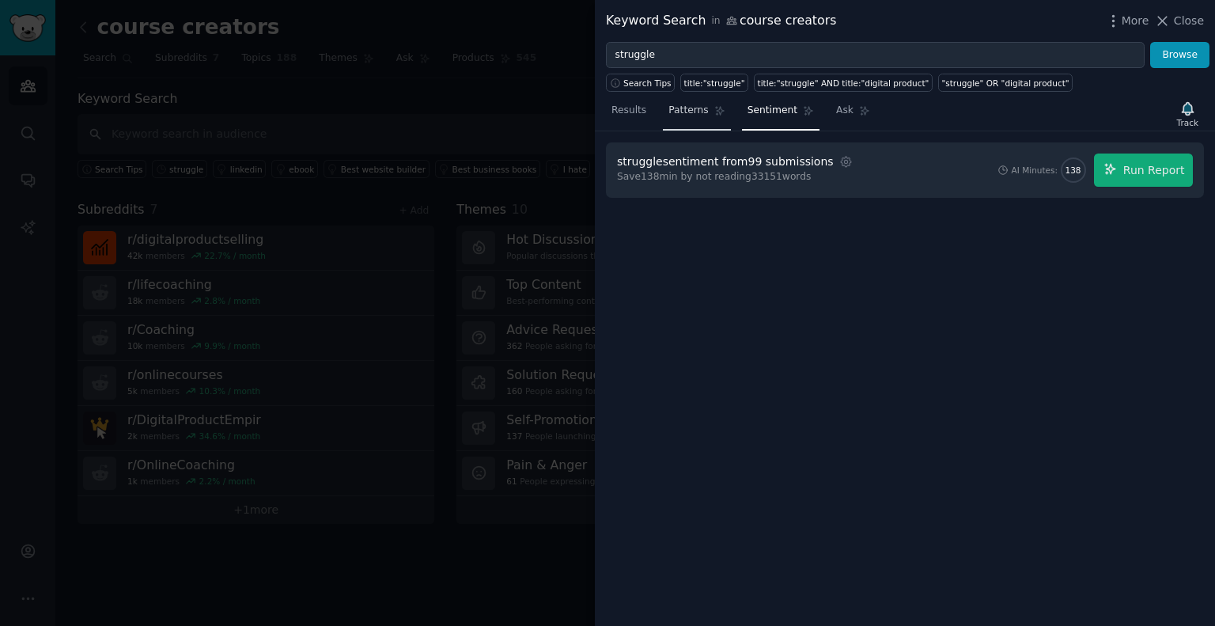
click at [714, 108] on icon at bounding box center [719, 110] width 11 height 11
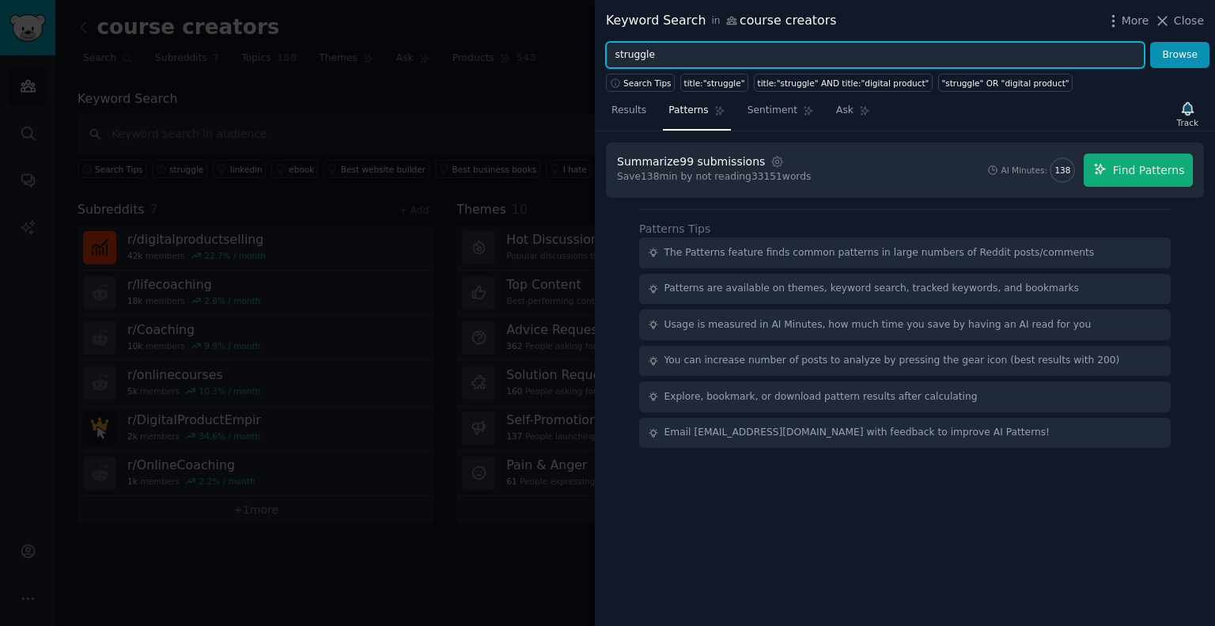
click at [664, 55] on input "struggle" at bounding box center [875, 55] width 539 height 27
type input "hard"
click at [1150, 42] on button "Browse" at bounding box center [1179, 55] width 59 height 27
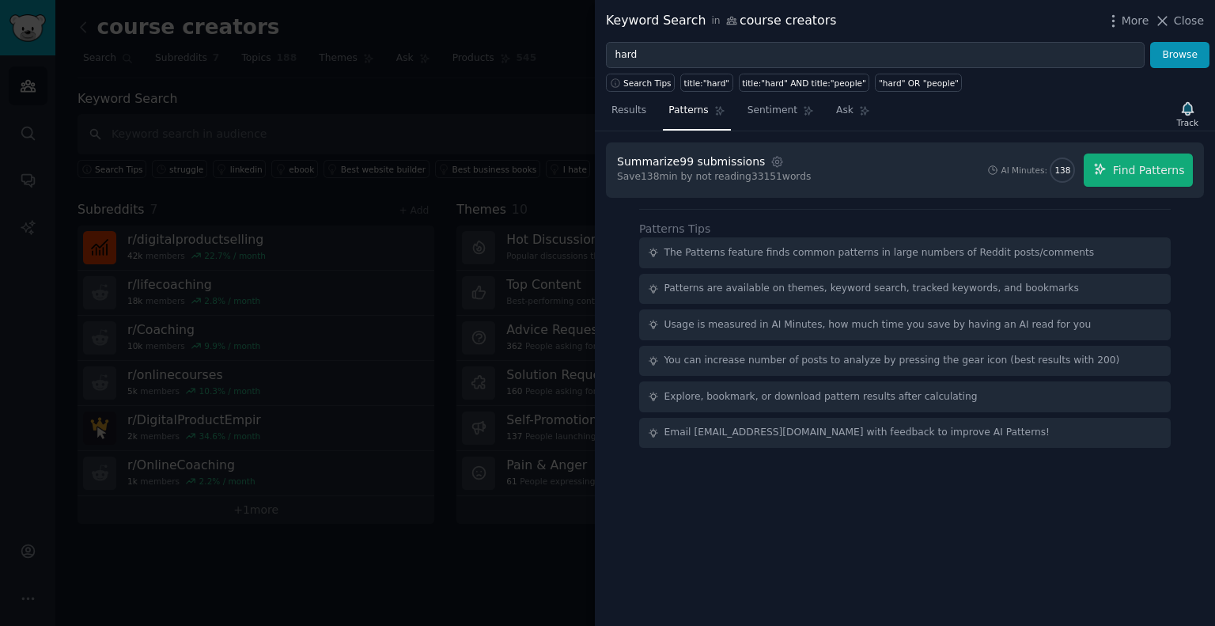
click at [1167, 37] on div "Keyword Search in course creators More Close" at bounding box center [905, 21] width 620 height 42
click at [1178, 58] on button "Browse" at bounding box center [1179, 55] width 59 height 27
click at [1177, 47] on button "Browse" at bounding box center [1179, 55] width 59 height 27
click at [1166, 22] on icon at bounding box center [1162, 21] width 17 height 17
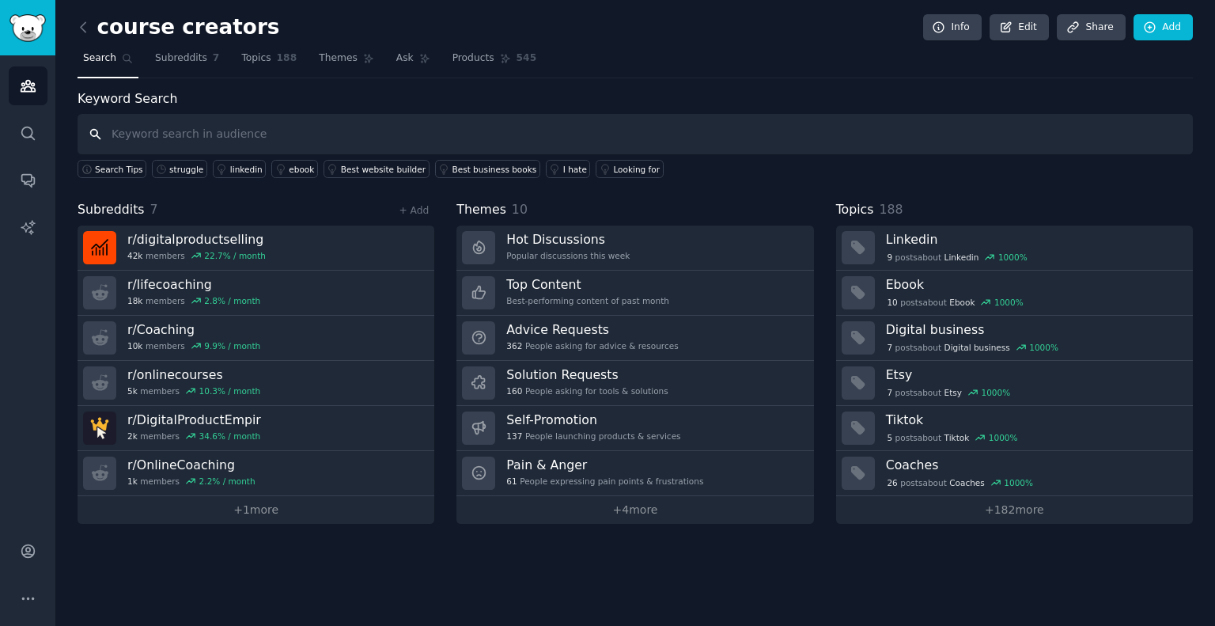
click at [157, 114] on input "text" at bounding box center [635, 134] width 1115 height 40
type input "hard"
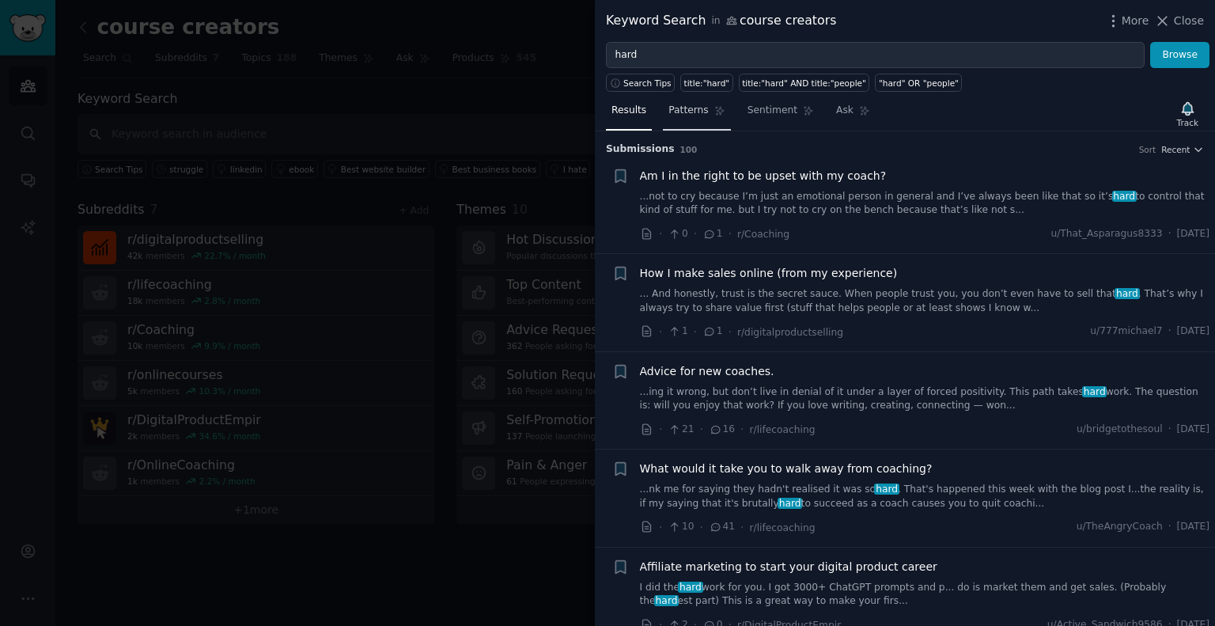
click at [673, 114] on span "Patterns" at bounding box center [688, 111] width 40 height 14
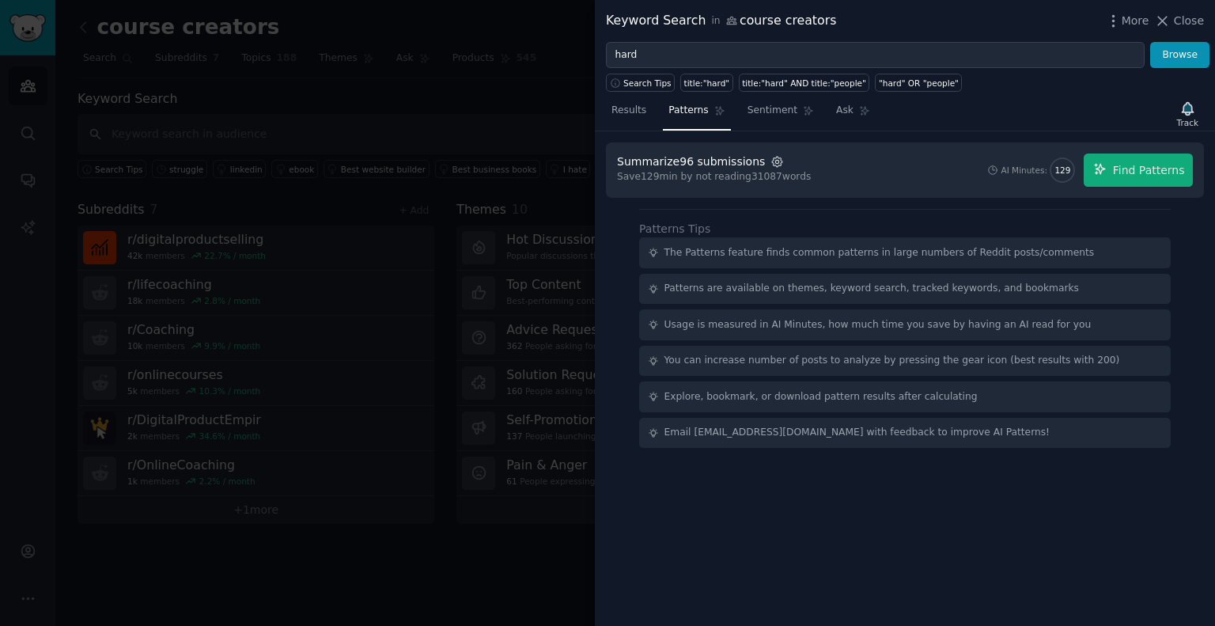
click at [772, 157] on icon "button" at bounding box center [777, 162] width 10 height 10
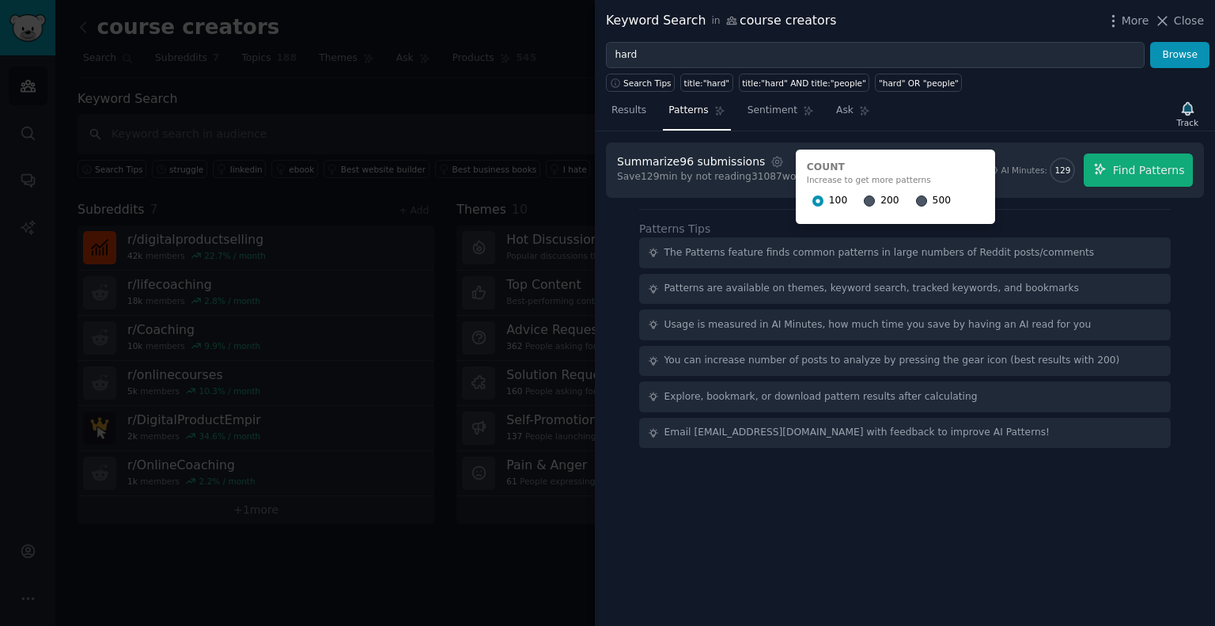
click at [916, 201] on div "500" at bounding box center [933, 200] width 35 height 25
click at [916, 198] on input "500" at bounding box center [921, 200] width 11 height 11
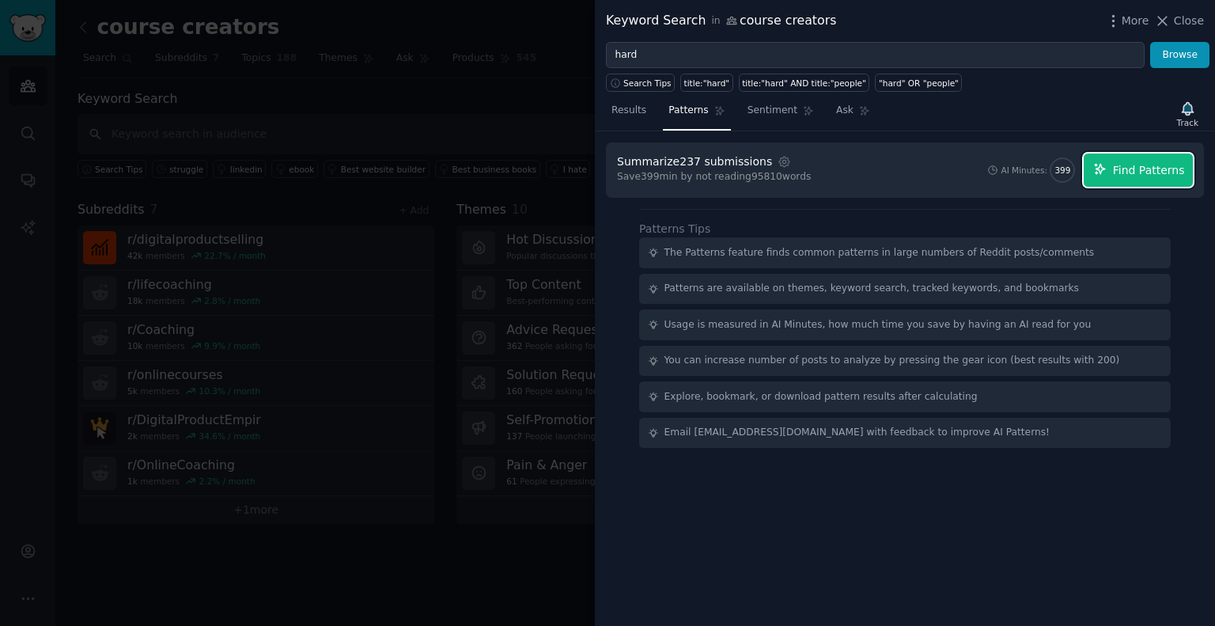
click at [1140, 165] on span "Find Patterns" at bounding box center [1149, 170] width 72 height 17
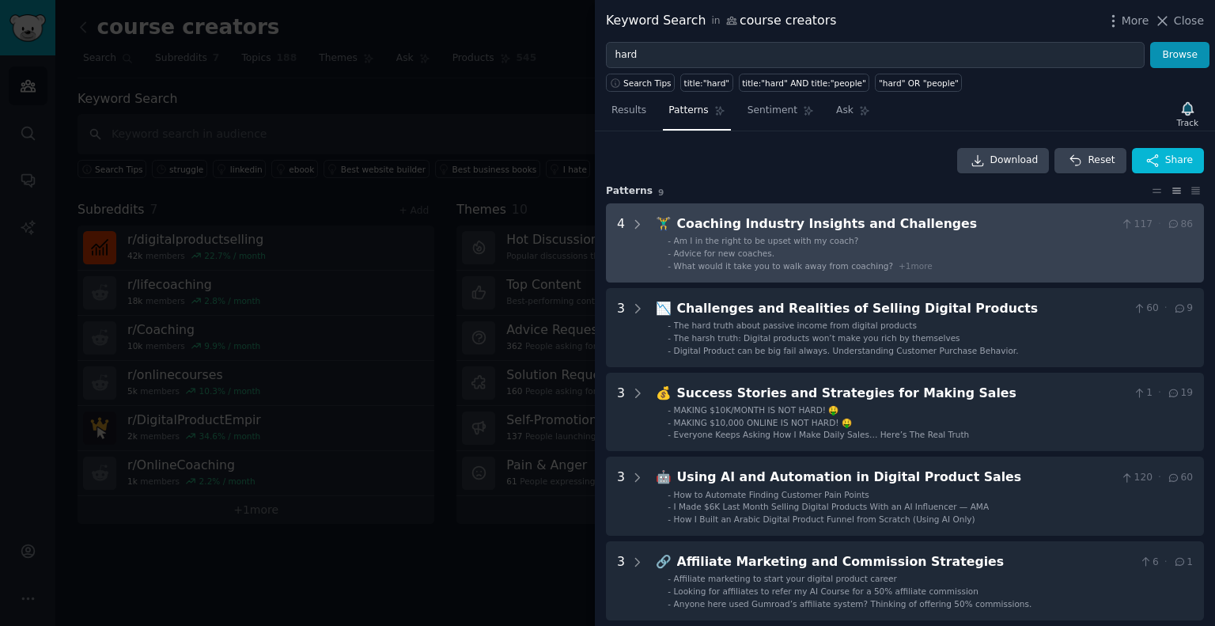
click at [954, 248] on li "- Advice for new coaches." at bounding box center [929, 253] width 525 height 11
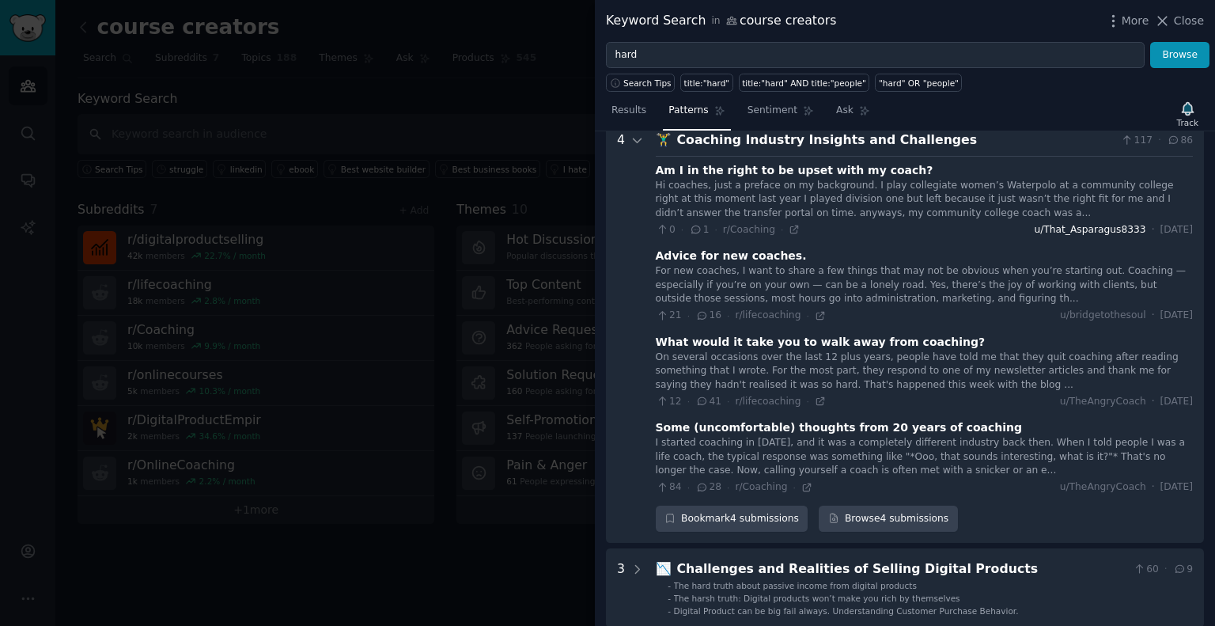
scroll to position [85, 0]
click at [815, 399] on icon at bounding box center [820, 400] width 11 height 11
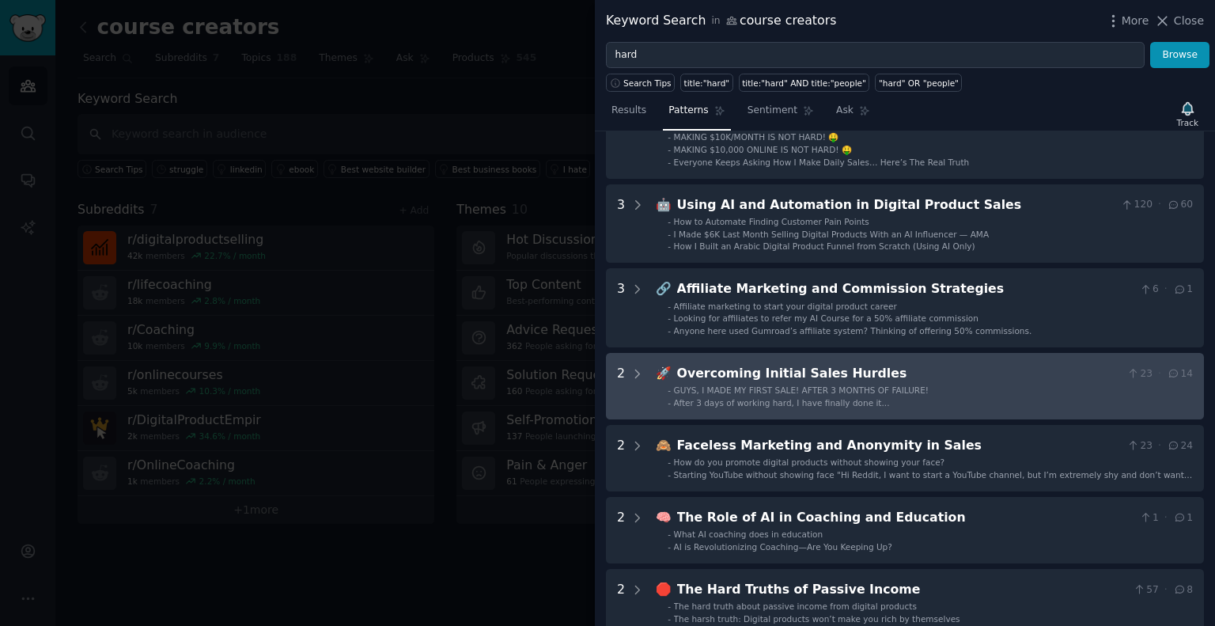
scroll to position [616, 0]
click at [919, 392] on li "- GUYS, I MADE MY FIRST SALE! AFTER 3 MONTHS OF FAILURE!" at bounding box center [929, 390] width 525 height 11
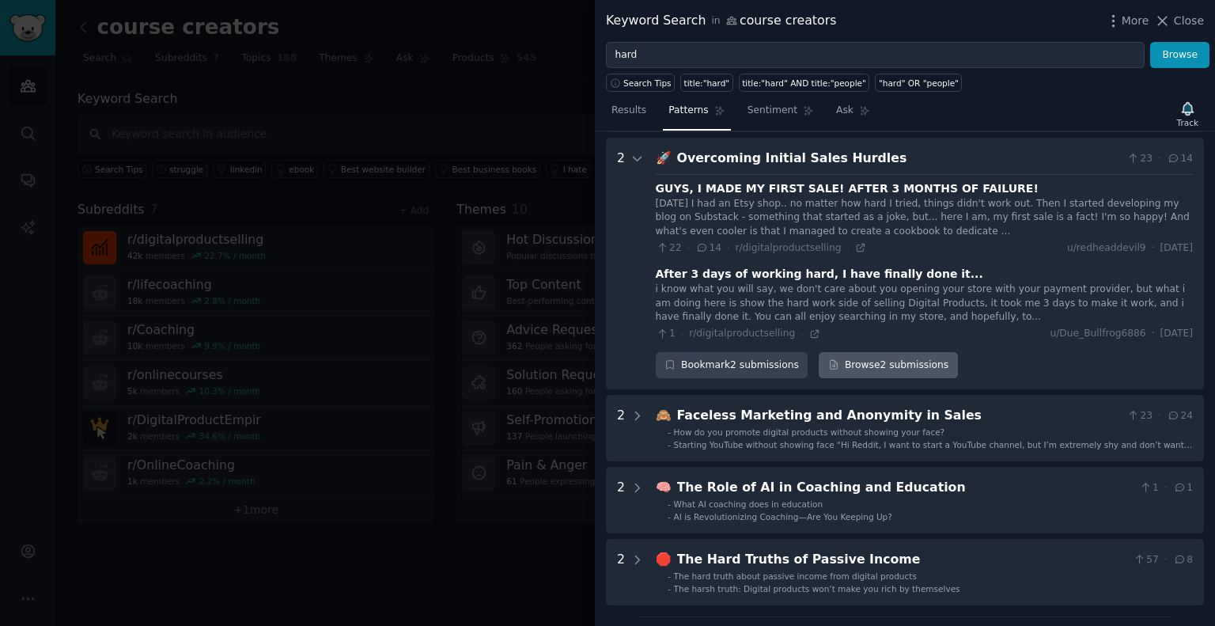
scroll to position [837, 0]
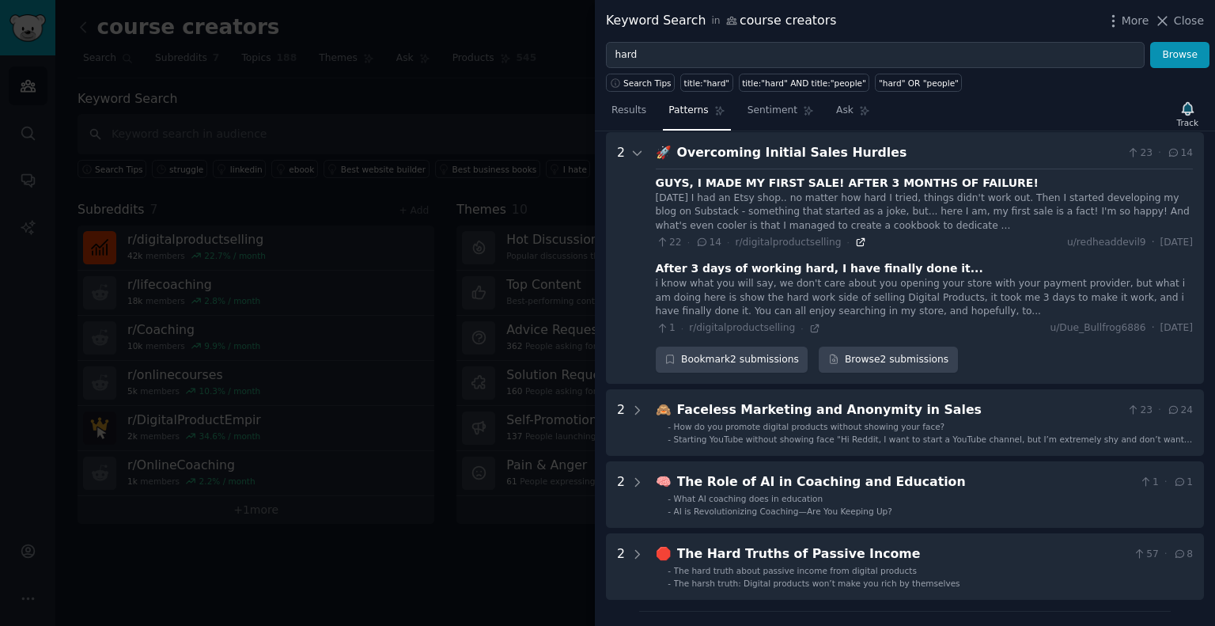
click at [855, 242] on icon at bounding box center [860, 241] width 11 height 11
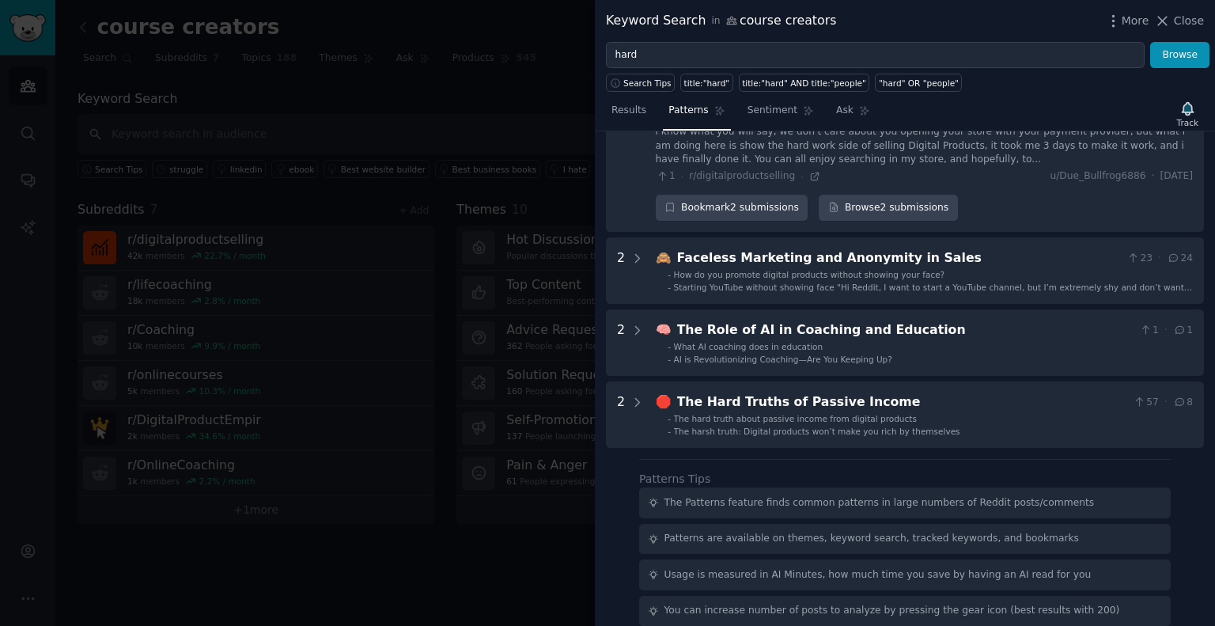
scroll to position [990, 0]
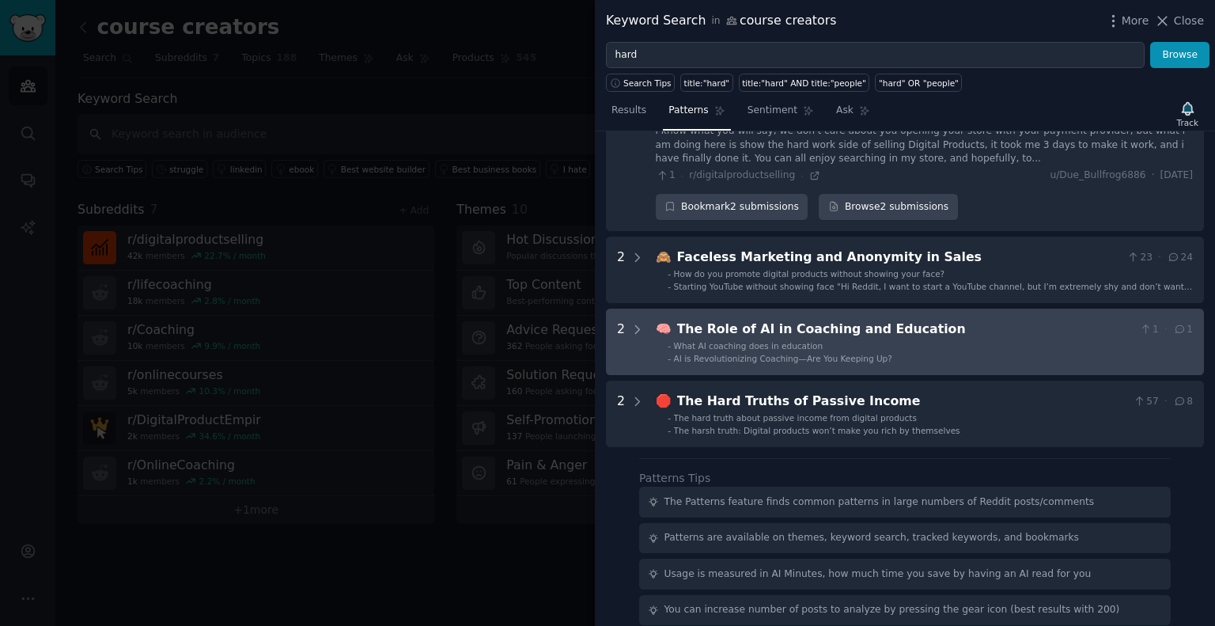
click at [845, 344] on li "- What AI coaching does in education" at bounding box center [929, 345] width 525 height 11
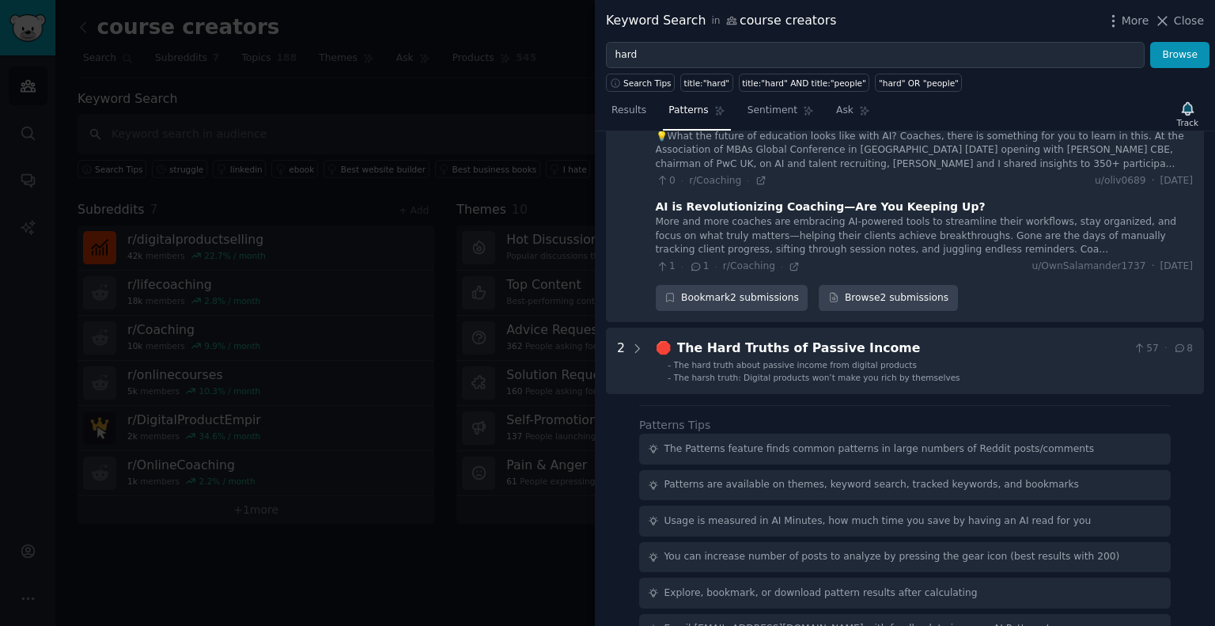
scroll to position [1228, 0]
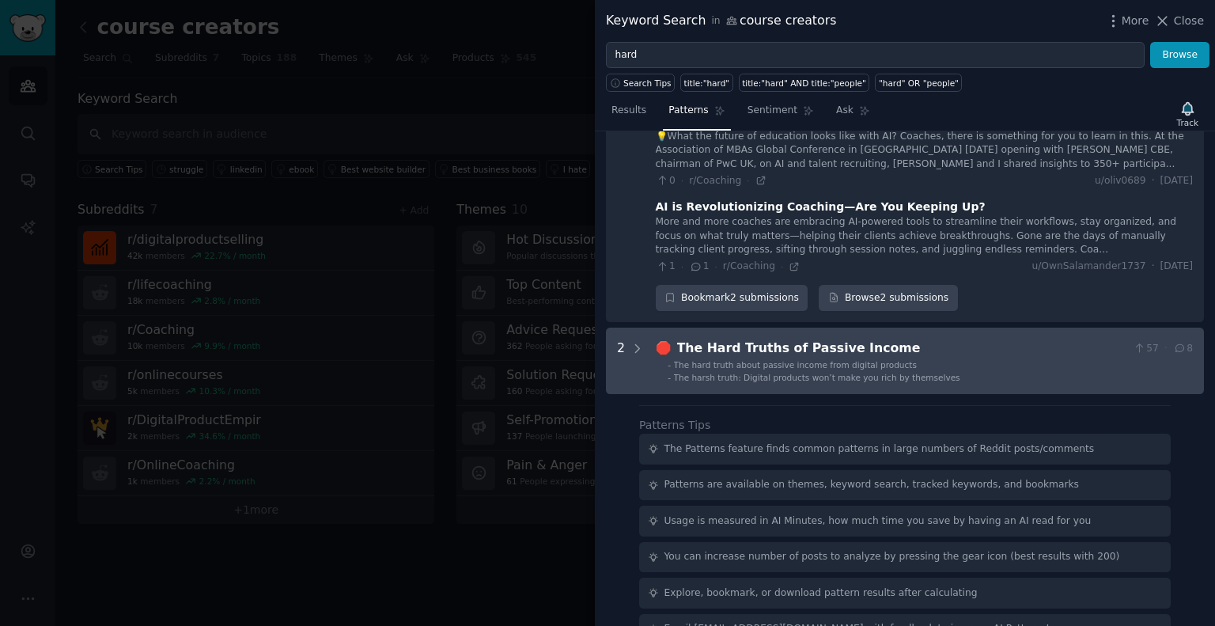
click at [1045, 381] on Income "2 🛑 The Hard Truths of Passive Income 57 · 8 - The hard truth about passive inc…" at bounding box center [905, 360] width 598 height 66
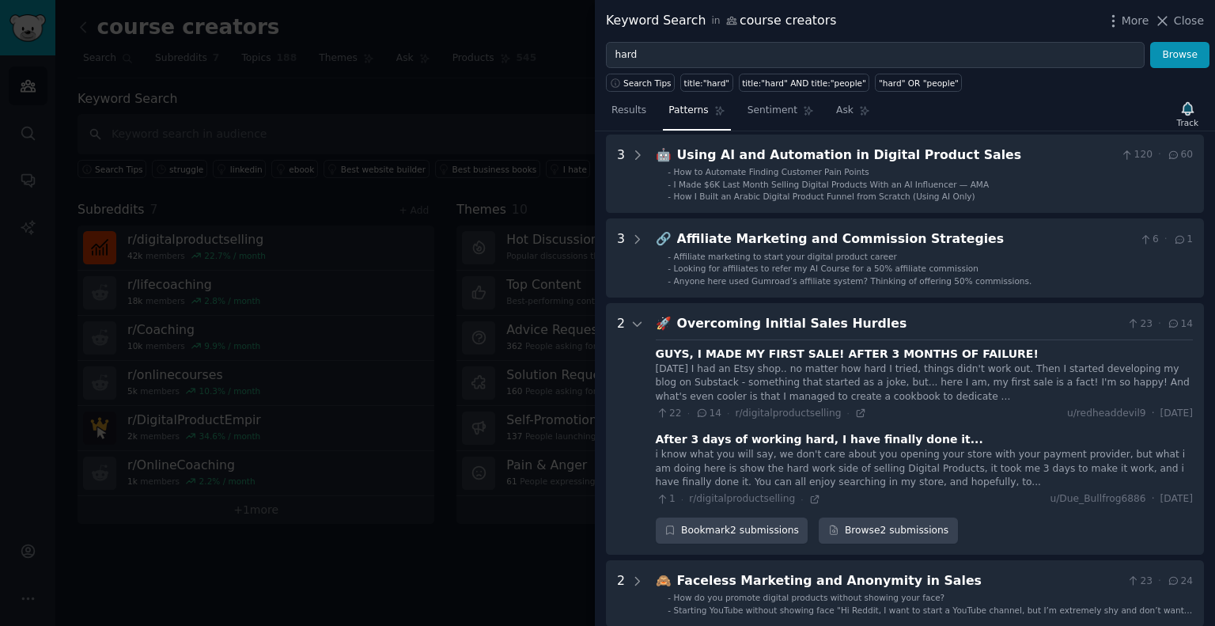
scroll to position [0, 0]
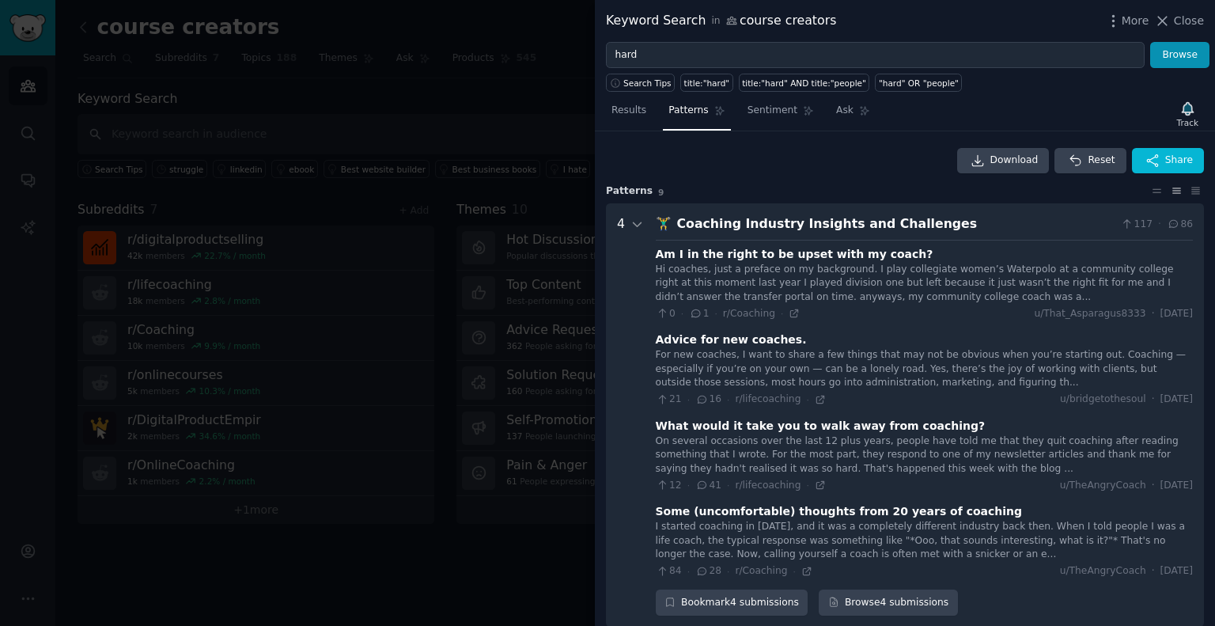
click at [396, 311] on div at bounding box center [607, 313] width 1215 height 626
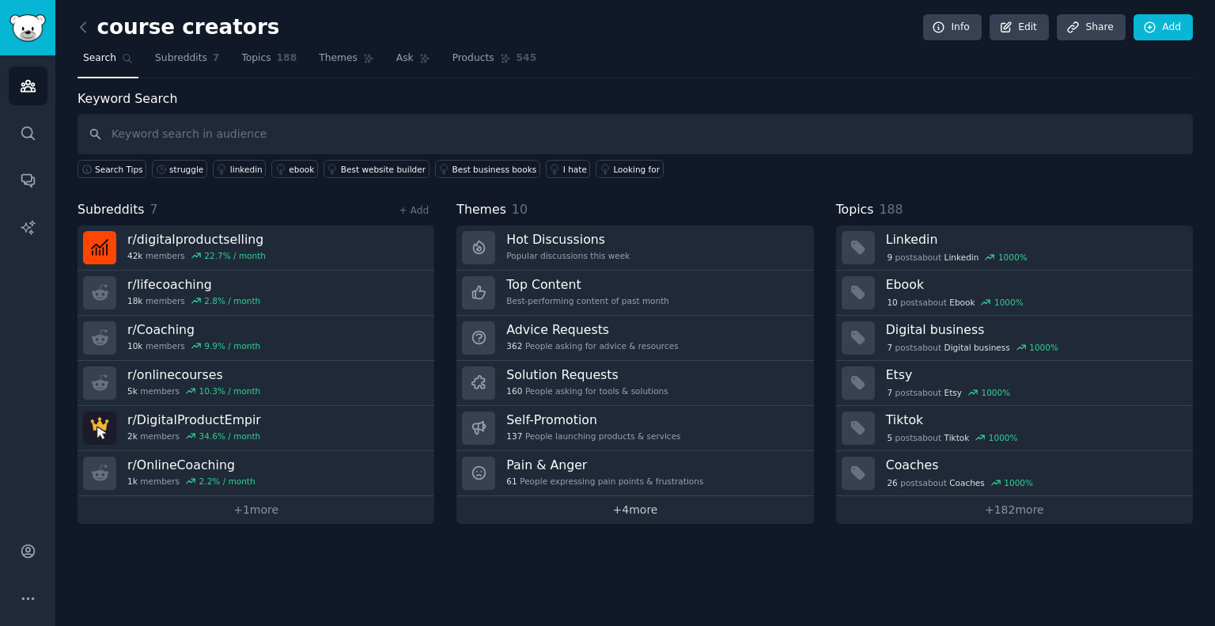
click at [588, 508] on link "+ 4 more" at bounding box center [634, 510] width 357 height 28
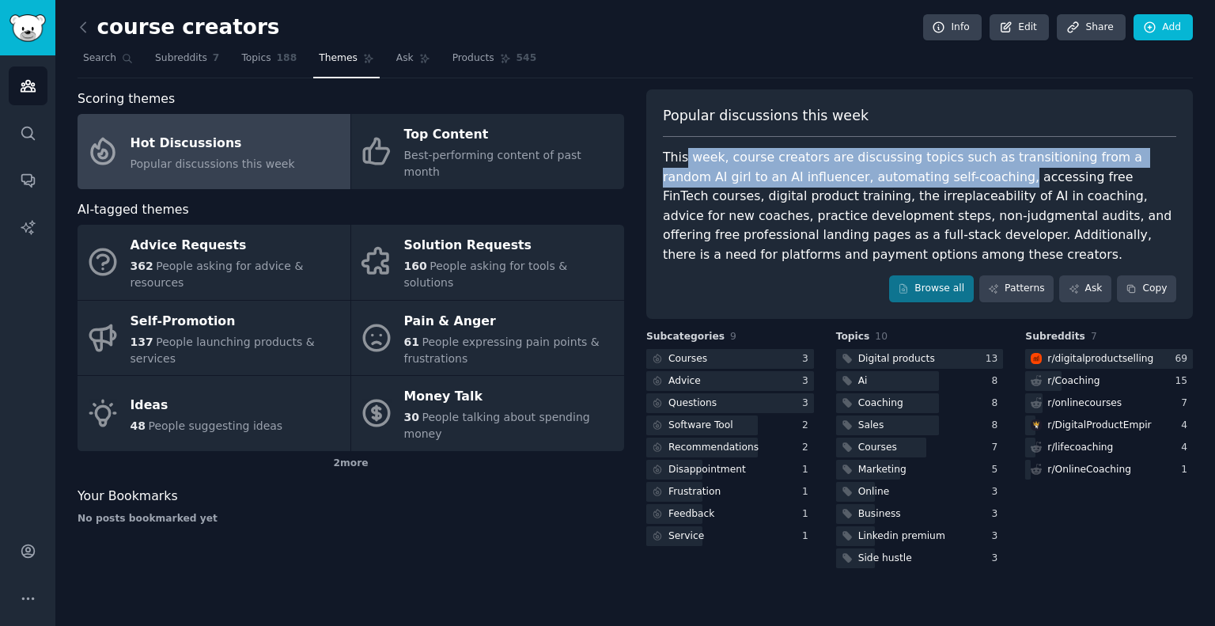
drag, startPoint x: 684, startPoint y: 153, endPoint x: 898, endPoint y: 167, distance: 214.0
click at [898, 167] on div "This week, course creators are discussing topics such as transitioning from a r…" at bounding box center [919, 206] width 513 height 116
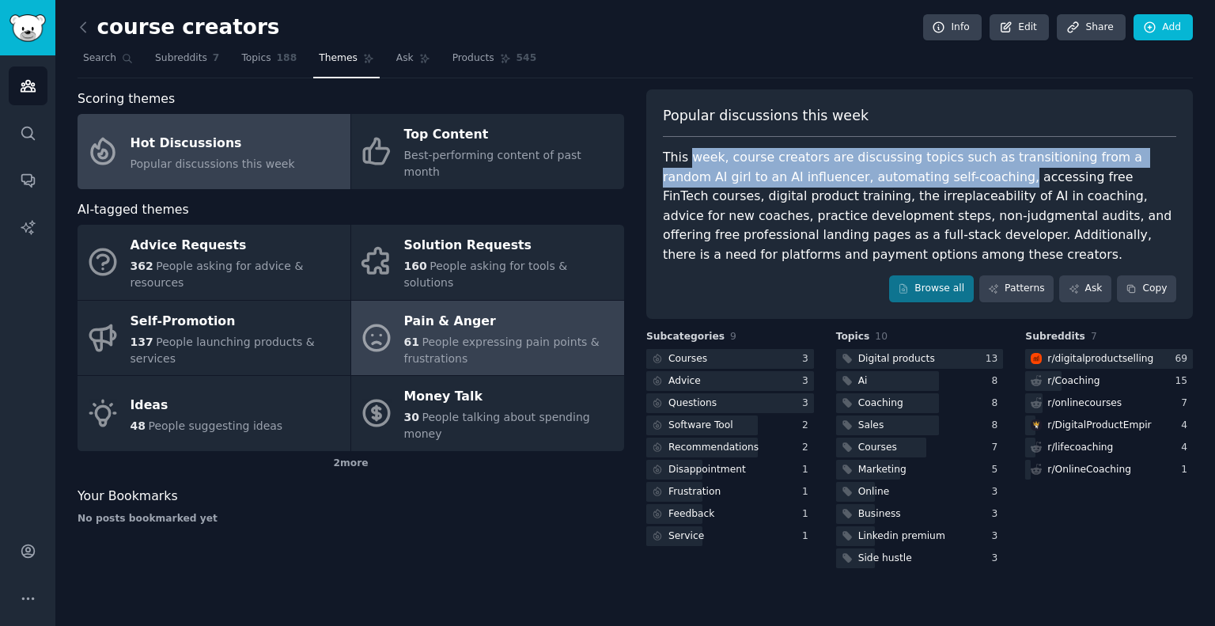
click at [463, 335] on span "People expressing pain points & frustrations" at bounding box center [501, 349] width 195 height 29
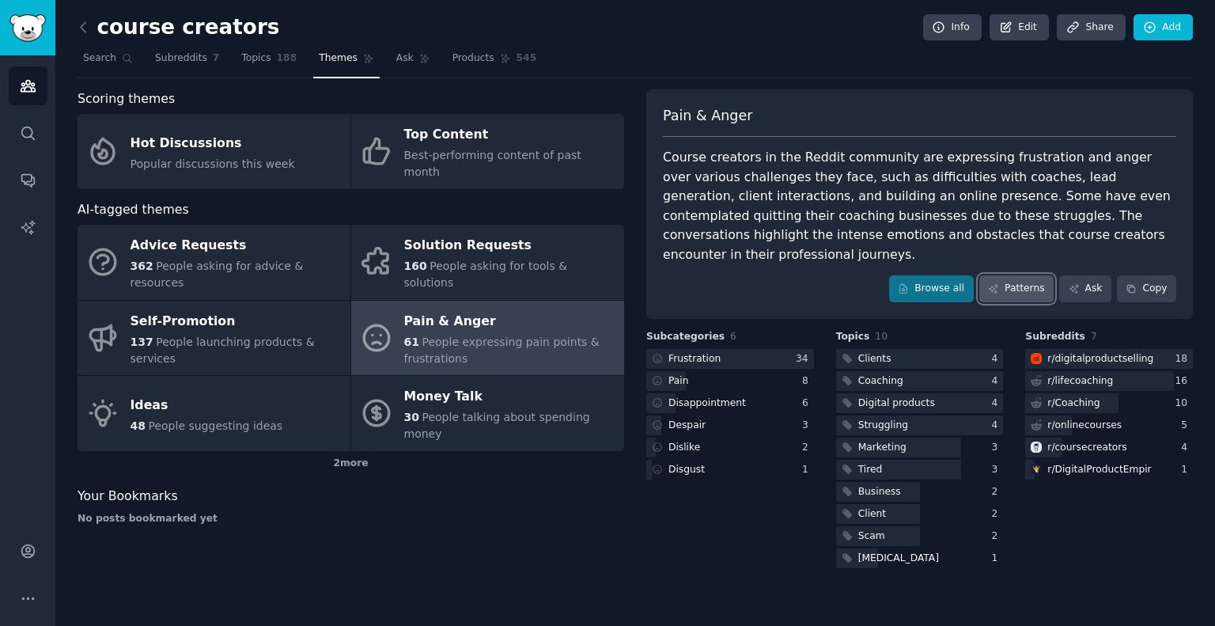
click at [1018, 275] on link "Patterns" at bounding box center [1016, 288] width 74 height 27
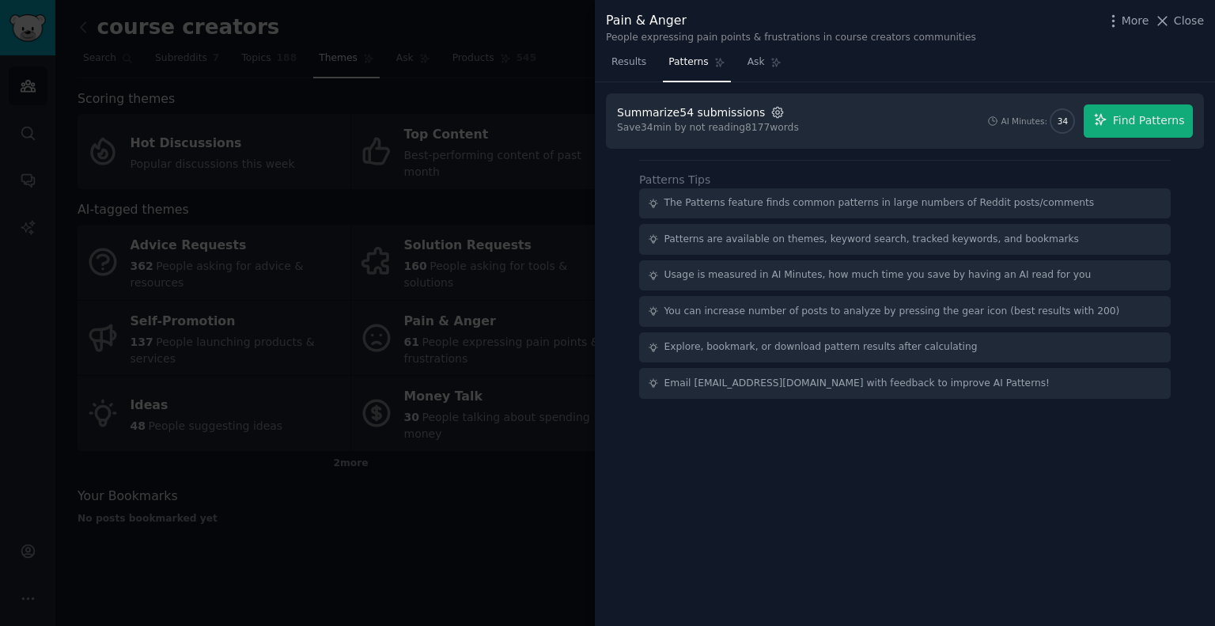
click at [770, 105] on icon "button" at bounding box center [777, 112] width 14 height 14
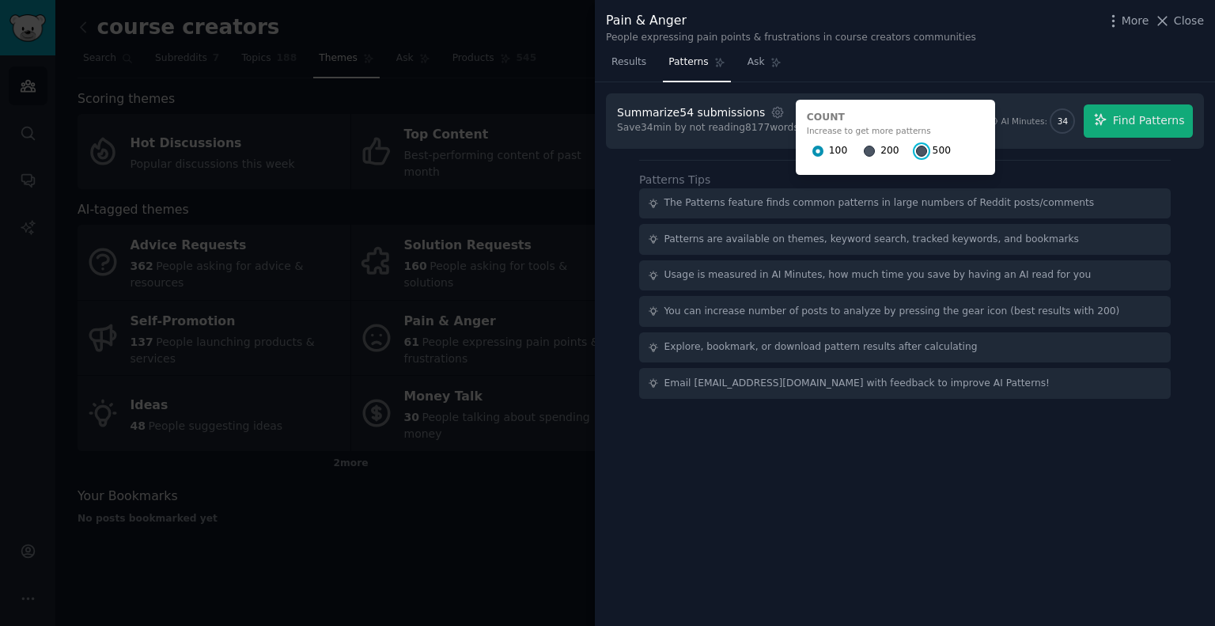
click at [916, 147] on input "500" at bounding box center [921, 151] width 11 height 11
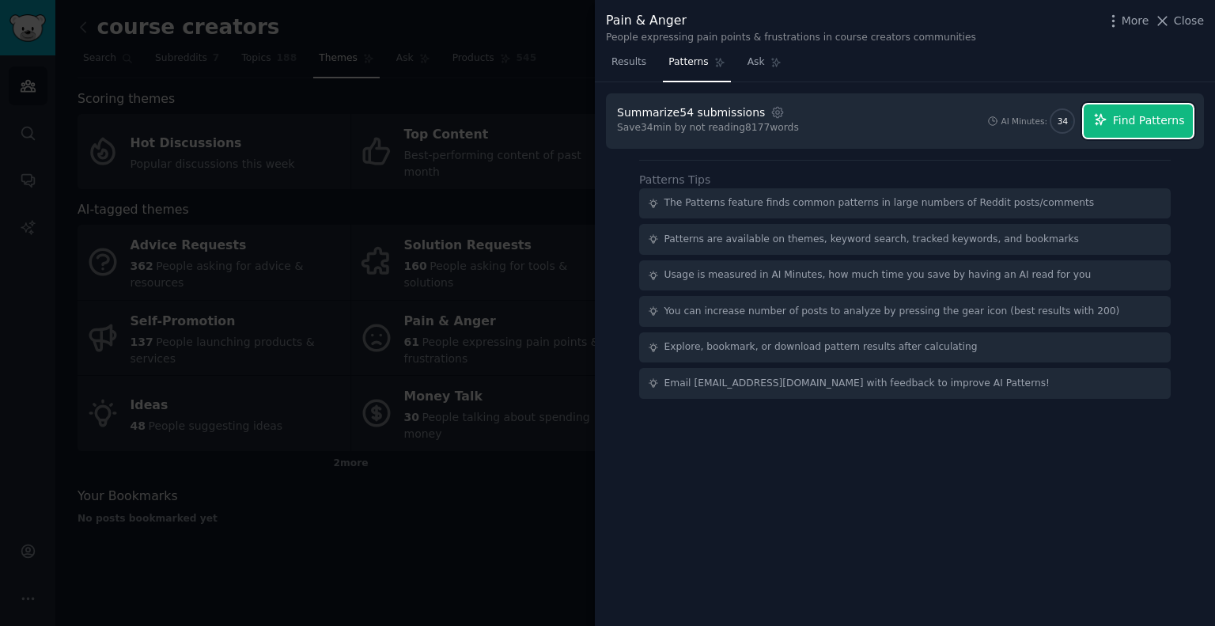
click at [1104, 123] on icon "button" at bounding box center [1100, 119] width 14 height 14
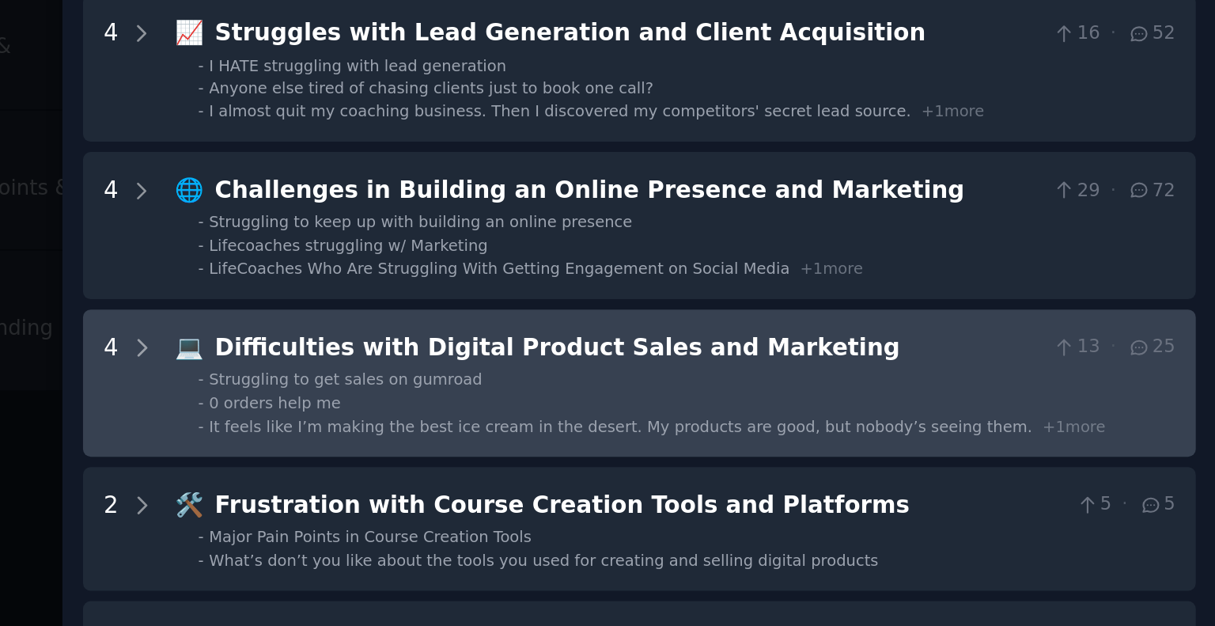
click at [1121, 465] on span "+ 1 more" at bounding box center [1138, 469] width 34 height 9
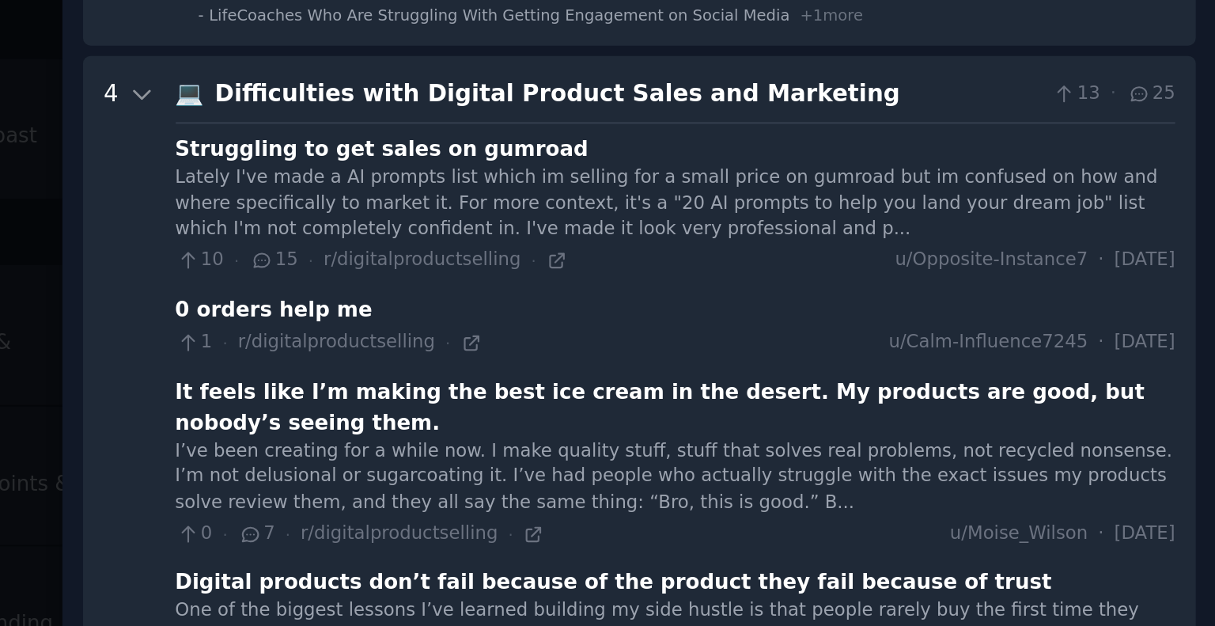
scroll to position [325, 0]
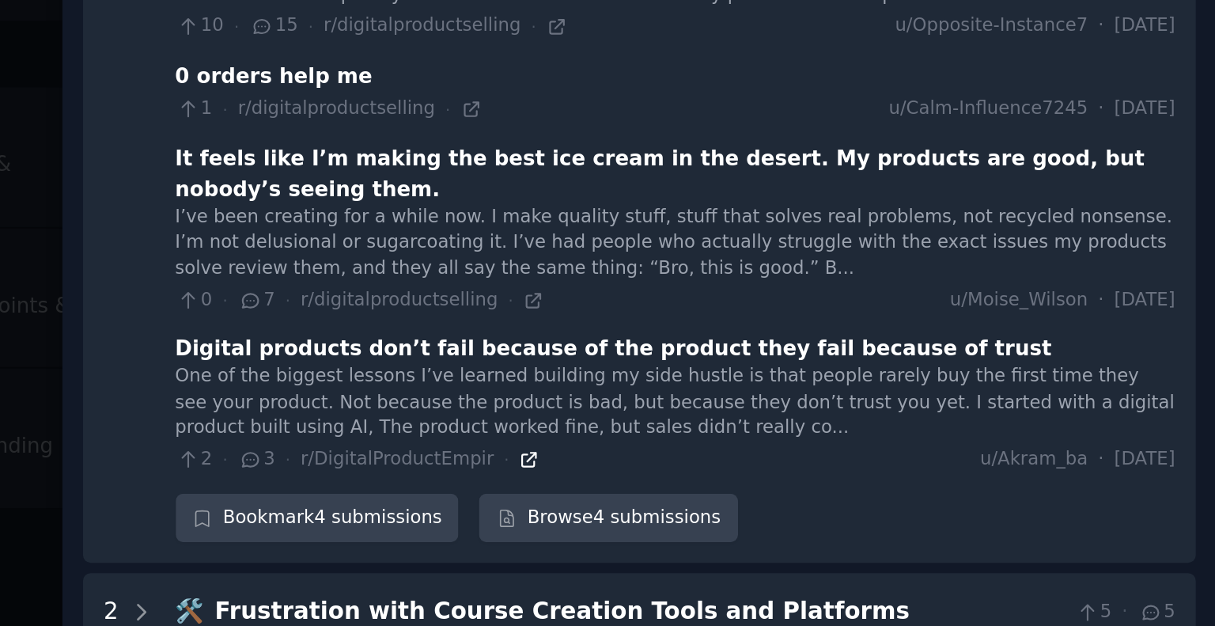
click at [842, 421] on icon at bounding box center [845, 424] width 7 height 7
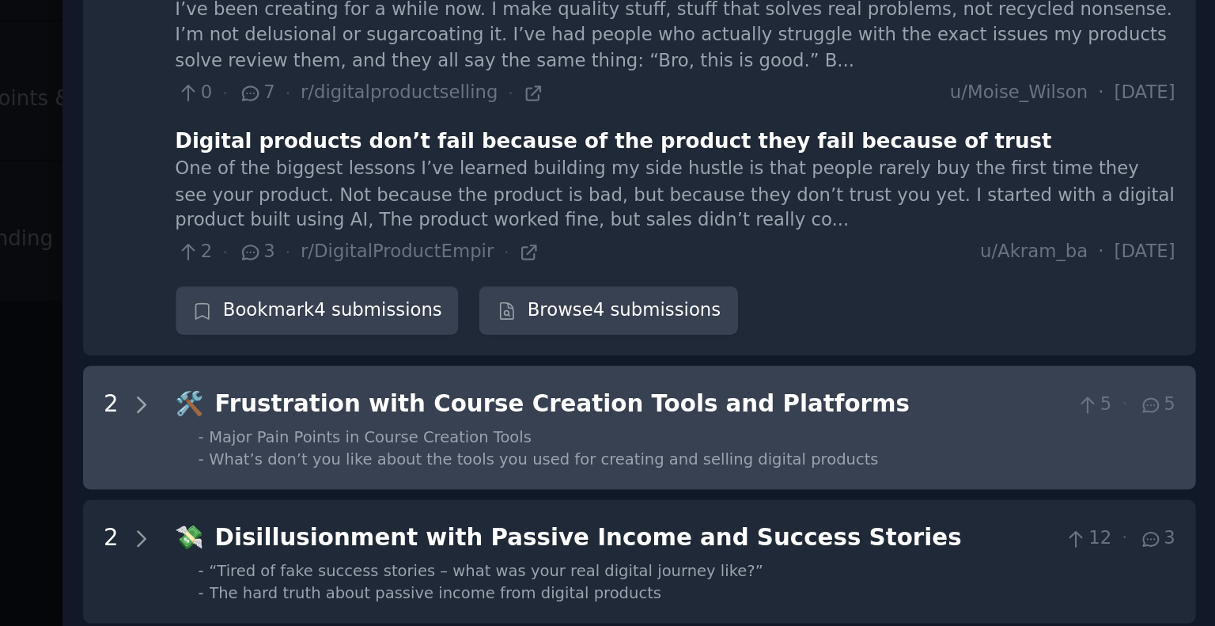
click at [788, 525] on Platforms "2 🛠️ Frustration with Course Creation Tools and Platforms 5 · 5 - Major Pain Po…" at bounding box center [905, 519] width 598 height 66
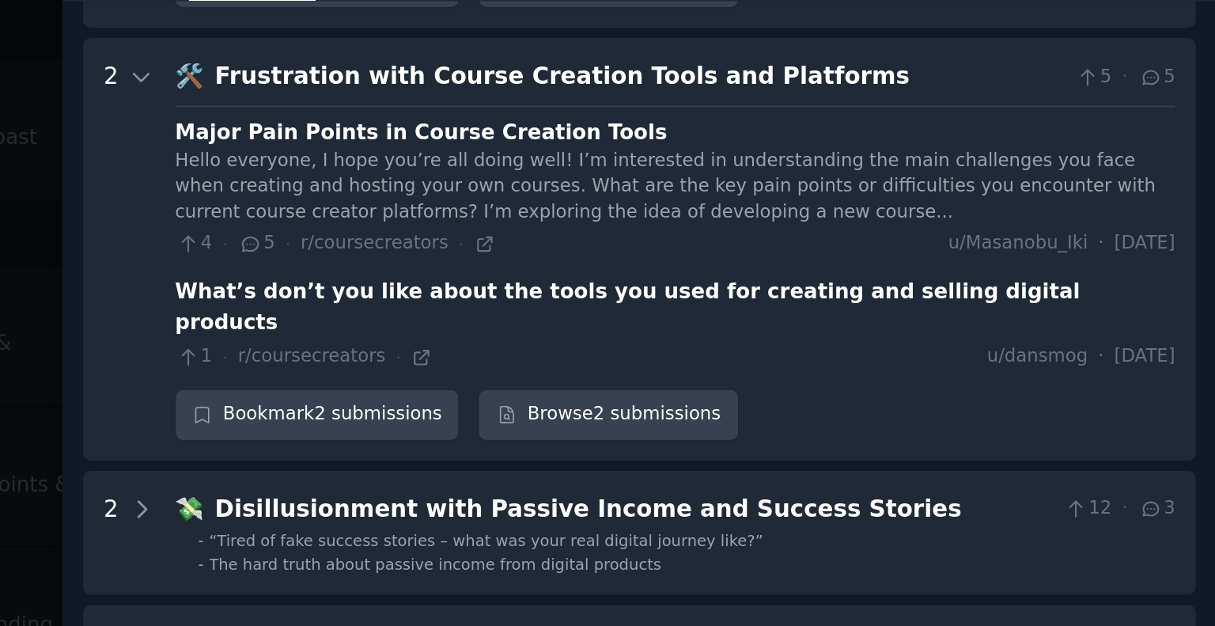
scroll to position [712, 0]
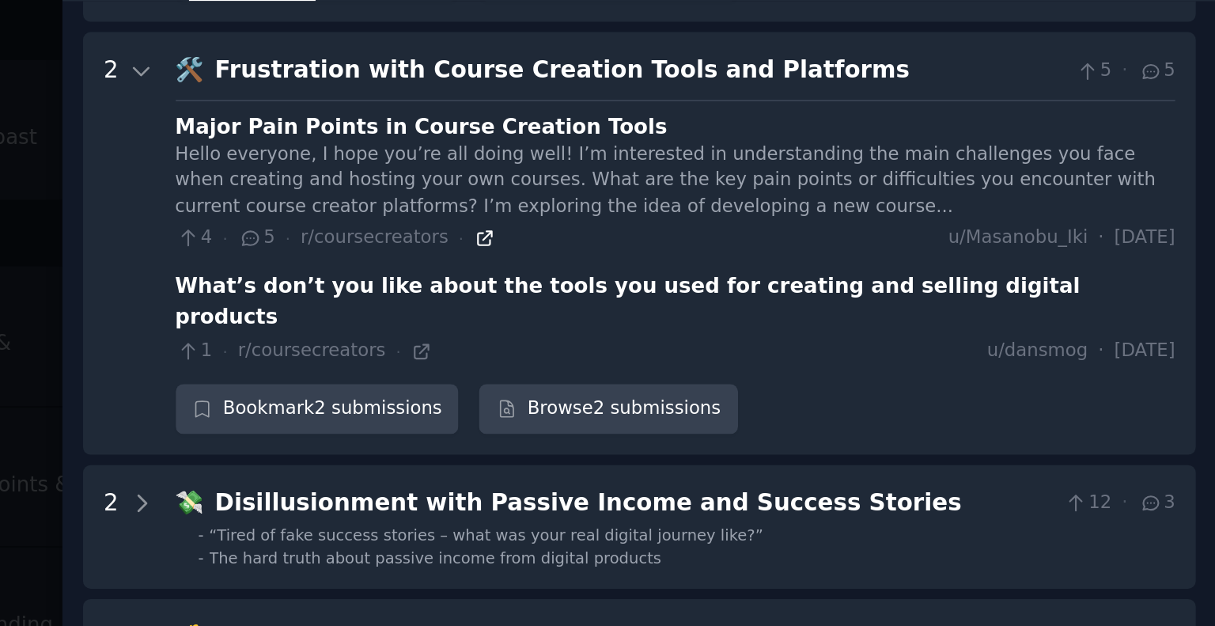
click at [816, 204] on icon at bounding box center [821, 209] width 11 height 11
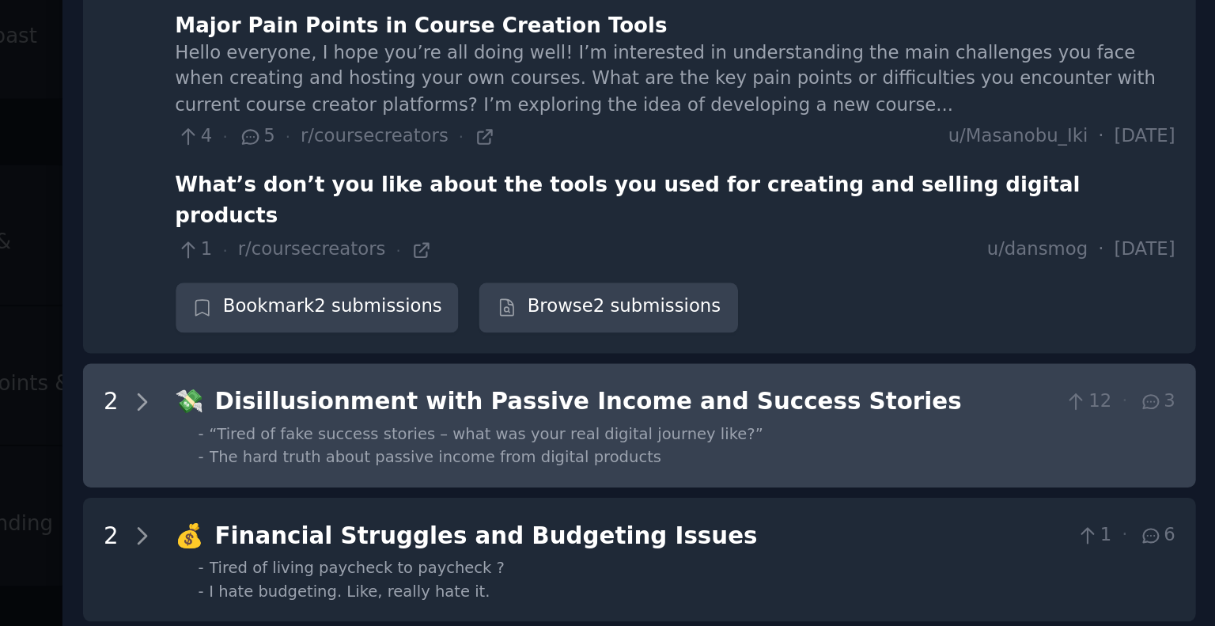
click at [803, 376] on span "The hard truth about passive income from digital products" at bounding box center [795, 380] width 243 height 9
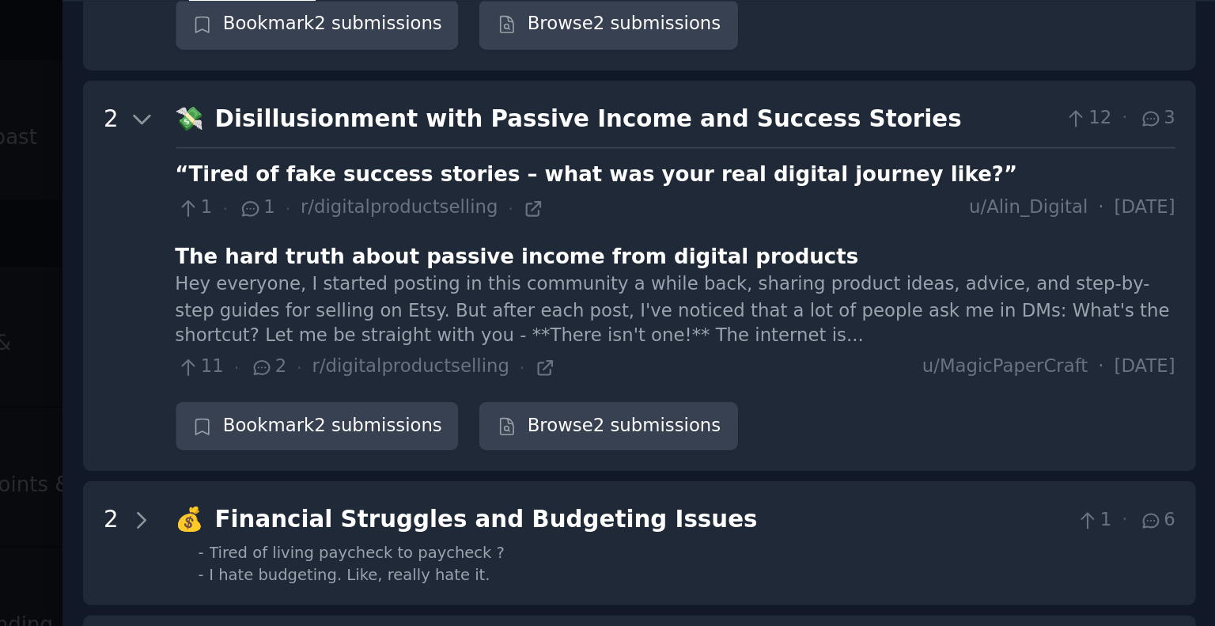
scroll to position [927, 0]
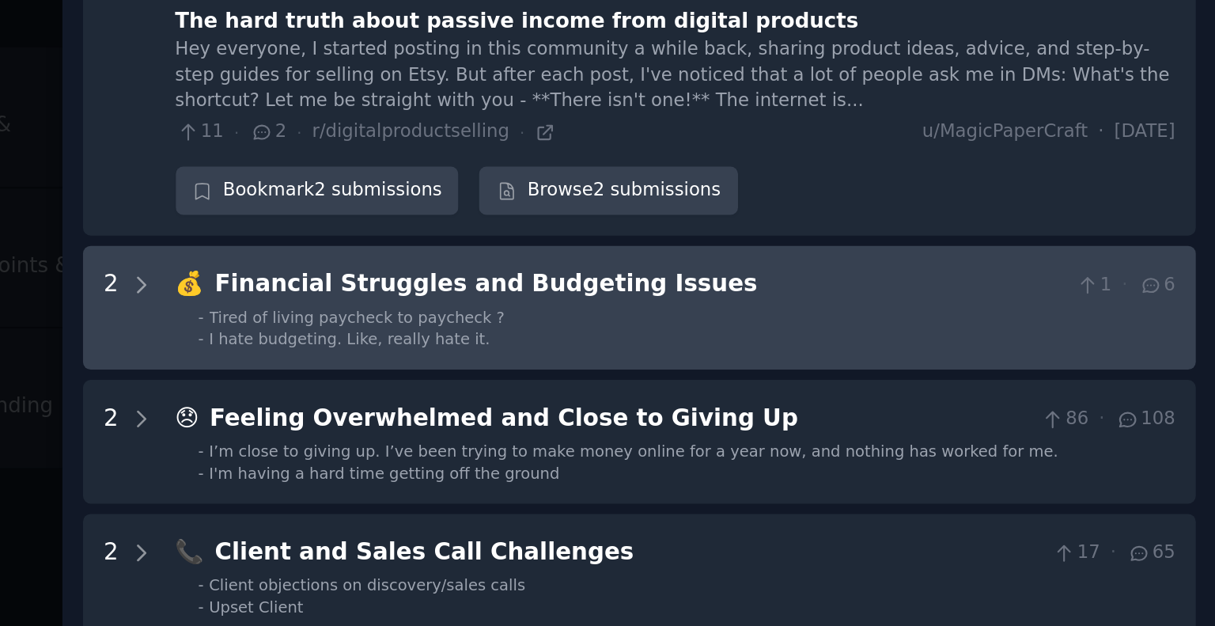
click at [805, 376] on li "- I hate budgeting. Like, really hate it." at bounding box center [929, 381] width 525 height 11
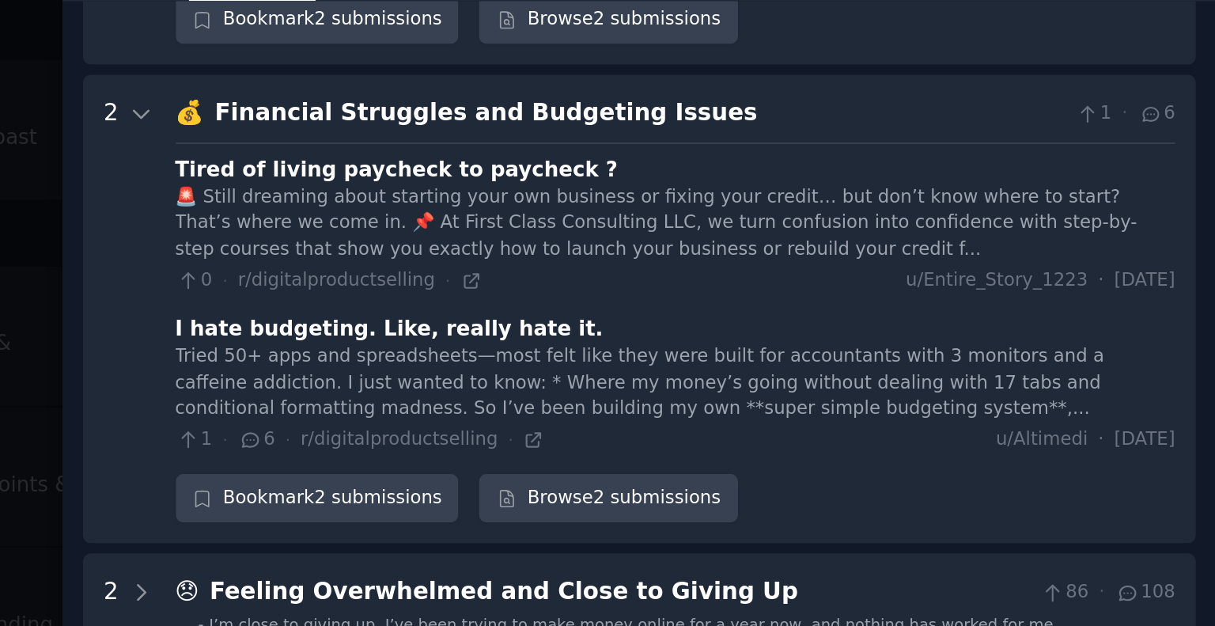
scroll to position [1142, 0]
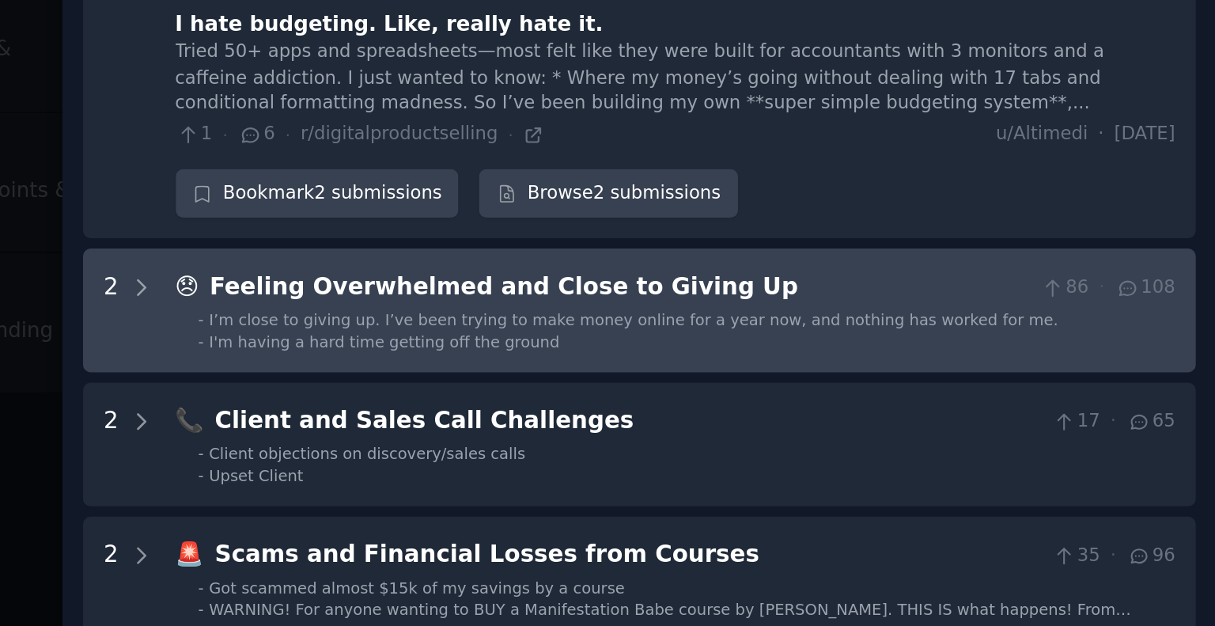
click at [876, 406] on span "I’m close to giving up. I’ve been trying to make money online for a year now, a…" at bounding box center [902, 410] width 456 height 9
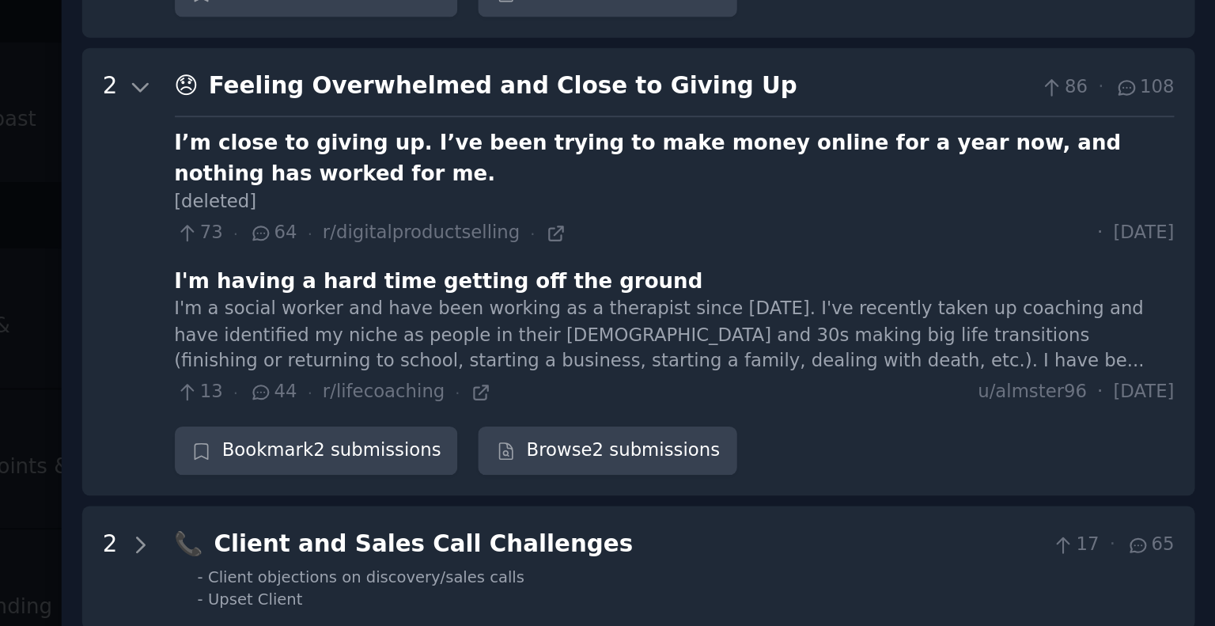
scroll to position [0, 0]
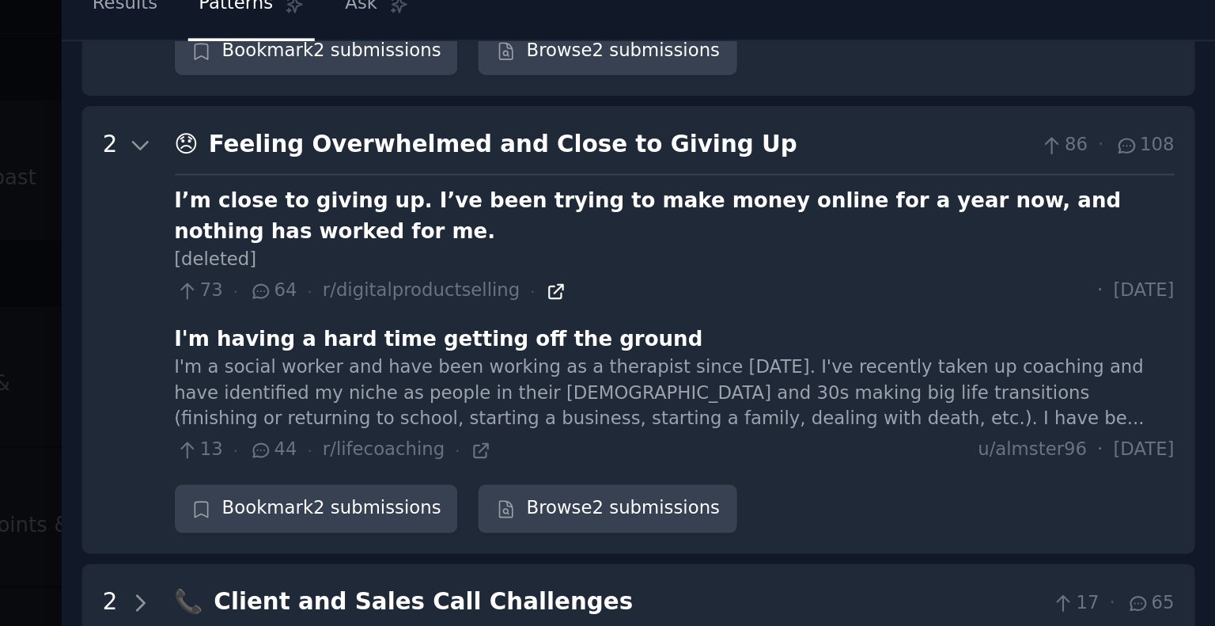
click at [855, 211] on icon at bounding box center [860, 216] width 11 height 11
